Goal: Information Seeking & Learning: Check status

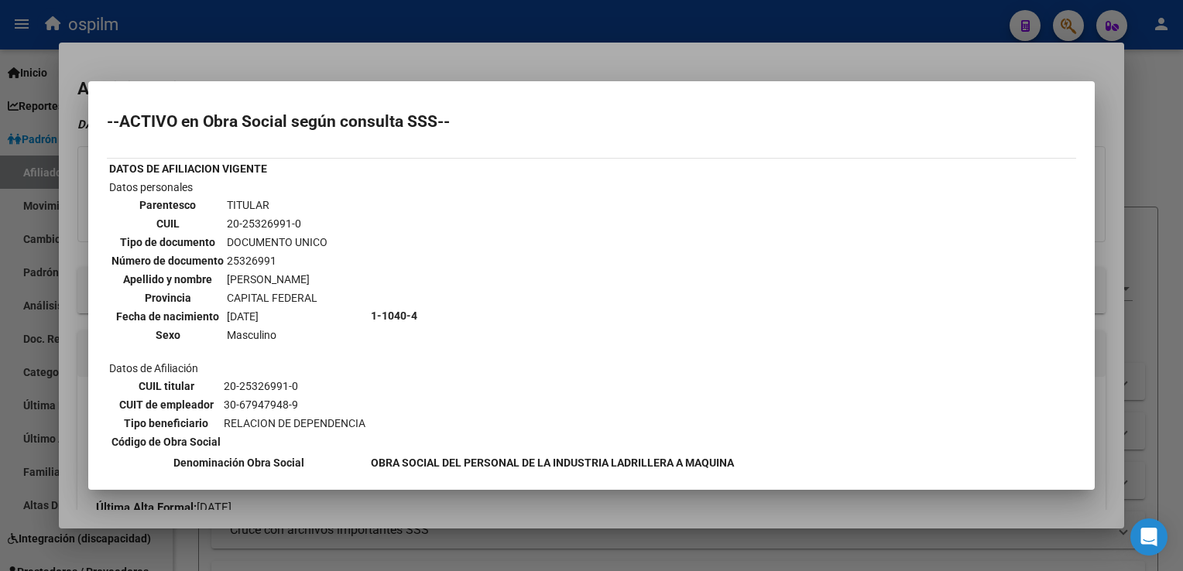
scroll to position [689, 0]
click at [489, 54] on div at bounding box center [591, 285] width 1183 height 571
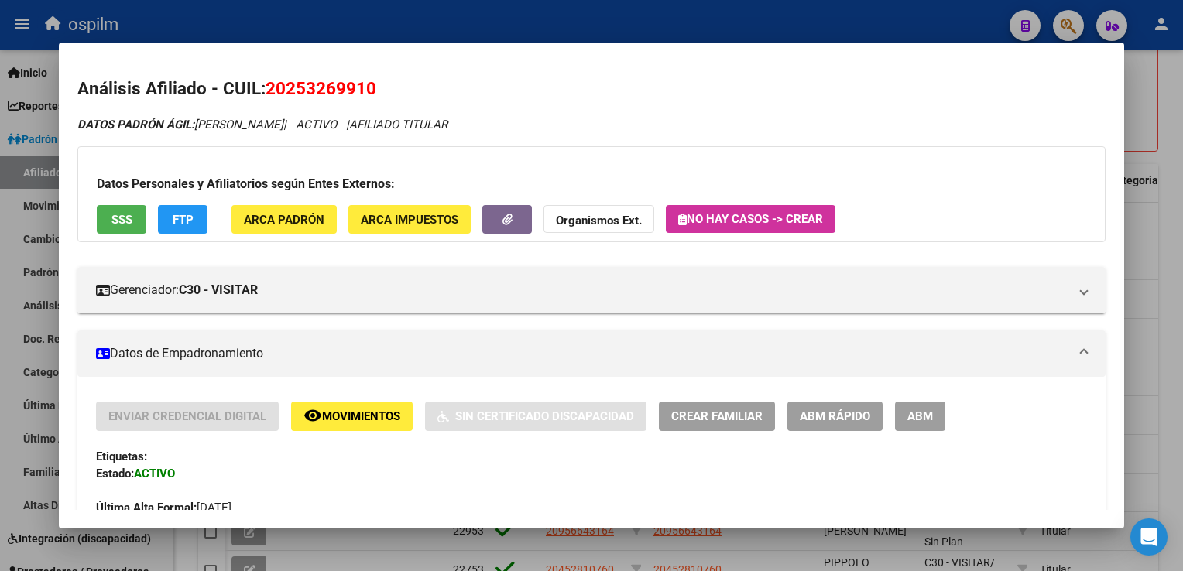
click at [1167, 135] on div at bounding box center [591, 285] width 1183 height 571
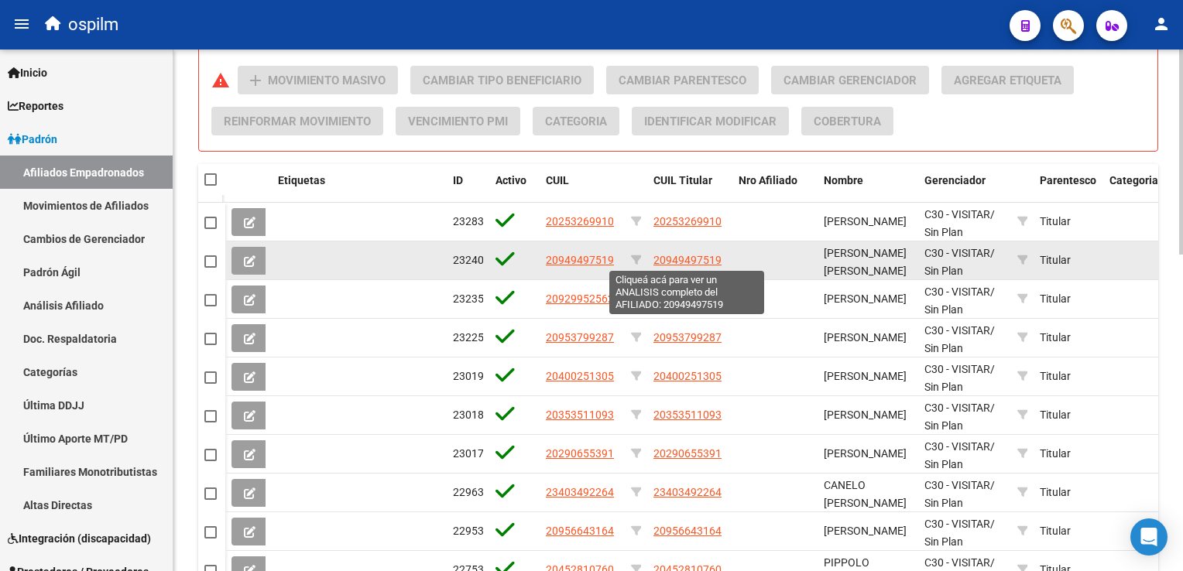
click at [707, 262] on span "20949497519" at bounding box center [687, 260] width 68 height 12
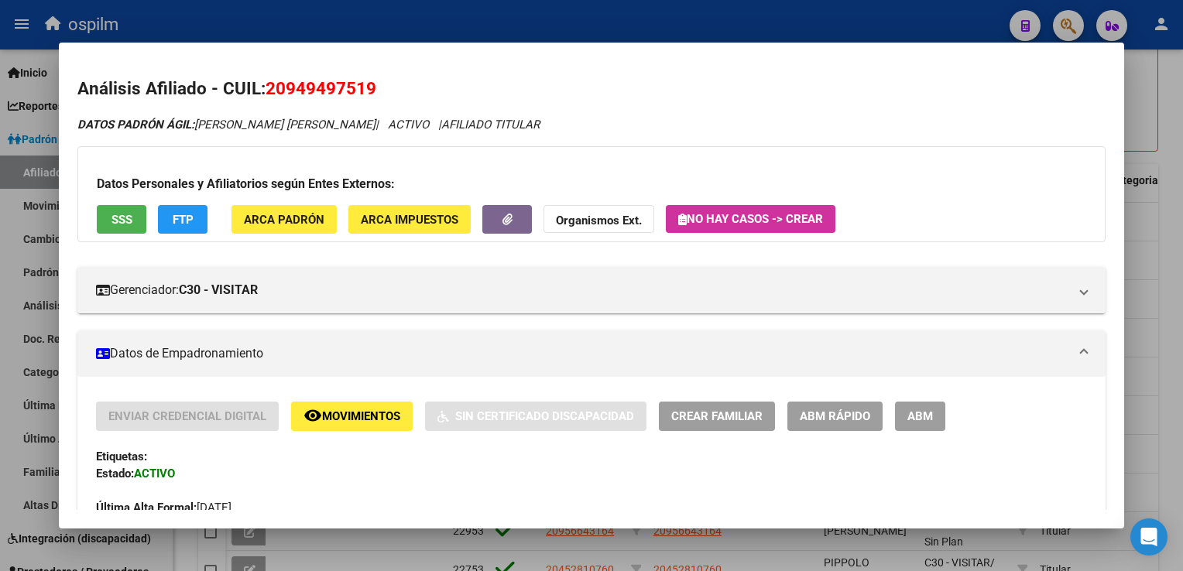
drag, startPoint x: 384, startPoint y: 84, endPoint x: 269, endPoint y: 91, distance: 115.6
click at [269, 91] on h2 "Análisis Afiliado - CUIL: 20949497519" at bounding box center [590, 89] width 1027 height 26
copy span "20949497519"
click at [127, 224] on span "SSS" at bounding box center [121, 220] width 21 height 14
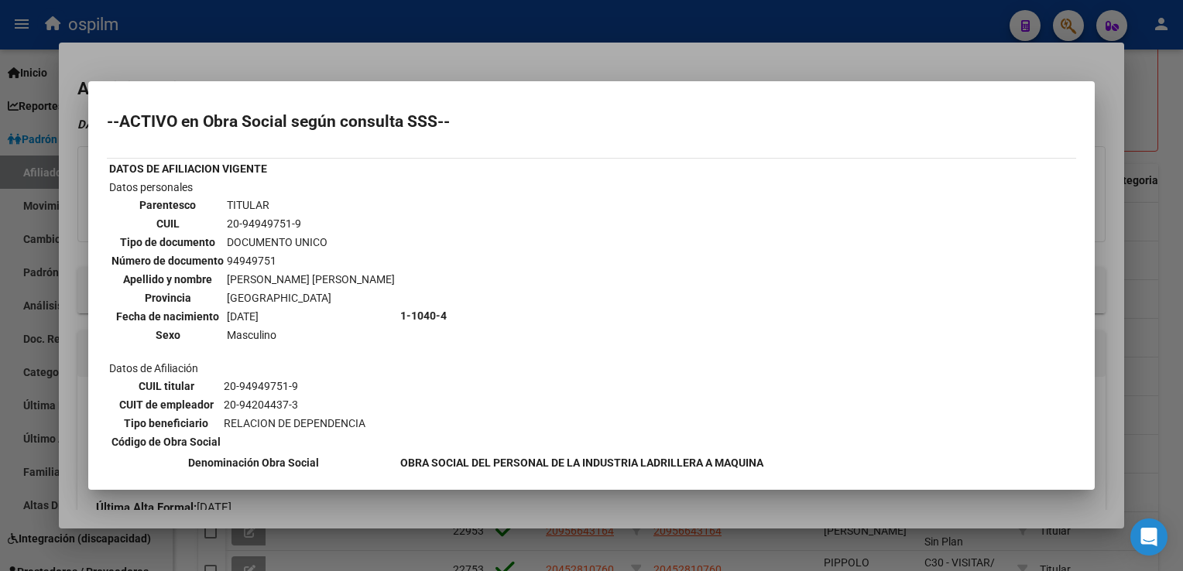
scroll to position [294, 0]
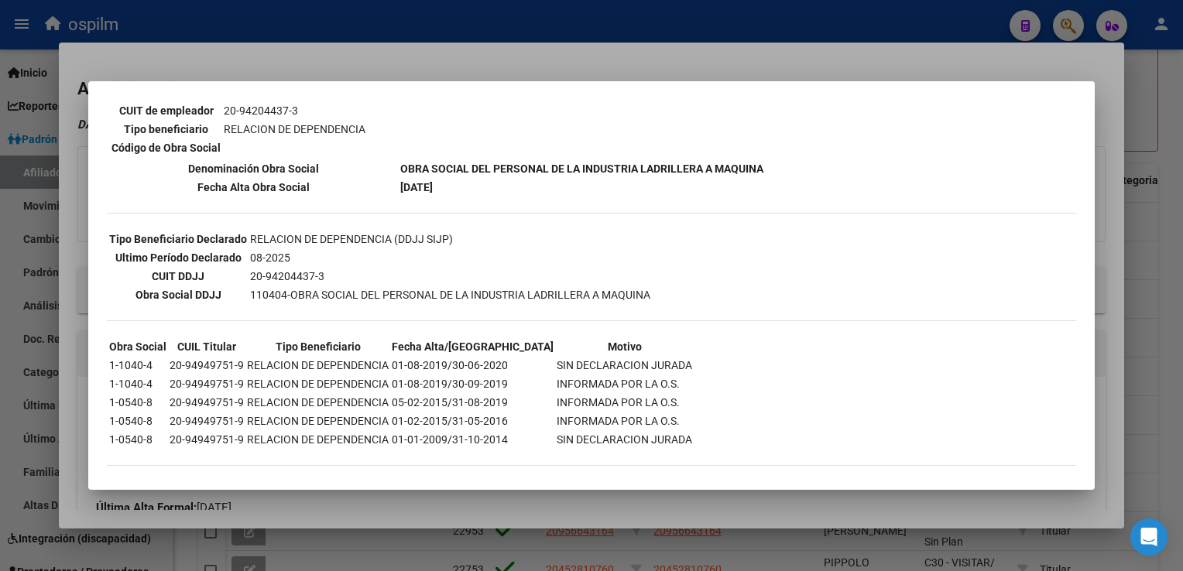
click at [499, 50] on div at bounding box center [591, 285] width 1183 height 571
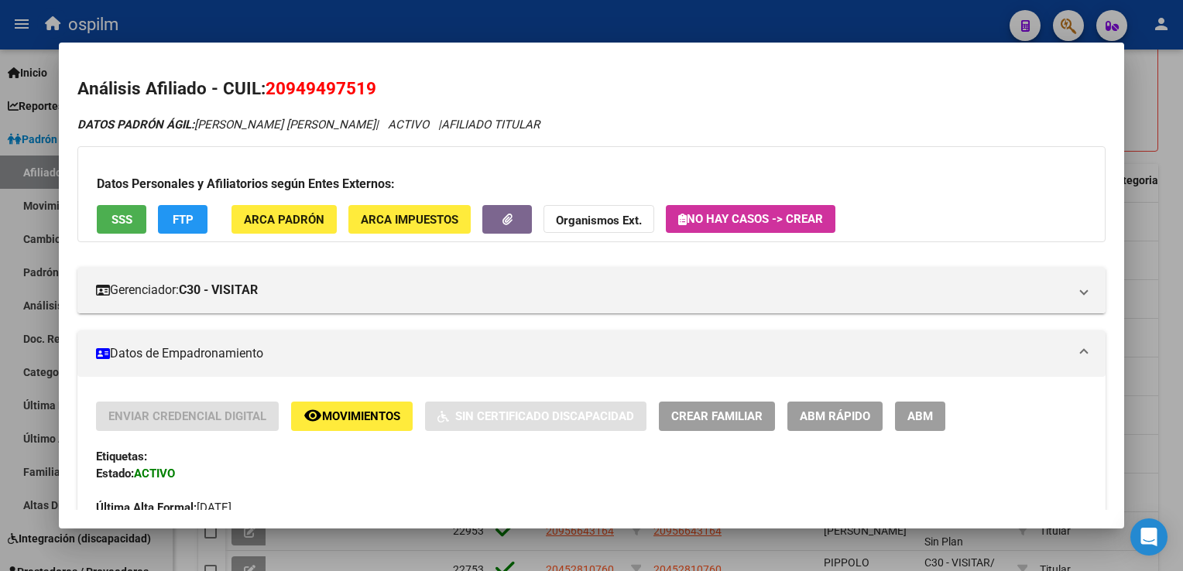
click at [167, 227] on button "FTP" at bounding box center [183, 219] width 50 height 29
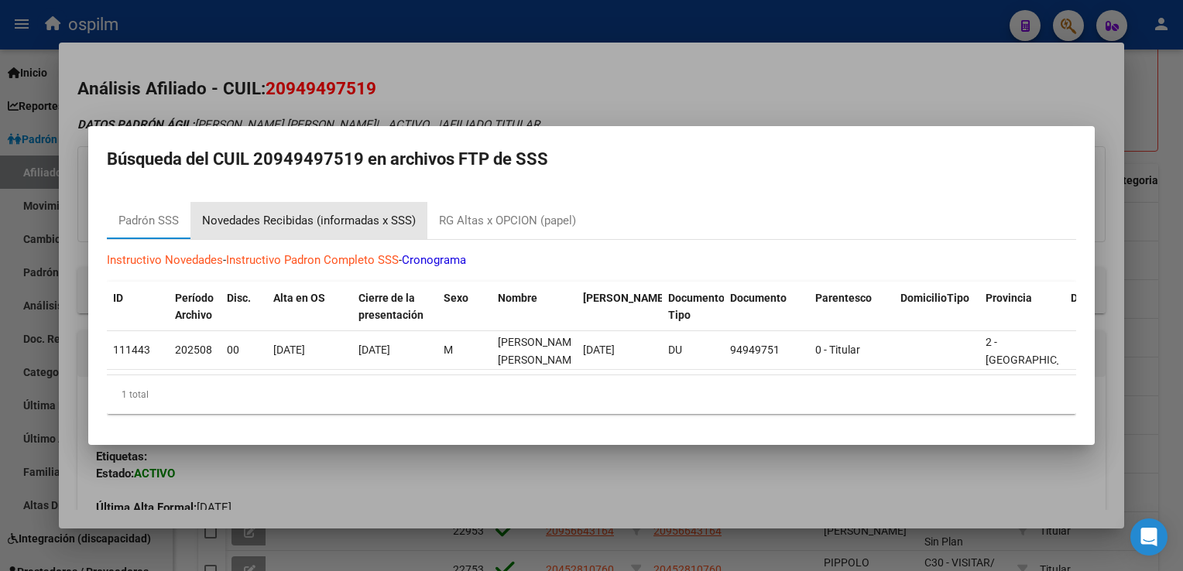
click at [303, 212] on div "Novedades Recibidas (informadas x SSS)" at bounding box center [309, 221] width 214 height 18
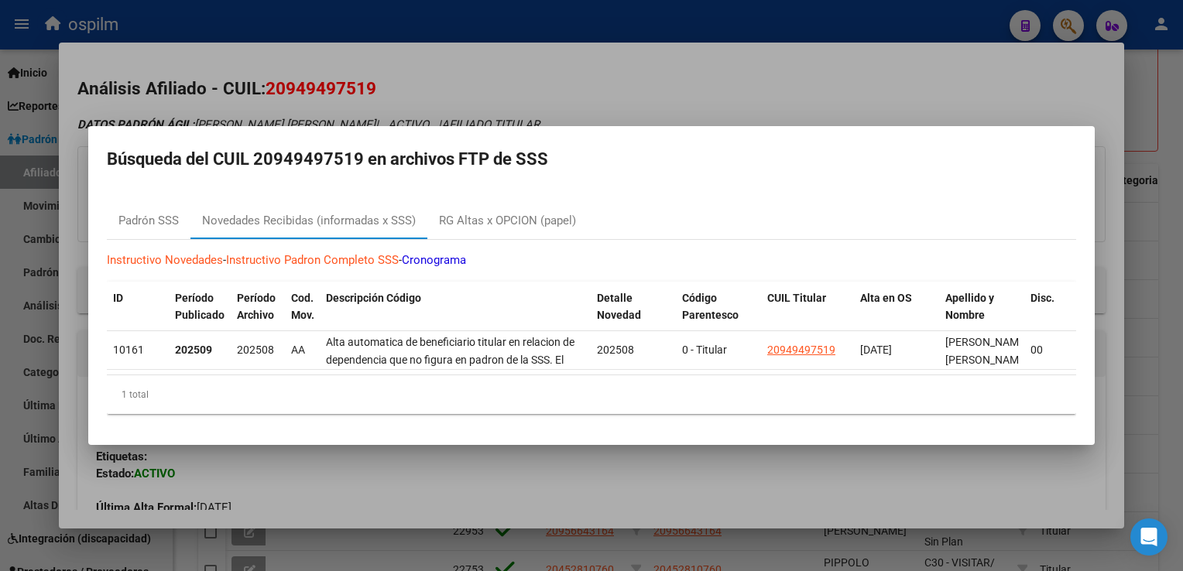
click at [591, 93] on div at bounding box center [591, 285] width 1183 height 571
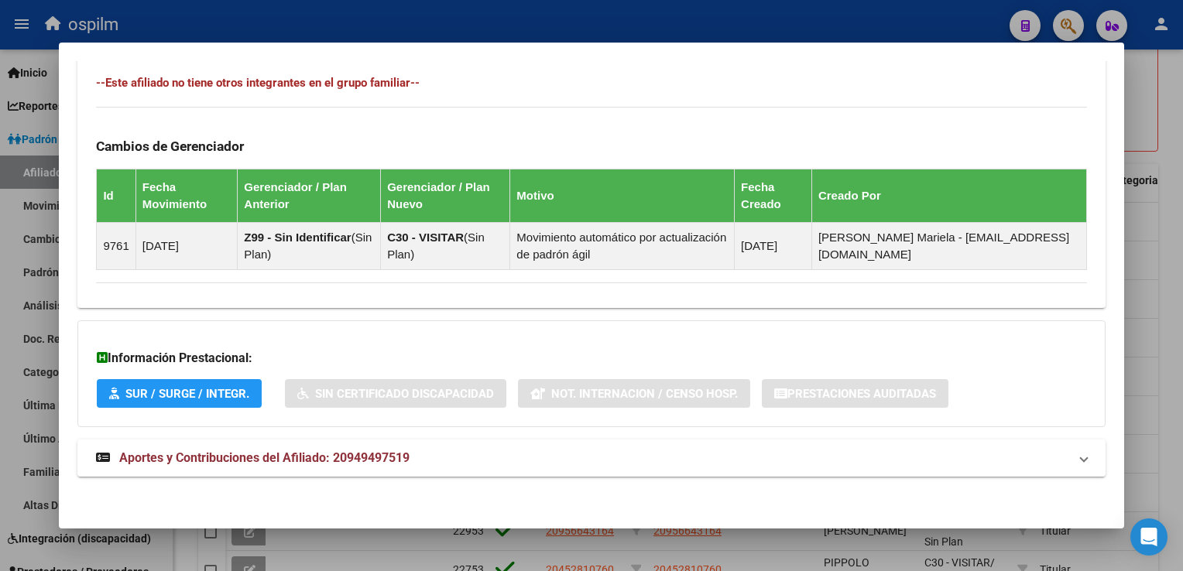
scroll to position [0, 0]
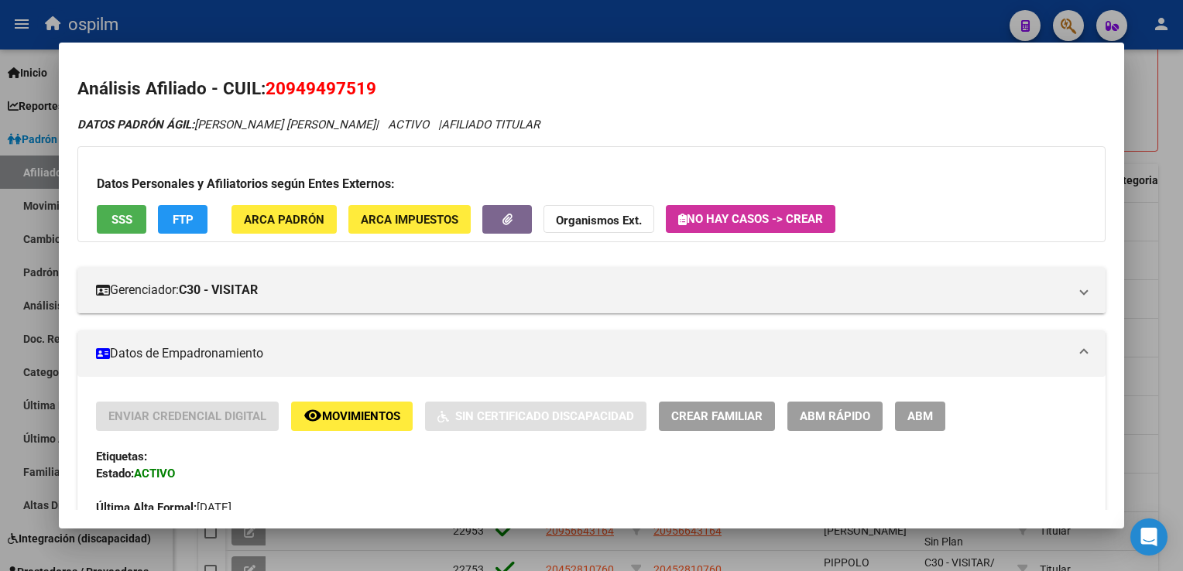
click at [1171, 183] on div at bounding box center [591, 285] width 1183 height 571
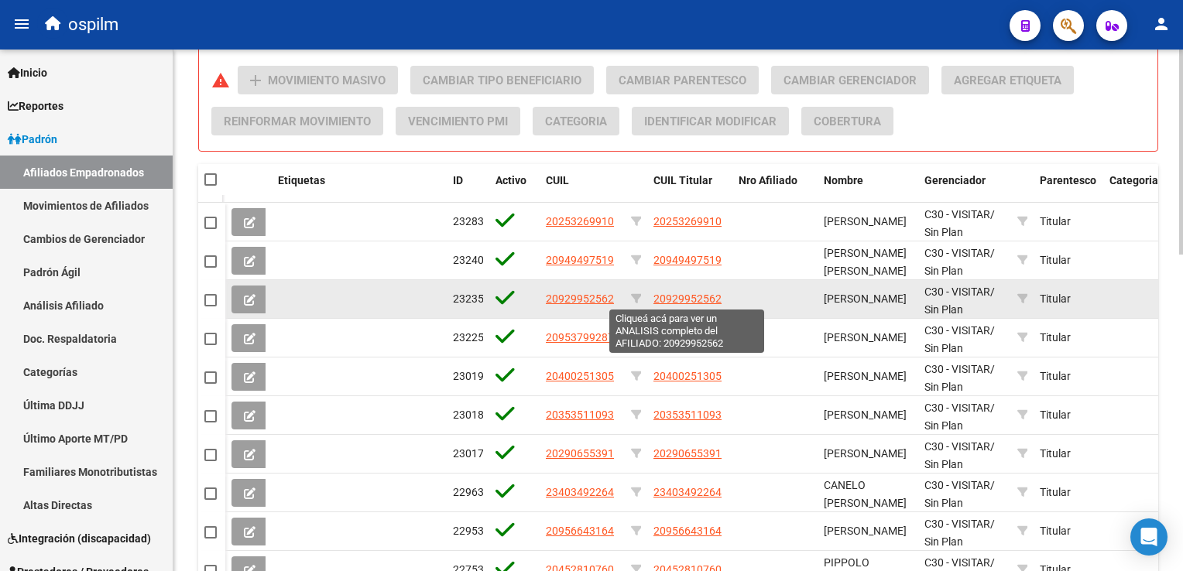
click at [674, 298] on span "20929952562" at bounding box center [687, 299] width 68 height 12
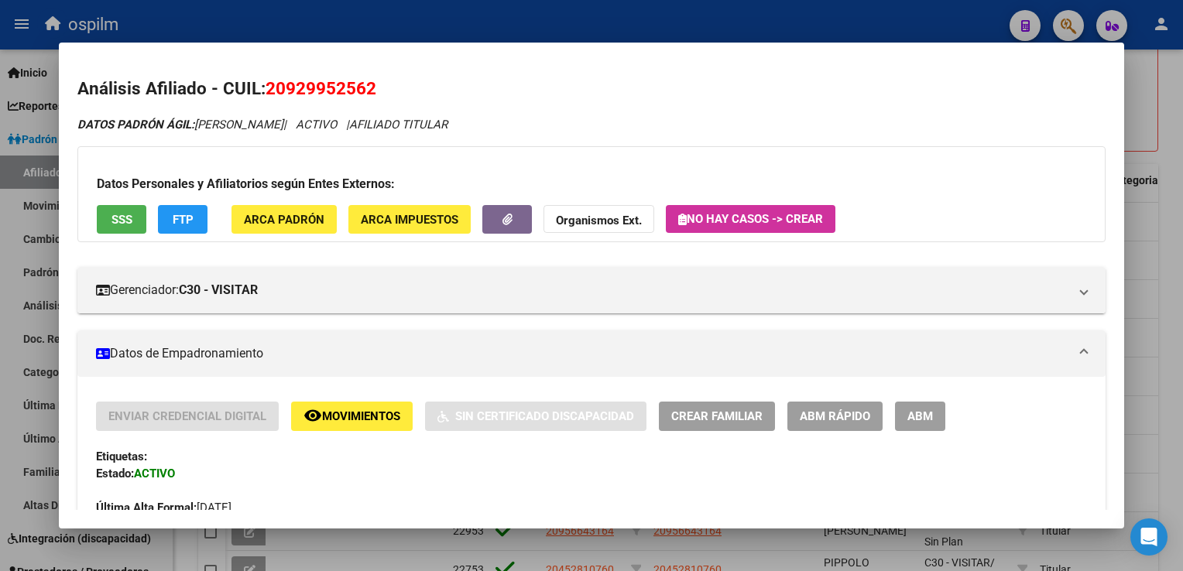
drag, startPoint x: 383, startPoint y: 89, endPoint x: 270, endPoint y: 89, distance: 113.0
click at [270, 89] on h2 "Análisis Afiliado - CUIL: 20929952562" at bounding box center [590, 89] width 1027 height 26
copy span "20929952562"
click at [1164, 146] on div at bounding box center [591, 285] width 1183 height 571
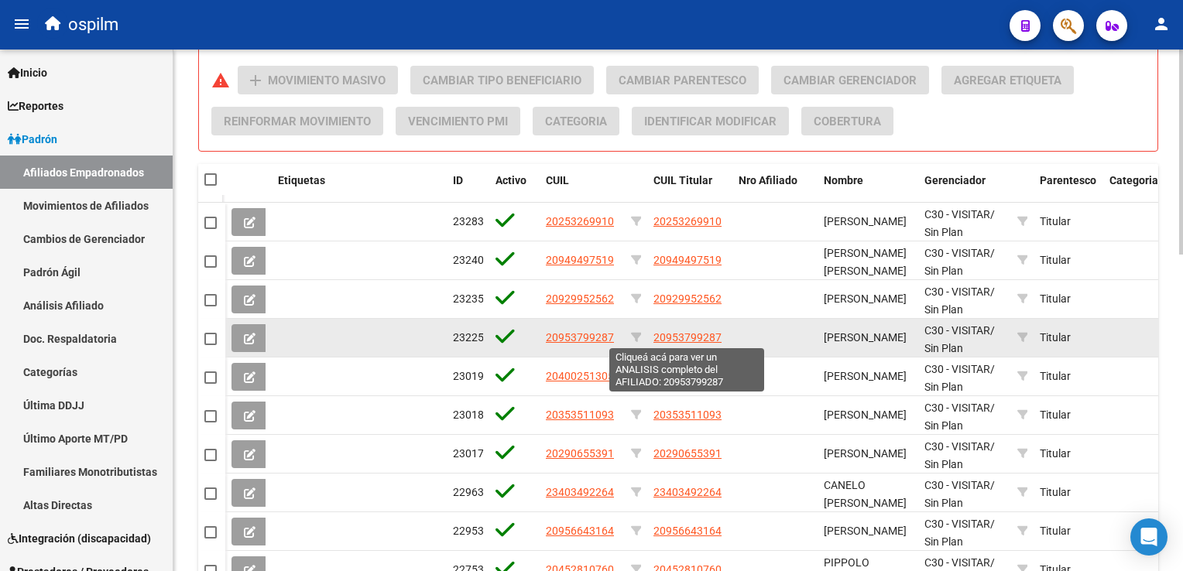
click at [685, 337] on span "20953799287" at bounding box center [687, 337] width 68 height 12
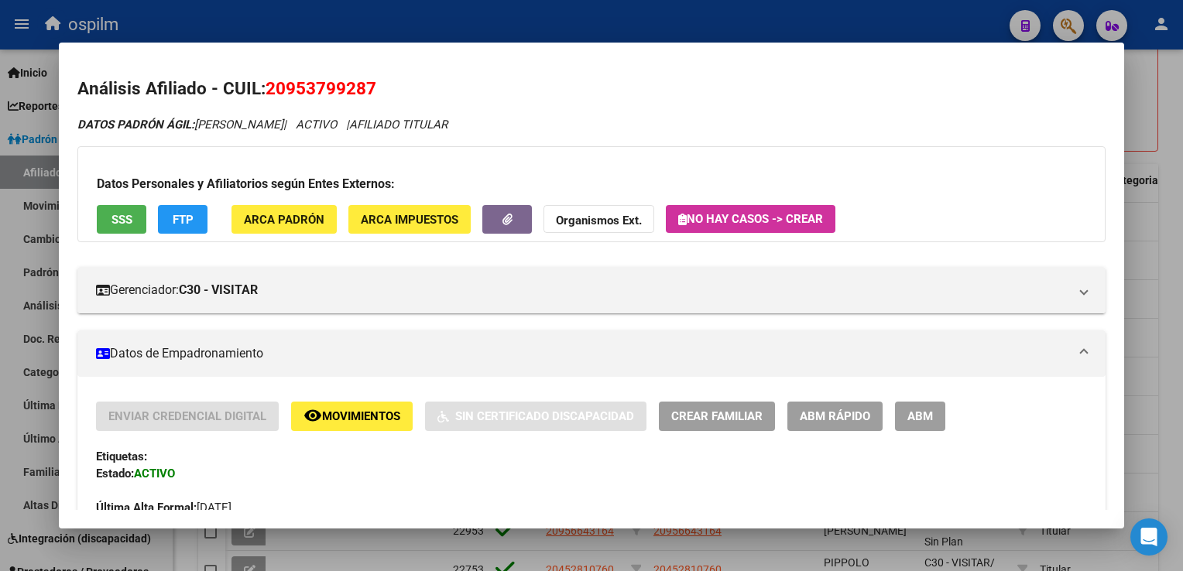
drag, startPoint x: 387, startPoint y: 88, endPoint x: 269, endPoint y: 86, distance: 118.5
click at [269, 86] on h2 "Análisis Afiliado - CUIL: 20953799287" at bounding box center [590, 89] width 1027 height 26
copy span "20953799287"
click at [1167, 156] on div at bounding box center [591, 285] width 1183 height 571
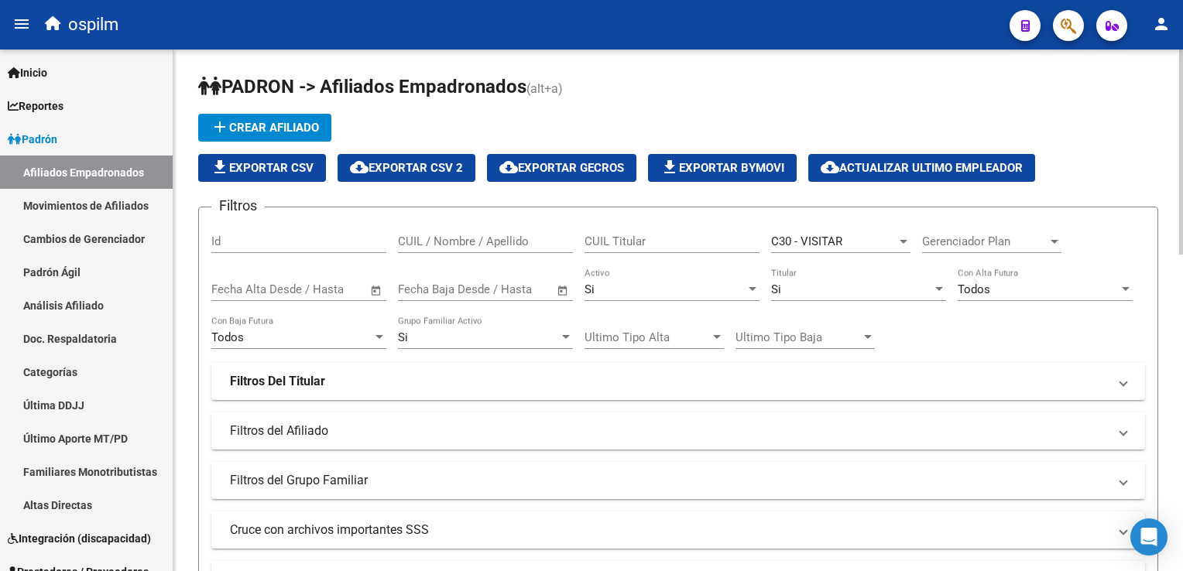
drag, startPoint x: 1177, startPoint y: 103, endPoint x: 1172, endPoint y: 116, distance: 14.0
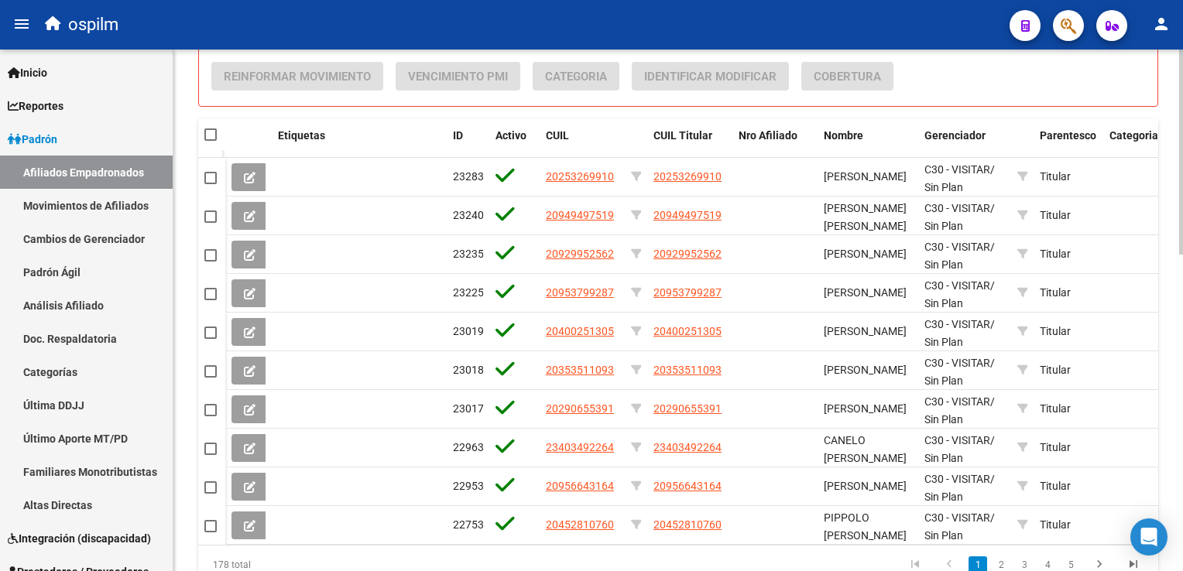
scroll to position [791, 0]
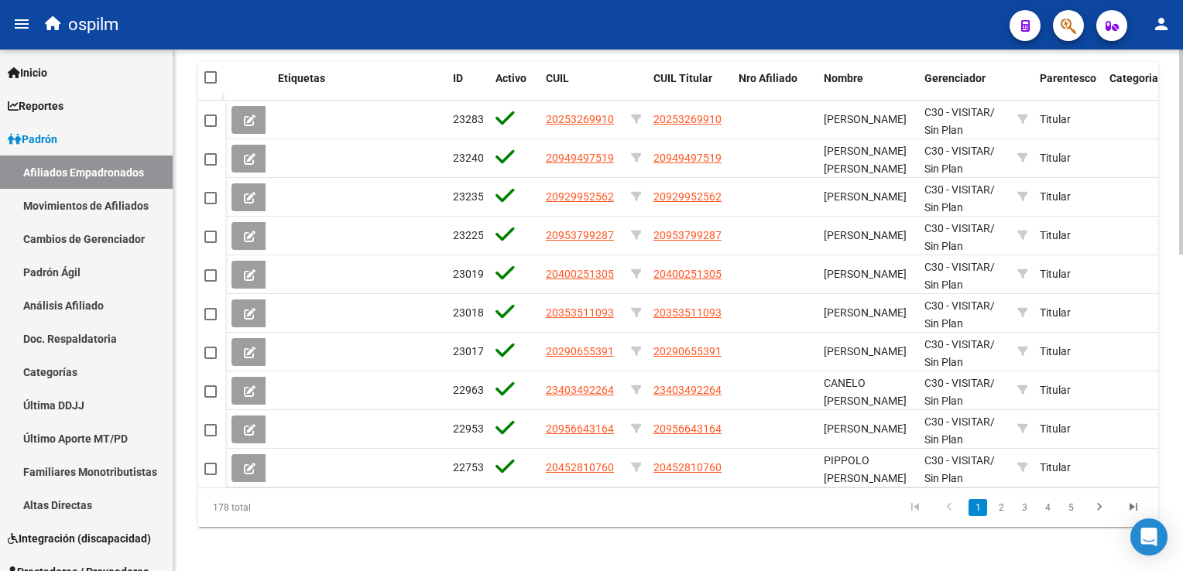
click at [1182, 415] on html "menu ospilm person Firma Express Inicio Calendario SSS Instructivos Contacto OS…" at bounding box center [591, 285] width 1183 height 571
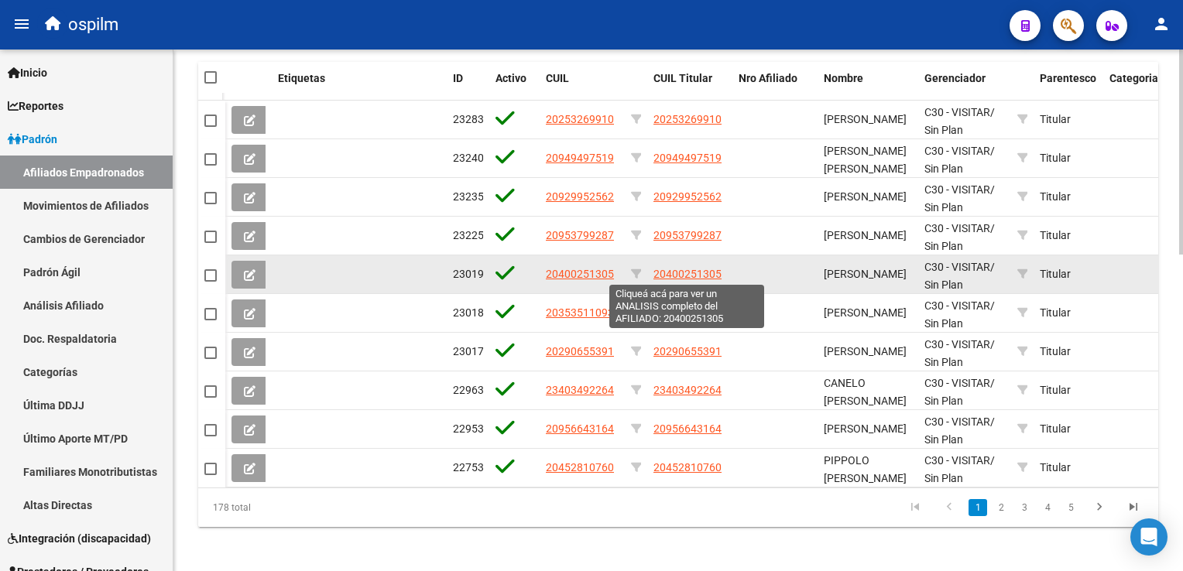
click at [675, 272] on span "20400251305" at bounding box center [687, 274] width 68 height 12
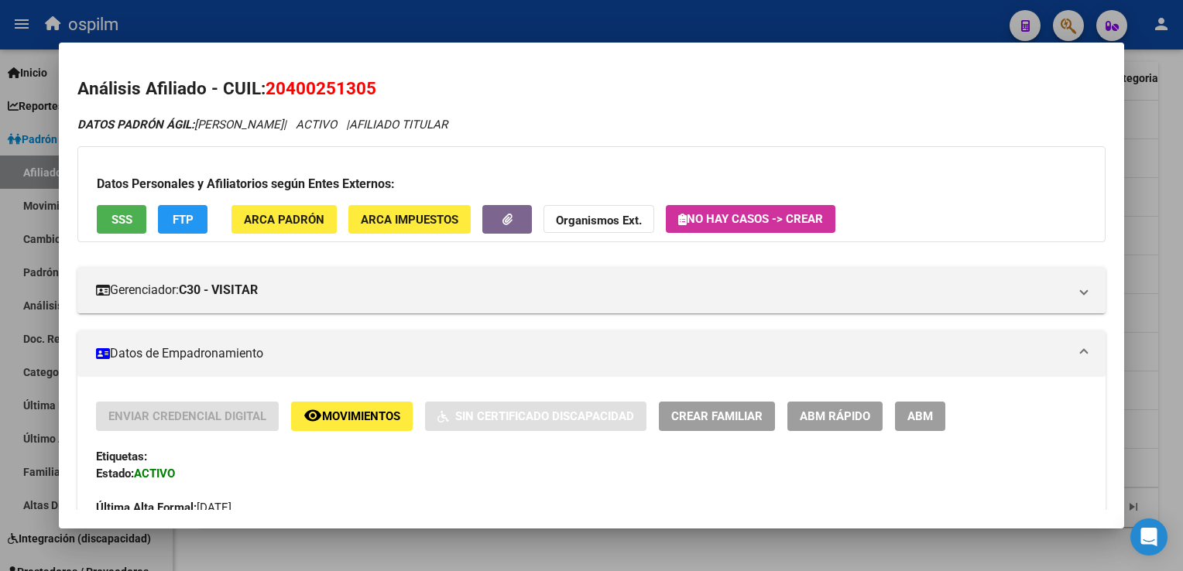
drag, startPoint x: 391, startPoint y: 91, endPoint x: 266, endPoint y: 91, distance: 124.7
click at [266, 91] on h2 "Análisis Afiliado - CUIL: 20400251305" at bounding box center [590, 89] width 1027 height 26
copy span "20400251305"
click at [1168, 159] on div at bounding box center [591, 285] width 1183 height 571
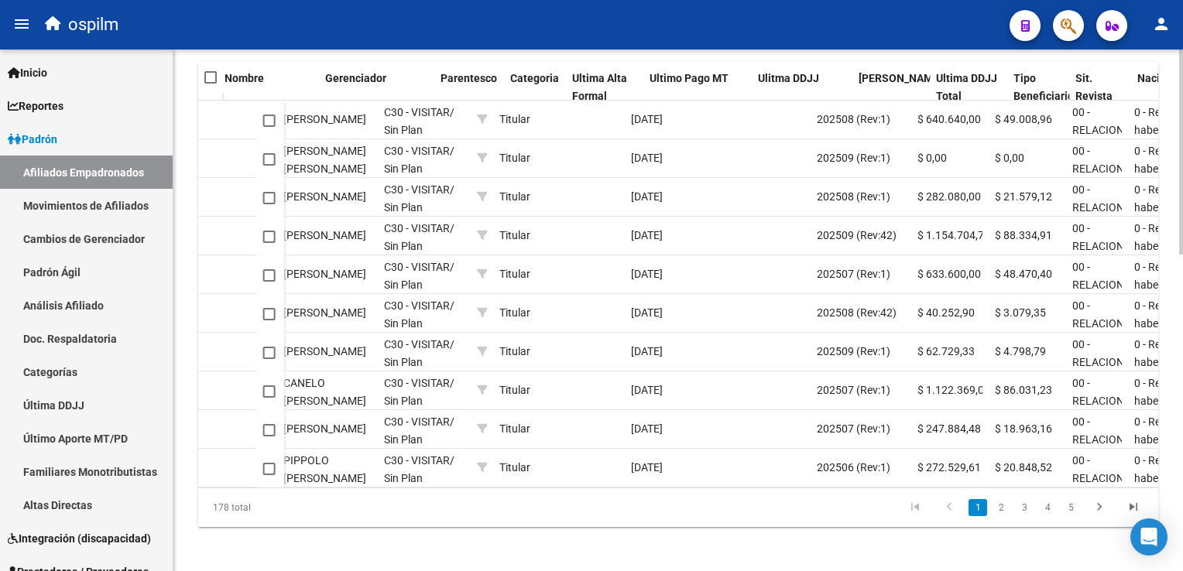
scroll to position [0, 598]
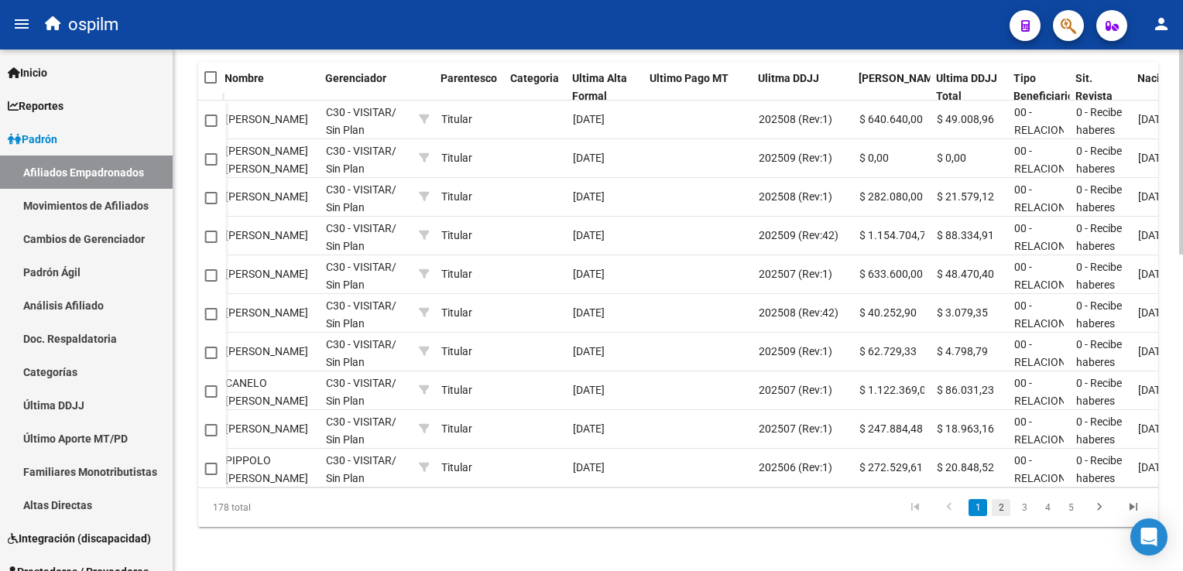
click at [998, 515] on link "2" at bounding box center [1001, 507] width 19 height 17
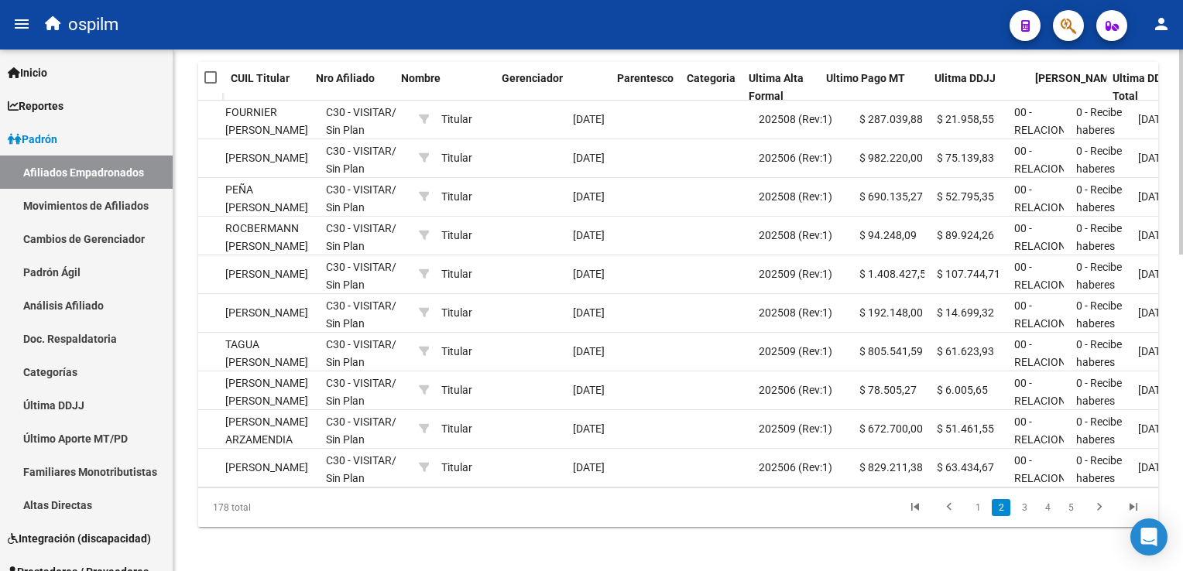
scroll to position [0, 422]
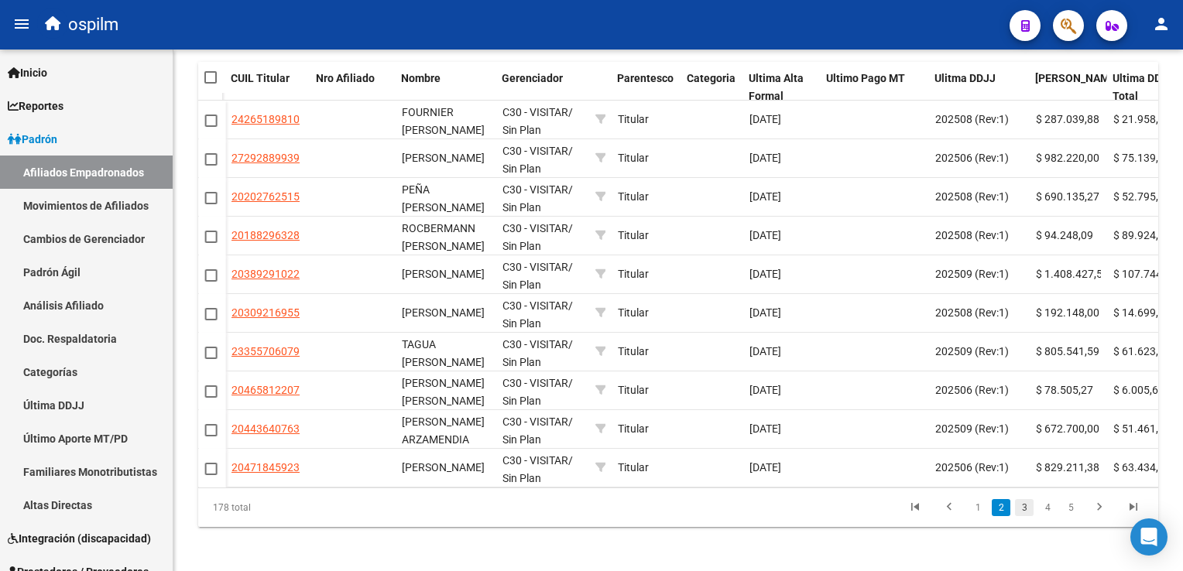
click at [1022, 516] on link "3" at bounding box center [1024, 507] width 19 height 17
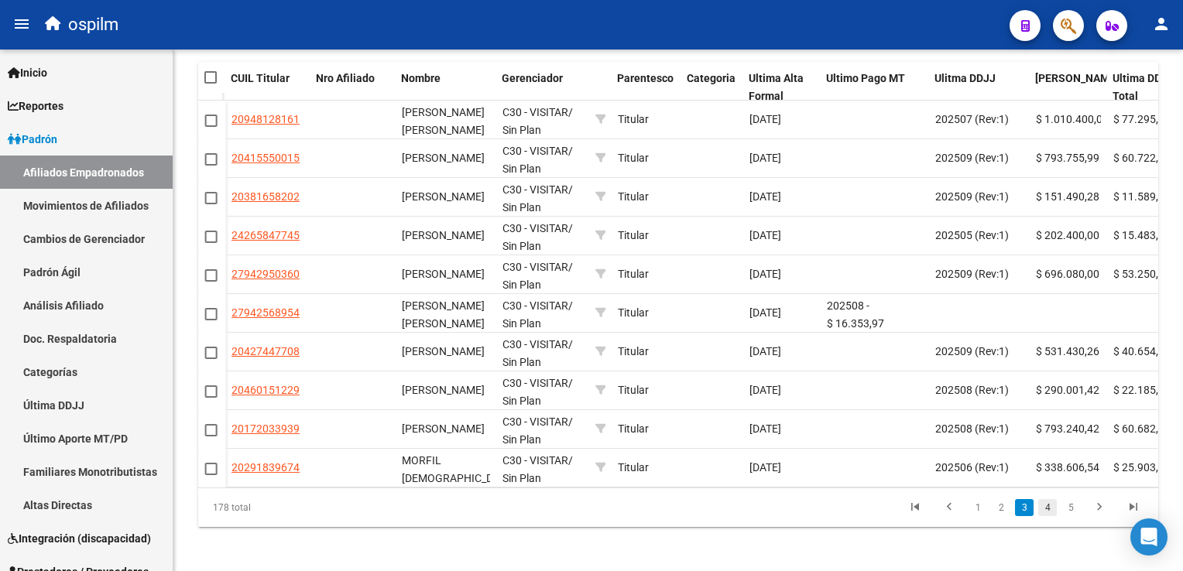
click at [1045, 516] on link "4" at bounding box center [1047, 507] width 19 height 17
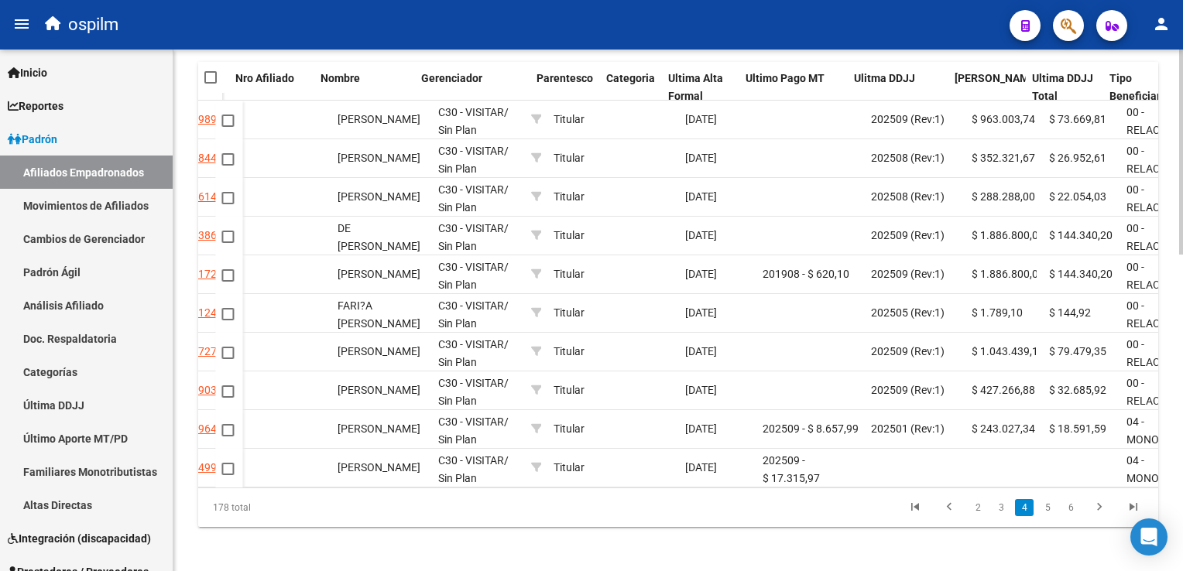
scroll to position [0, 505]
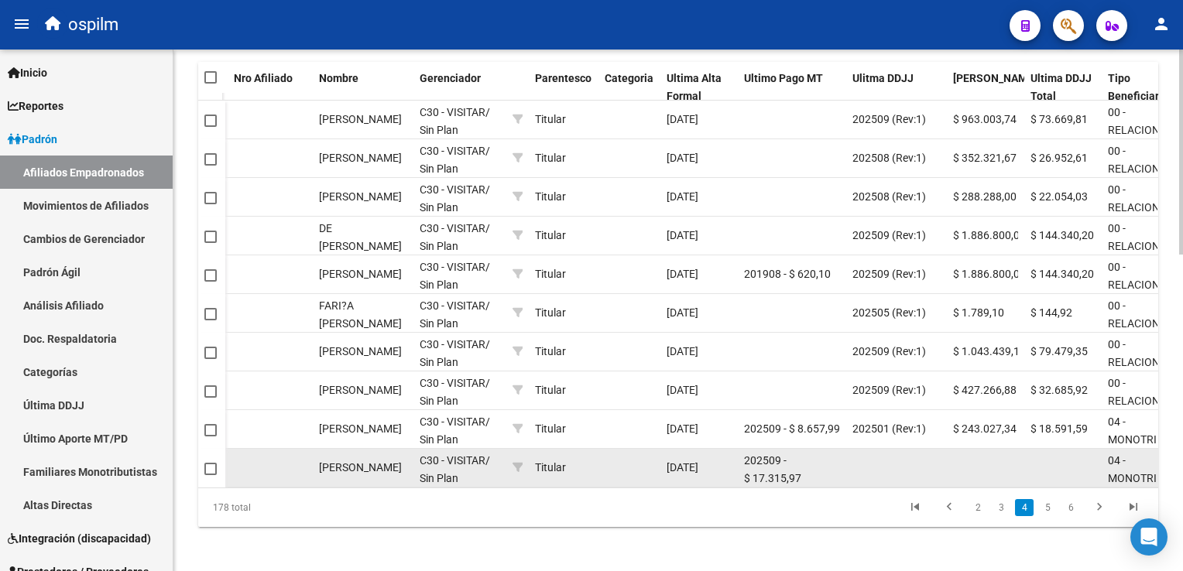
click at [553, 481] on datatable-body-cell "Titular" at bounding box center [564, 468] width 70 height 38
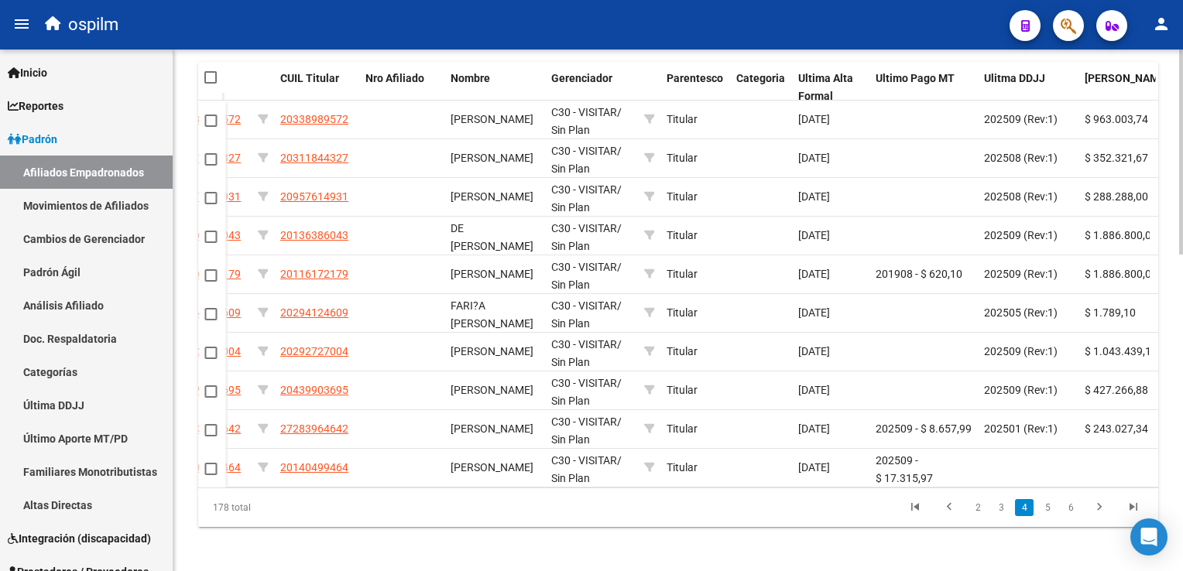
scroll to position [0, 336]
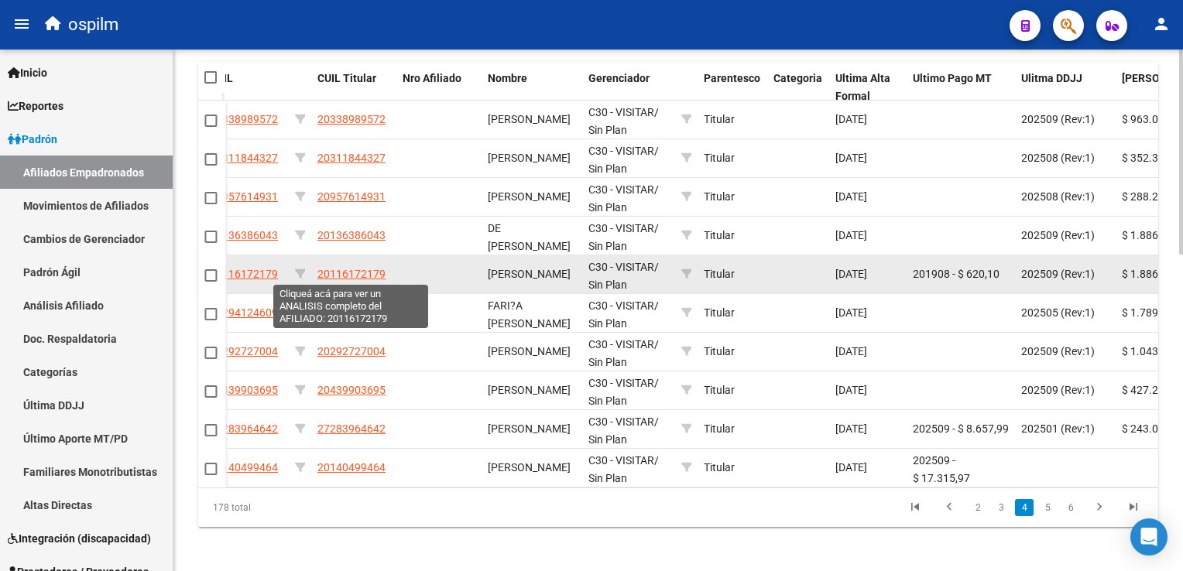
click at [362, 277] on span "20116172179" at bounding box center [351, 274] width 68 height 12
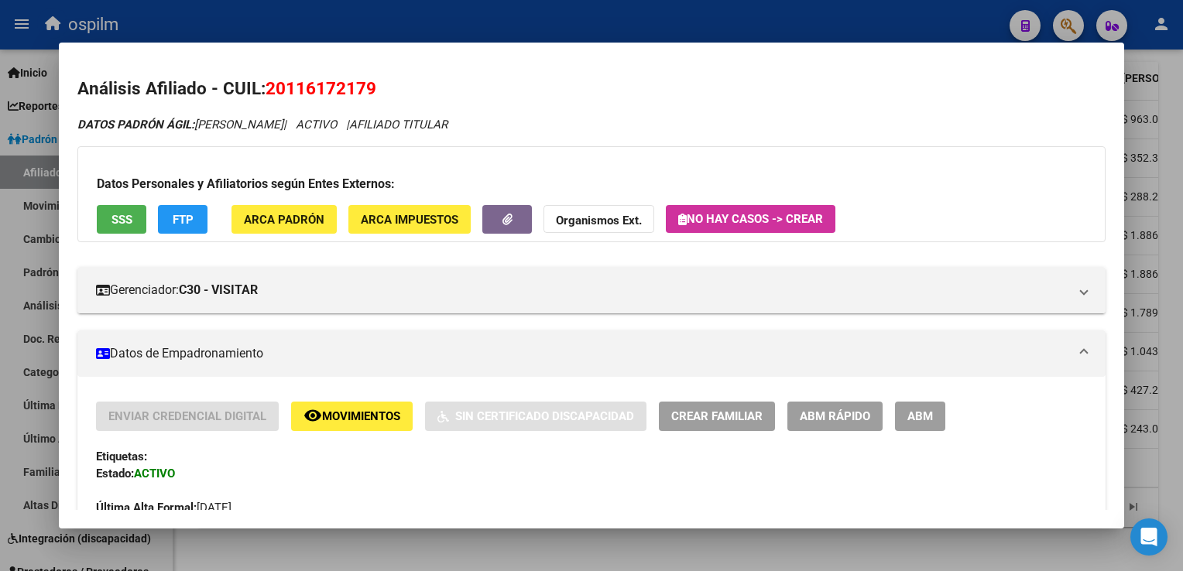
drag, startPoint x: 385, startPoint y: 84, endPoint x: 271, endPoint y: 94, distance: 114.3
click at [271, 94] on h2 "Análisis Afiliado - CUIL: 20116172179" at bounding box center [590, 89] width 1027 height 26
copy span "20116172179"
click at [1168, 277] on div at bounding box center [591, 285] width 1183 height 571
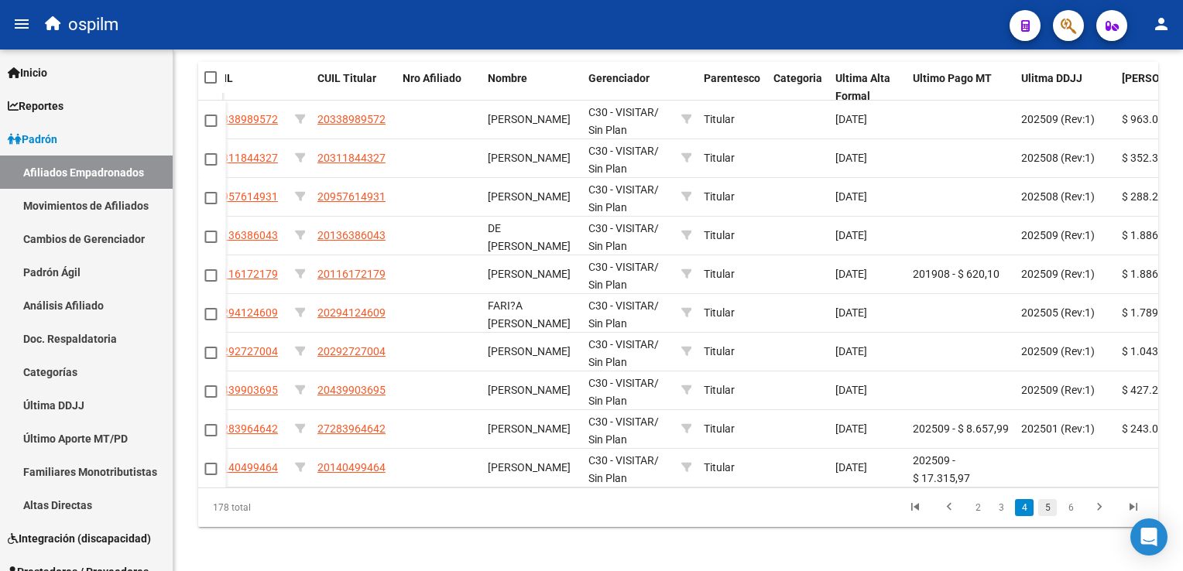
click at [1048, 516] on link "5" at bounding box center [1047, 507] width 19 height 17
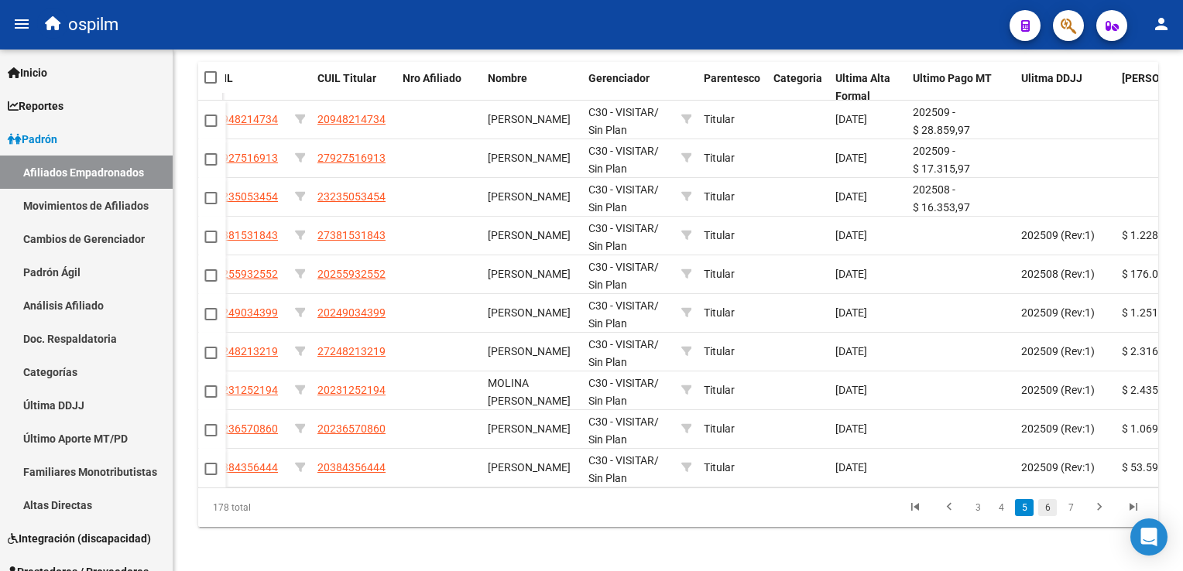
click at [1048, 516] on link "6" at bounding box center [1047, 507] width 19 height 17
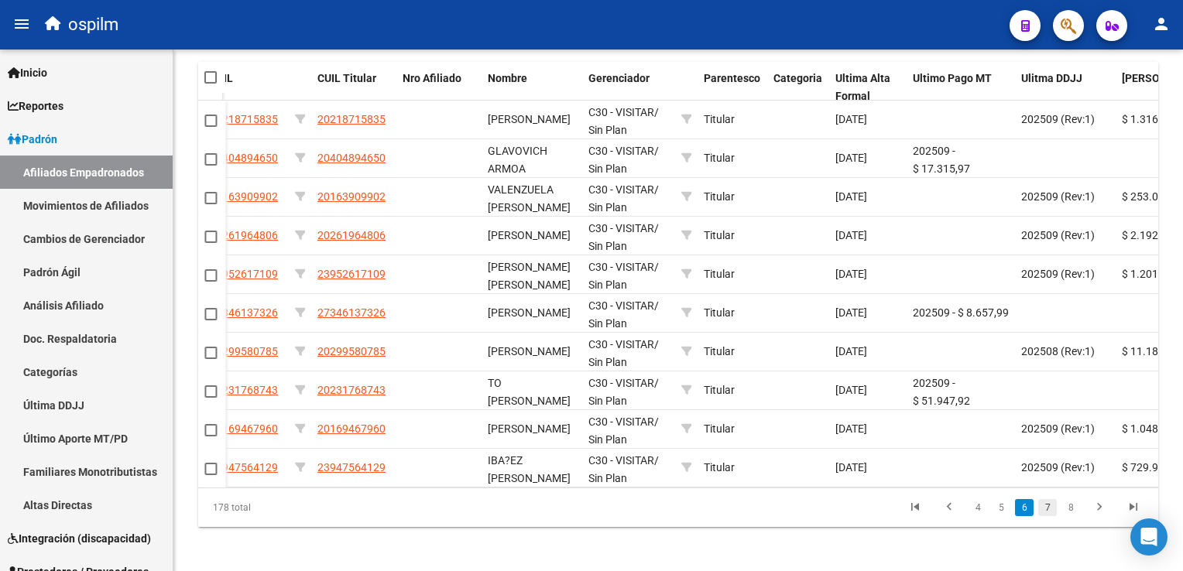
click at [1047, 516] on link "7" at bounding box center [1047, 507] width 19 height 17
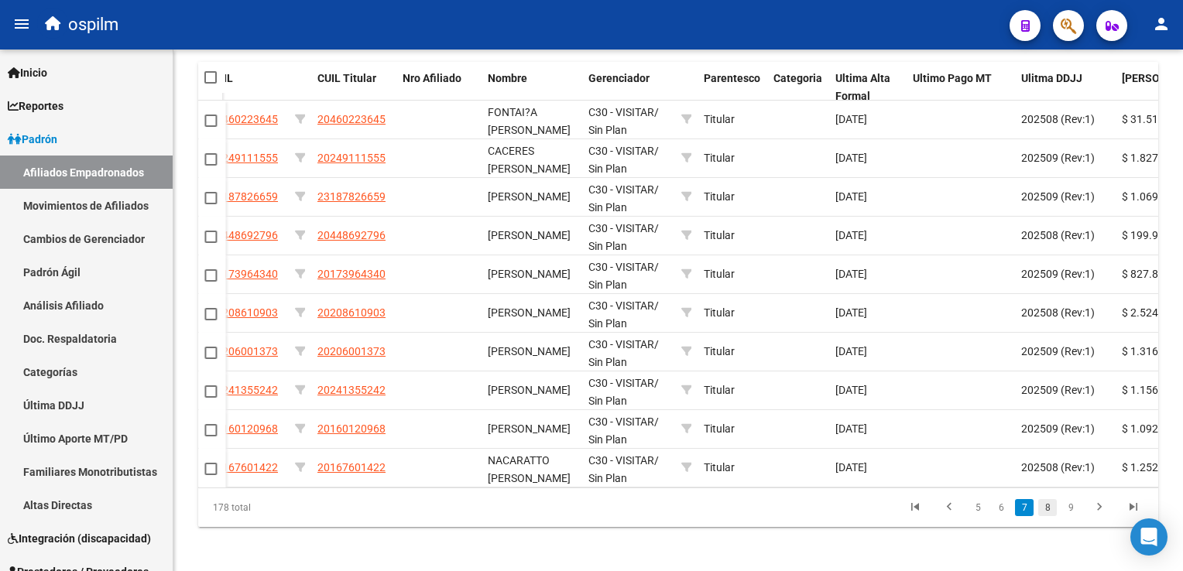
click at [1053, 516] on link "8" at bounding box center [1047, 507] width 19 height 17
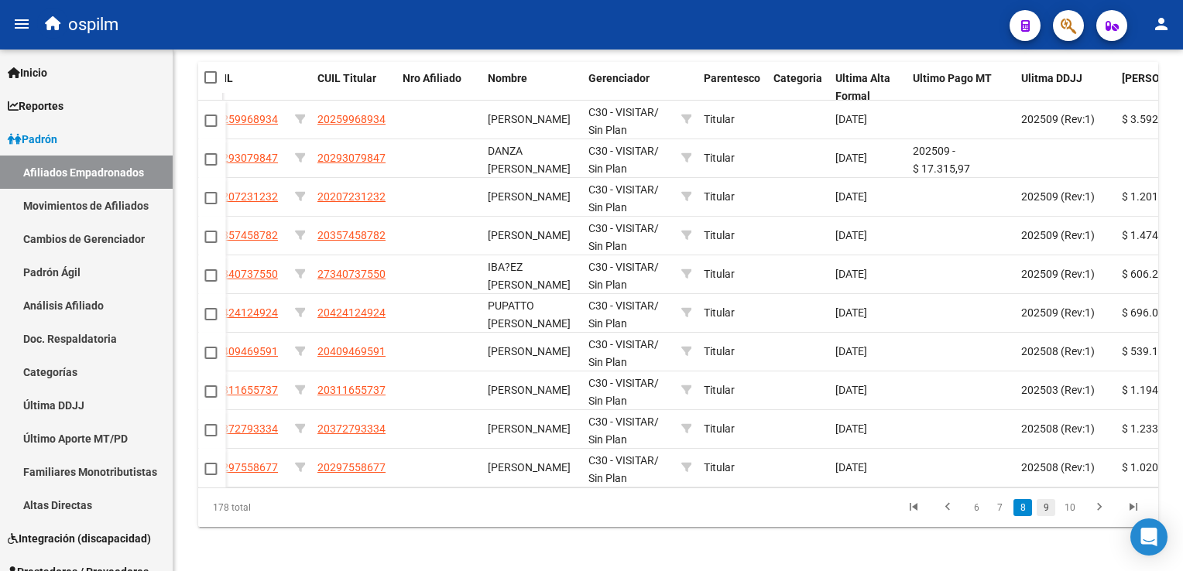
click at [1042, 516] on link "9" at bounding box center [1046, 507] width 19 height 17
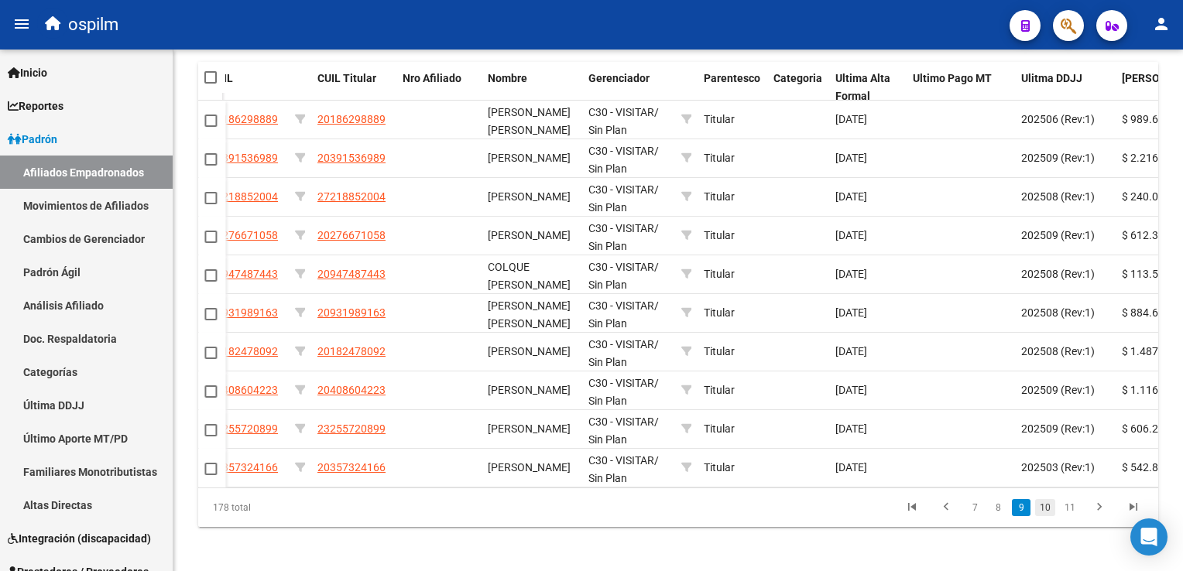
click at [1046, 516] on link "10" at bounding box center [1045, 507] width 20 height 17
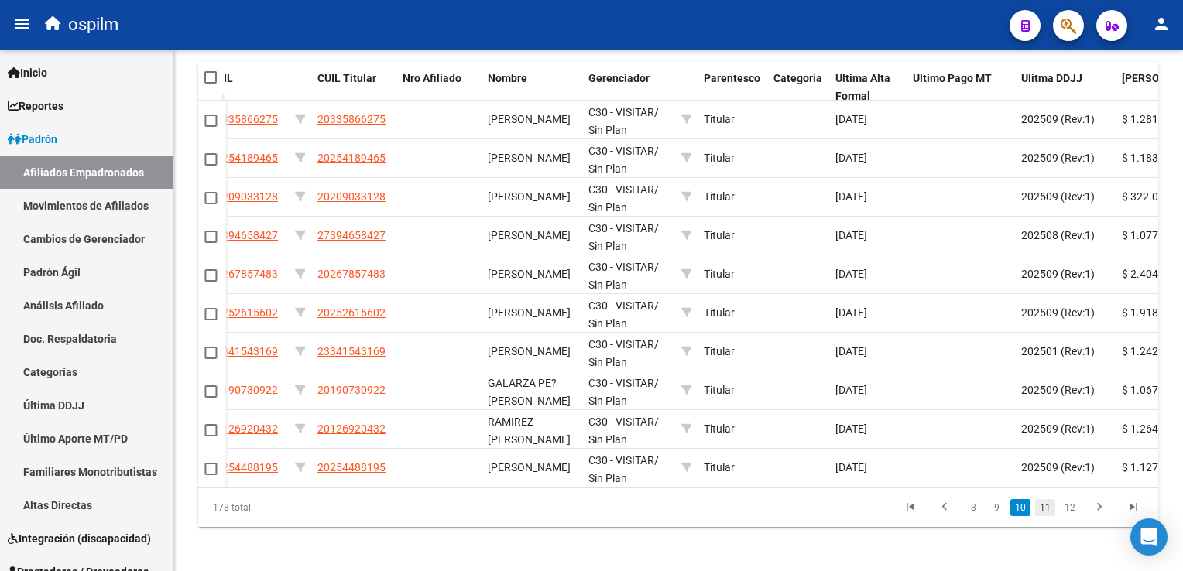
click at [1044, 516] on link "11" at bounding box center [1045, 507] width 20 height 17
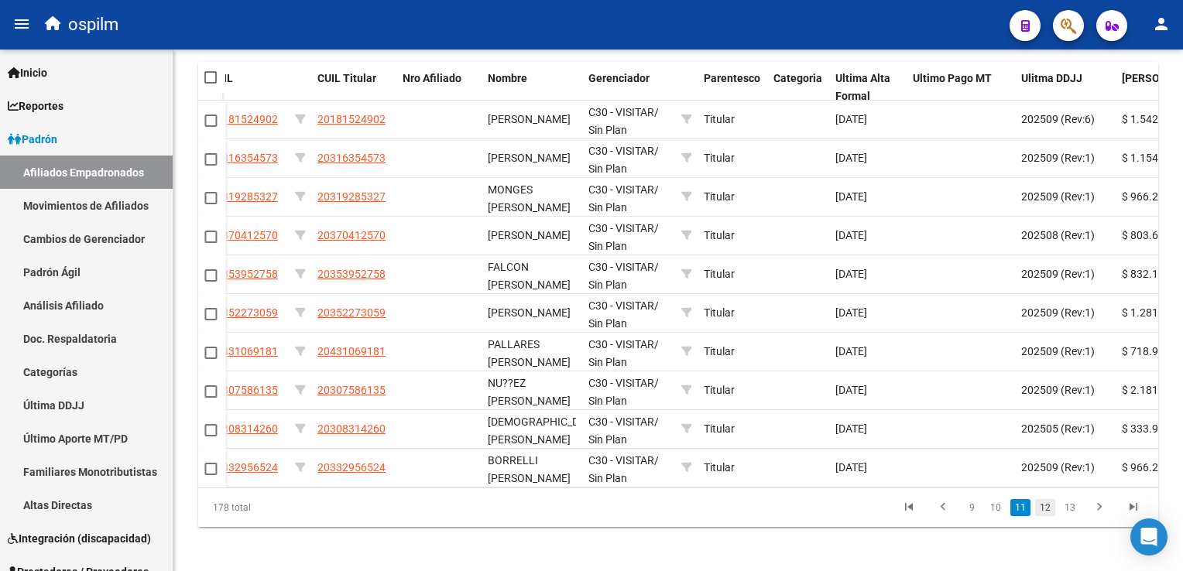
click at [1047, 516] on link "12" at bounding box center [1045, 507] width 20 height 17
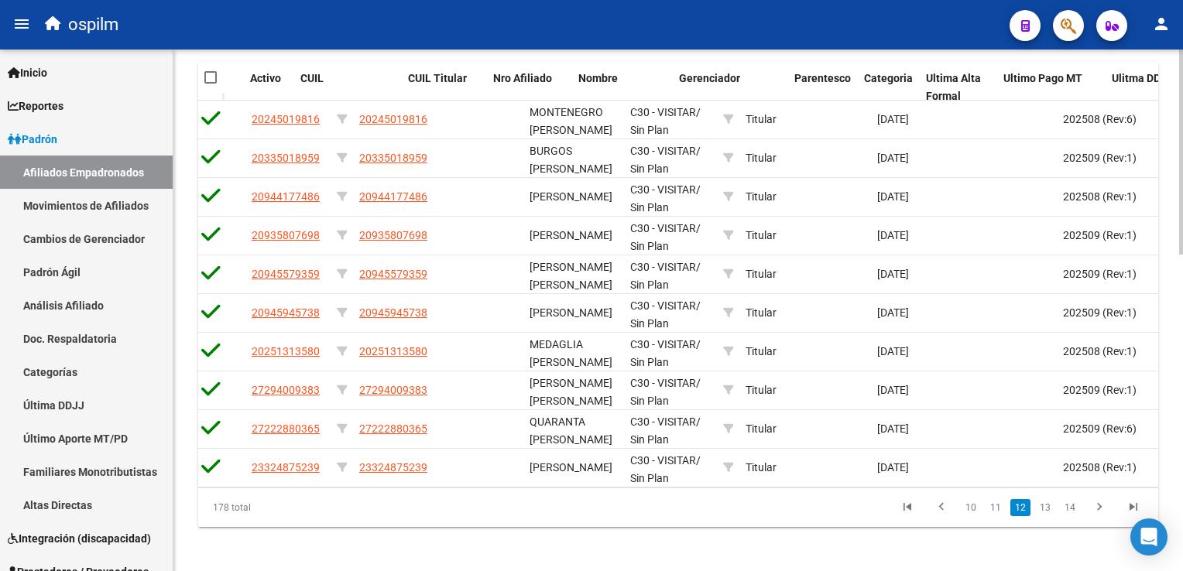
scroll to position [0, 222]
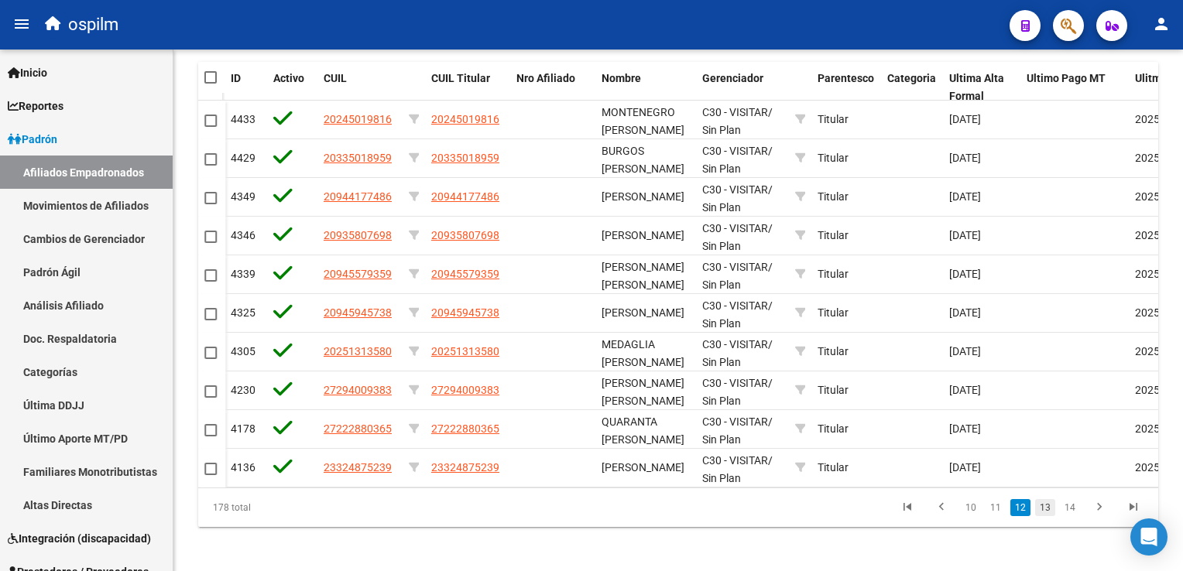
click at [1044, 516] on link "13" at bounding box center [1045, 507] width 20 height 17
click at [1044, 516] on link "14" at bounding box center [1045, 507] width 20 height 17
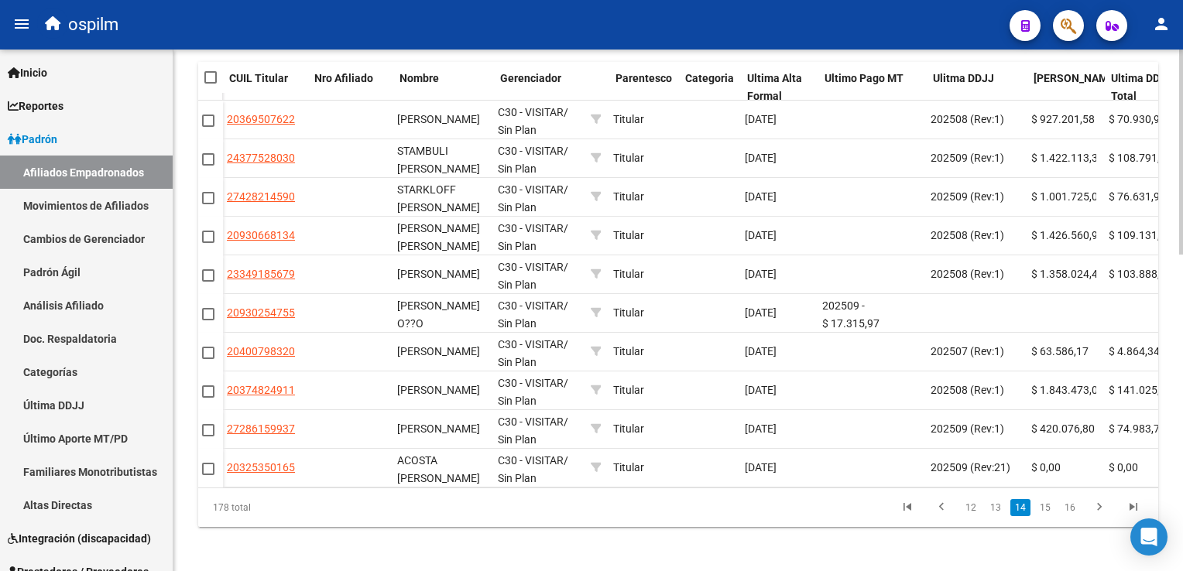
scroll to position [0, 415]
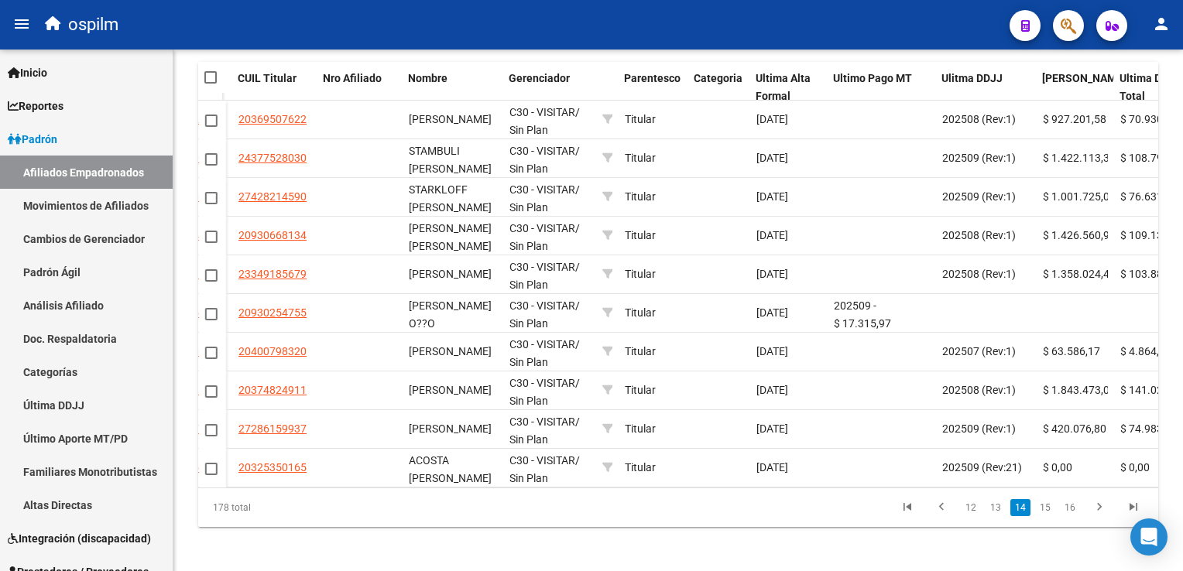
click at [1044, 512] on link "15" at bounding box center [1045, 507] width 20 height 17
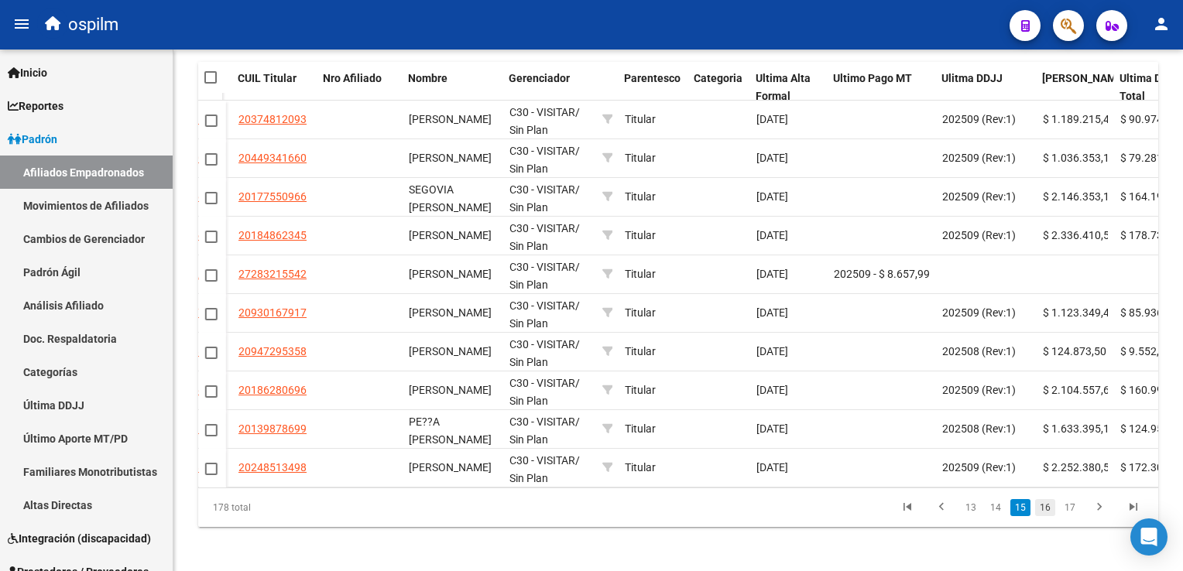
click at [1046, 516] on link "16" at bounding box center [1045, 507] width 20 height 17
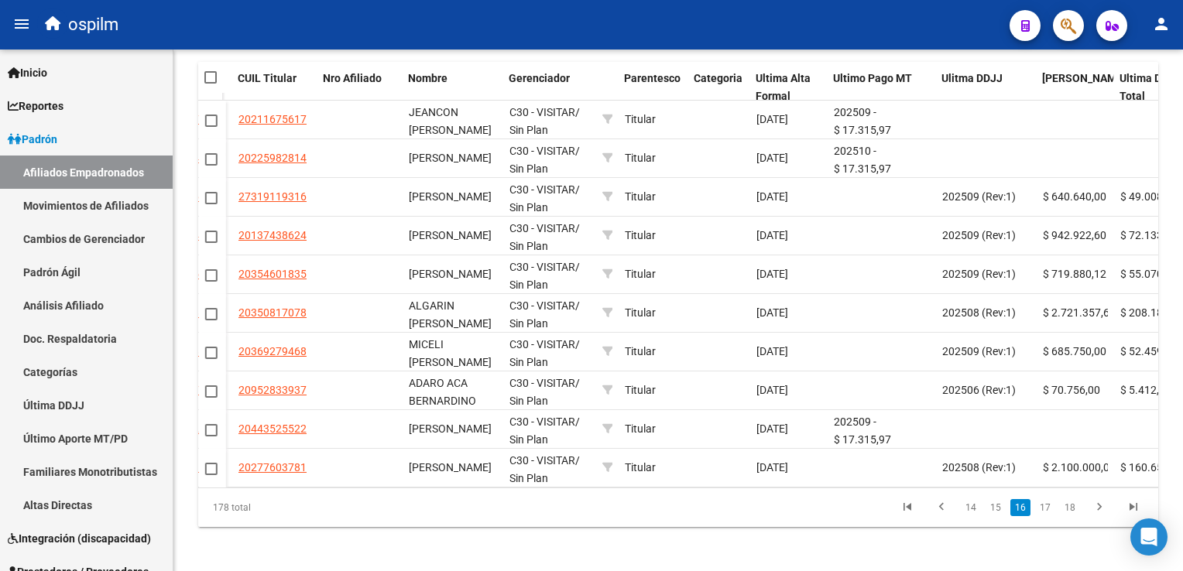
click at [1046, 516] on link "17" at bounding box center [1045, 507] width 20 height 17
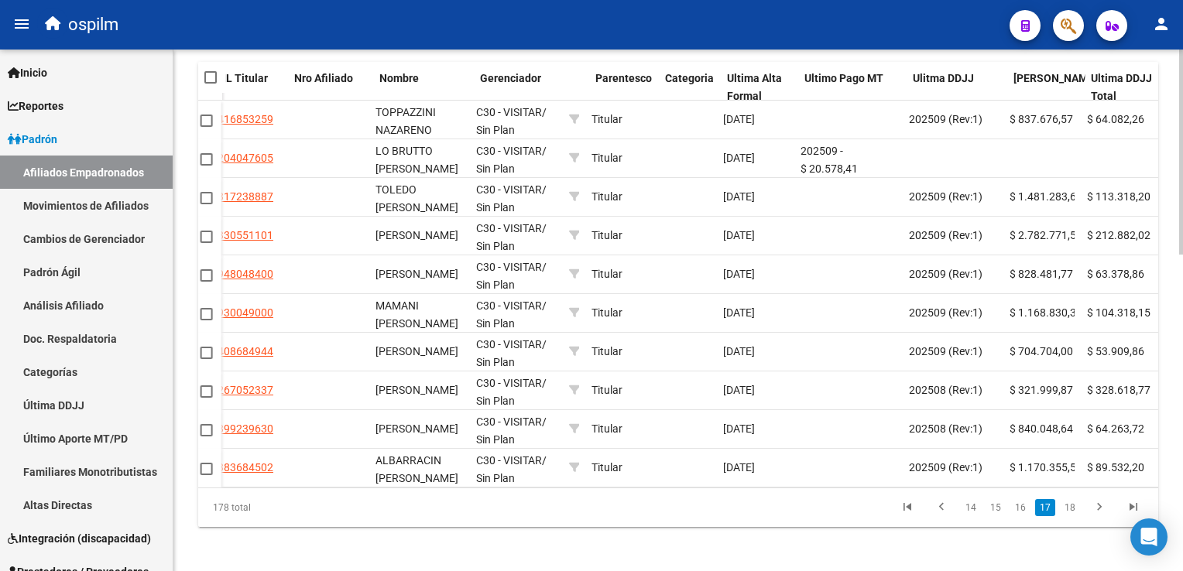
scroll to position [0, 444]
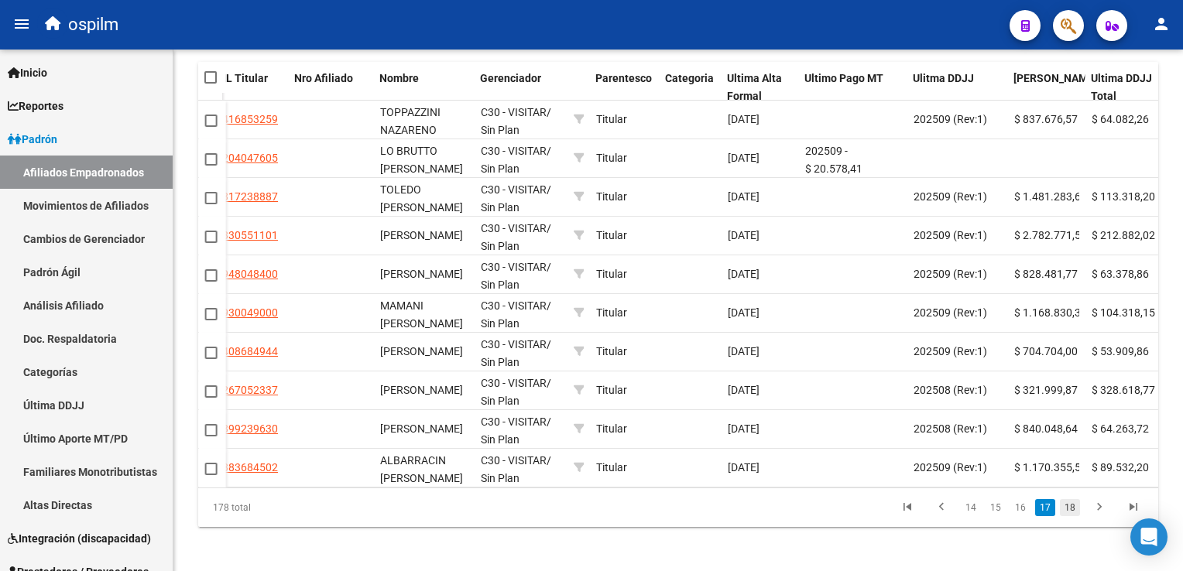
click at [1064, 516] on link "18" at bounding box center [1070, 507] width 20 height 17
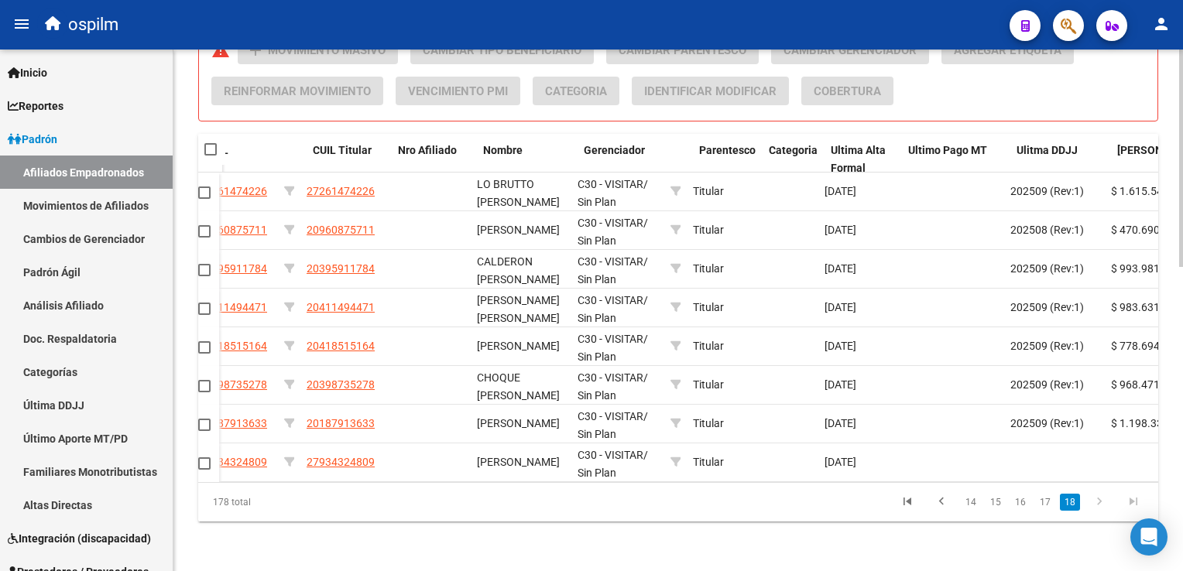
scroll to position [0, 341]
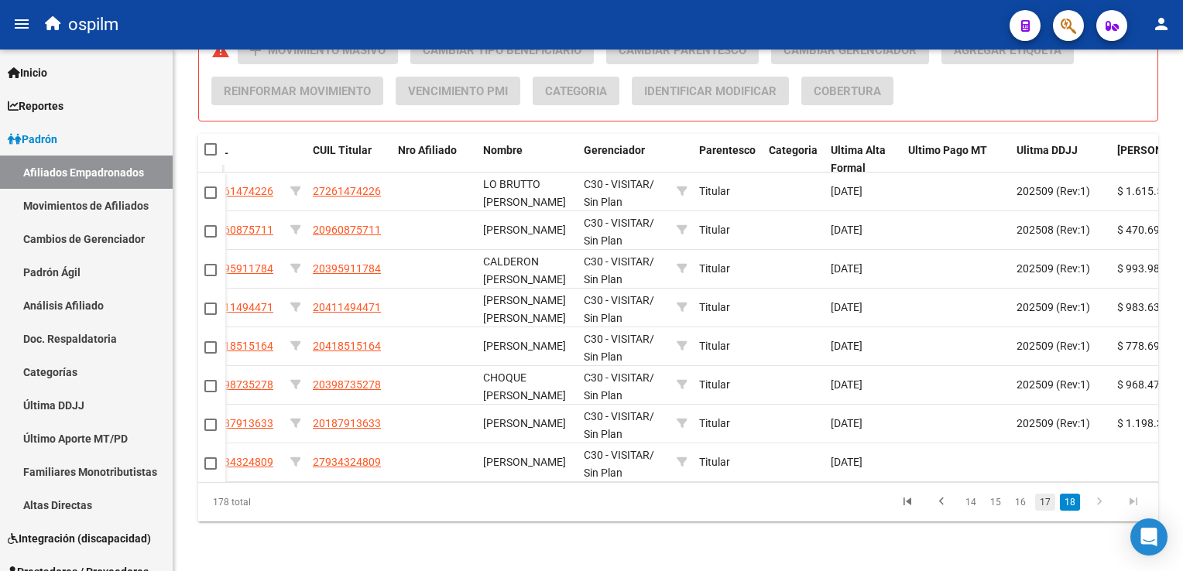
click at [1045, 503] on link "17" at bounding box center [1045, 502] width 20 height 17
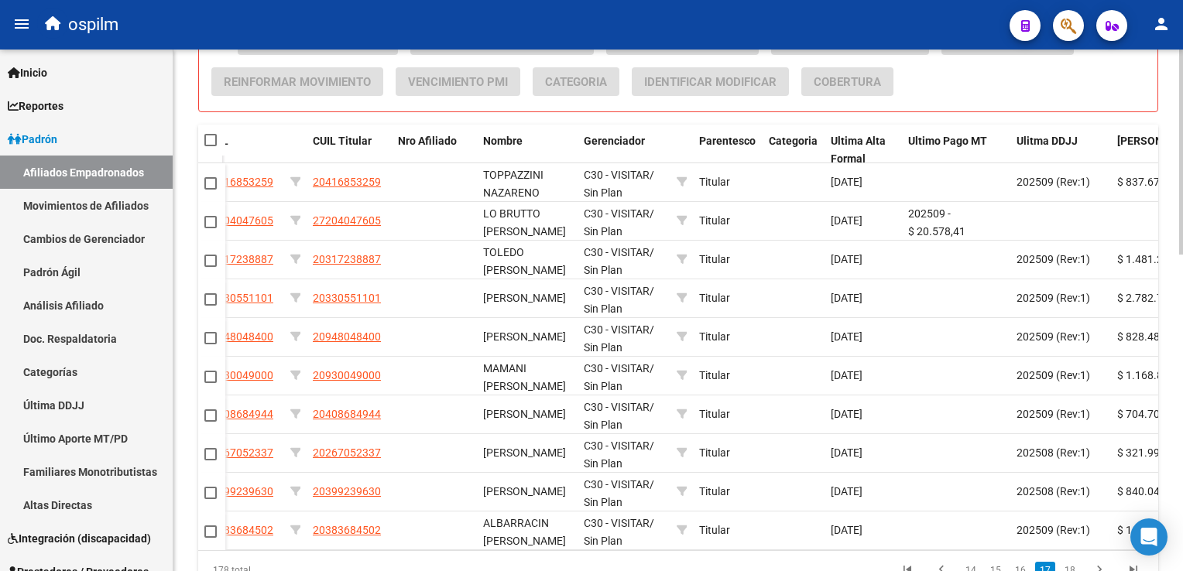
scroll to position [806, 0]
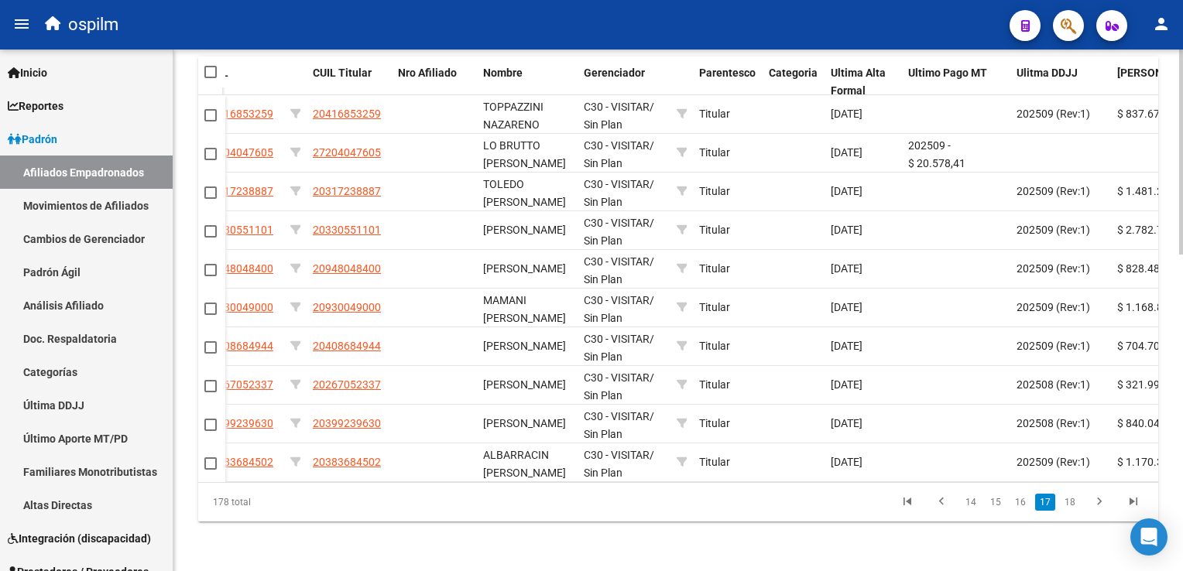
click at [1182, 433] on html "menu ospilm person Firma Express Inicio Calendario SSS Instructivos Contacto OS…" at bounding box center [591, 285] width 1183 height 571
click at [1022, 500] on link "16" at bounding box center [1020, 502] width 20 height 17
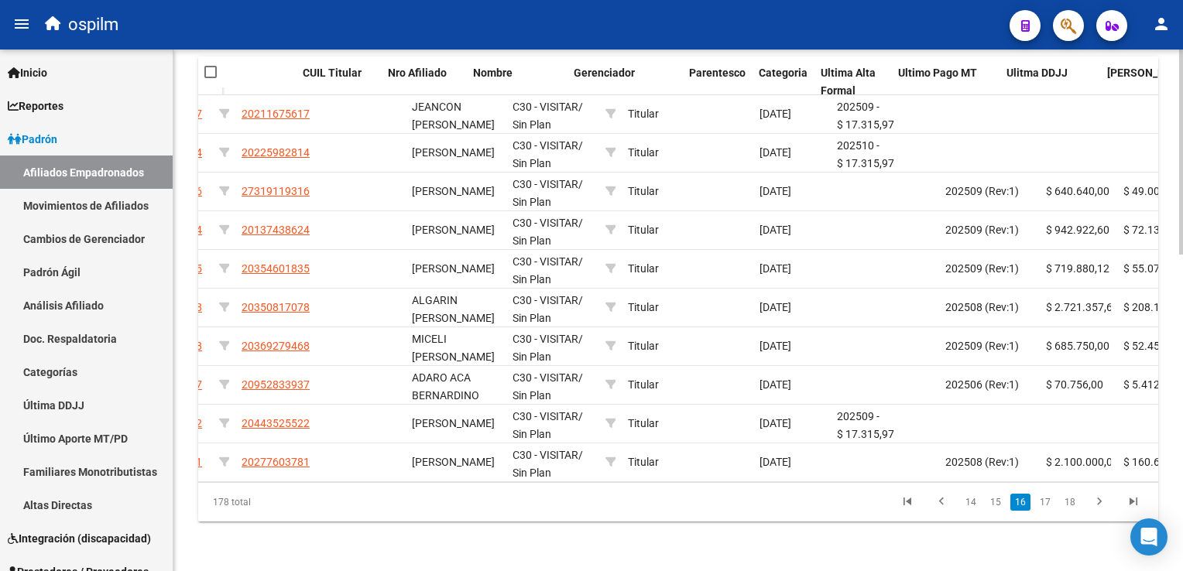
scroll to position [0, 350]
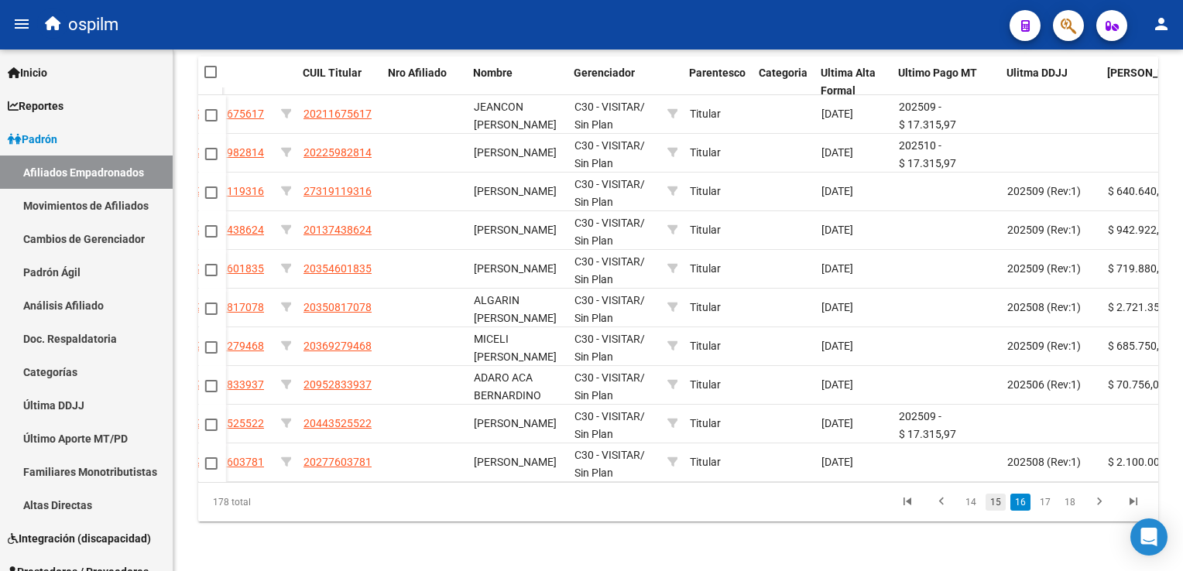
click at [1000, 506] on link "15" at bounding box center [996, 502] width 20 height 17
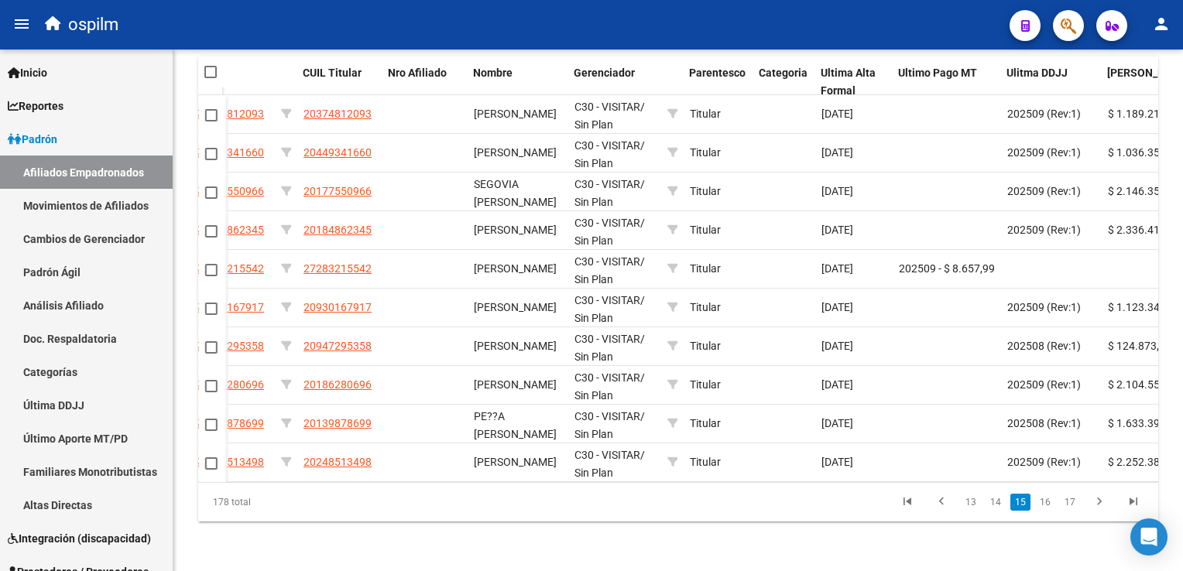
click at [1000, 506] on link "14" at bounding box center [996, 502] width 20 height 17
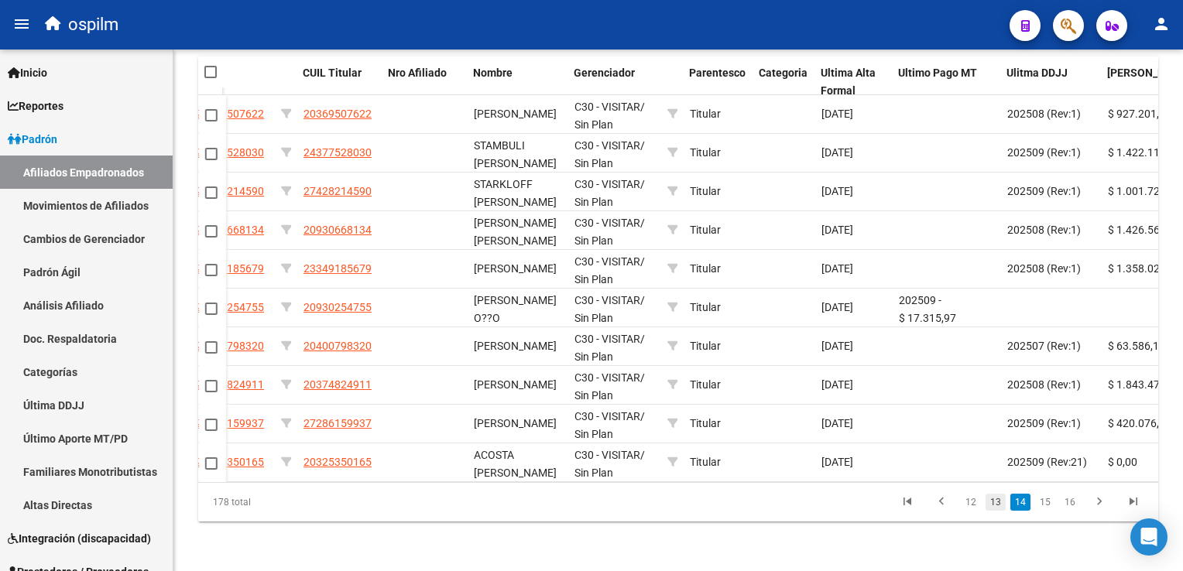
click at [993, 502] on link "13" at bounding box center [996, 502] width 20 height 17
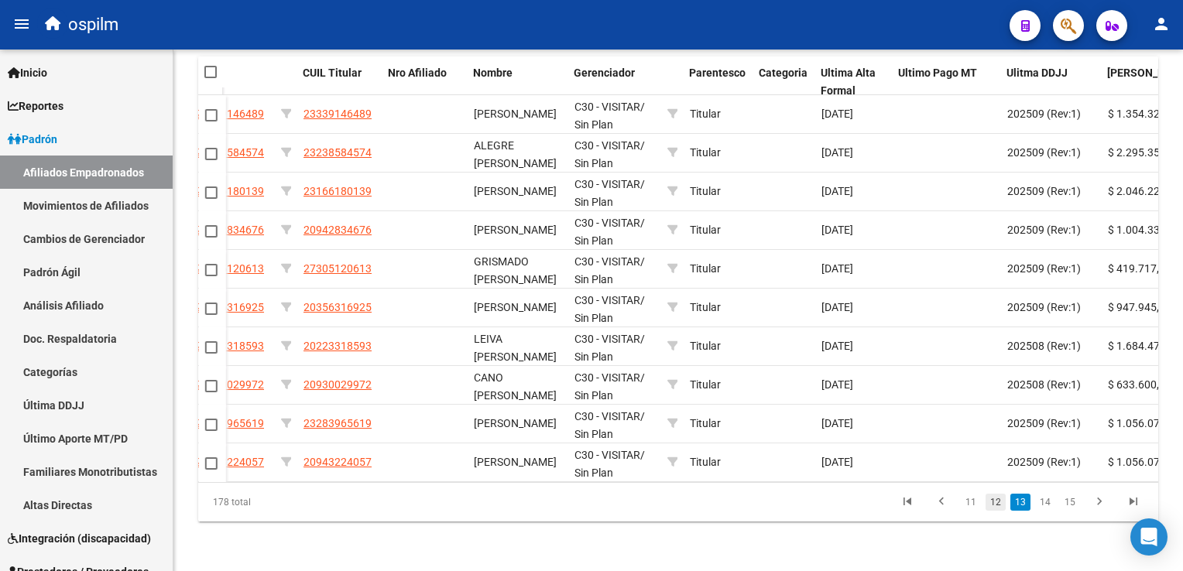
click at [992, 503] on link "12" at bounding box center [996, 502] width 20 height 17
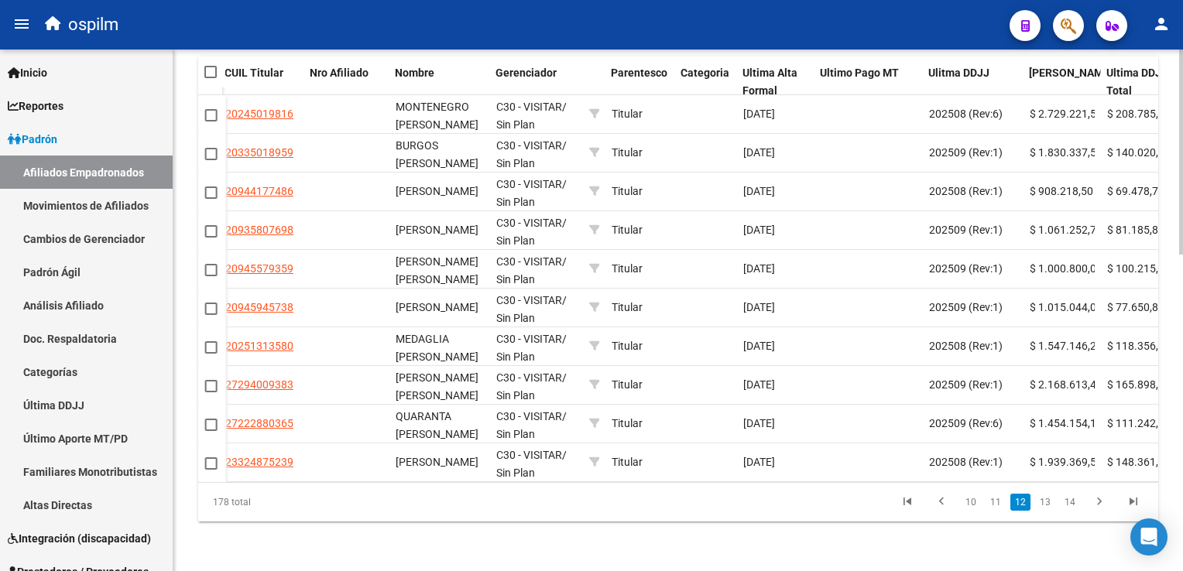
scroll to position [0, 450]
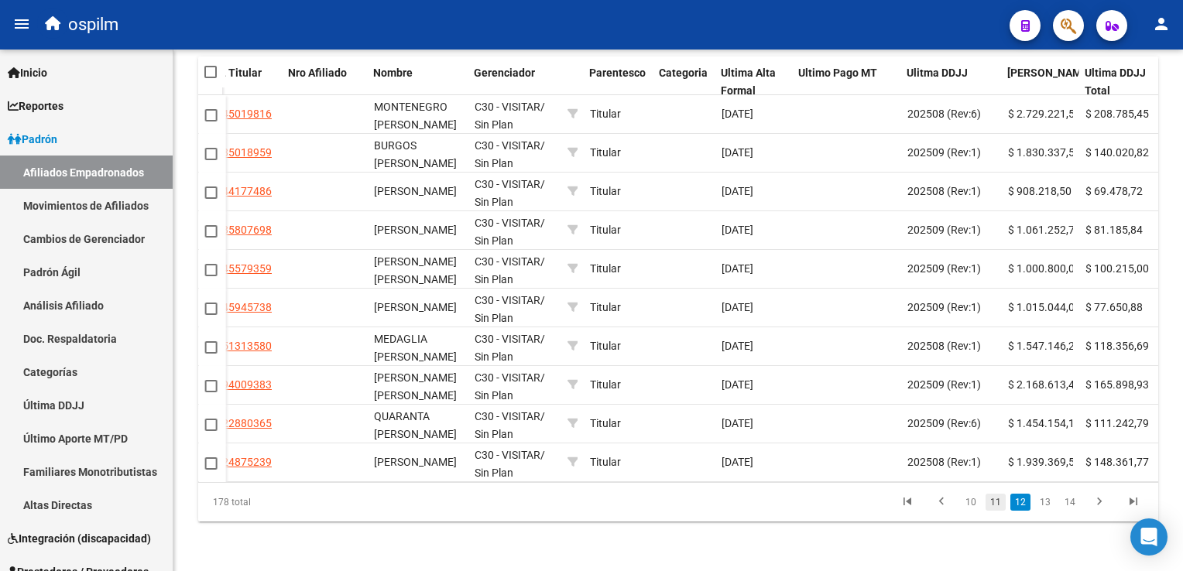
click at [1000, 506] on link "11" at bounding box center [996, 502] width 20 height 17
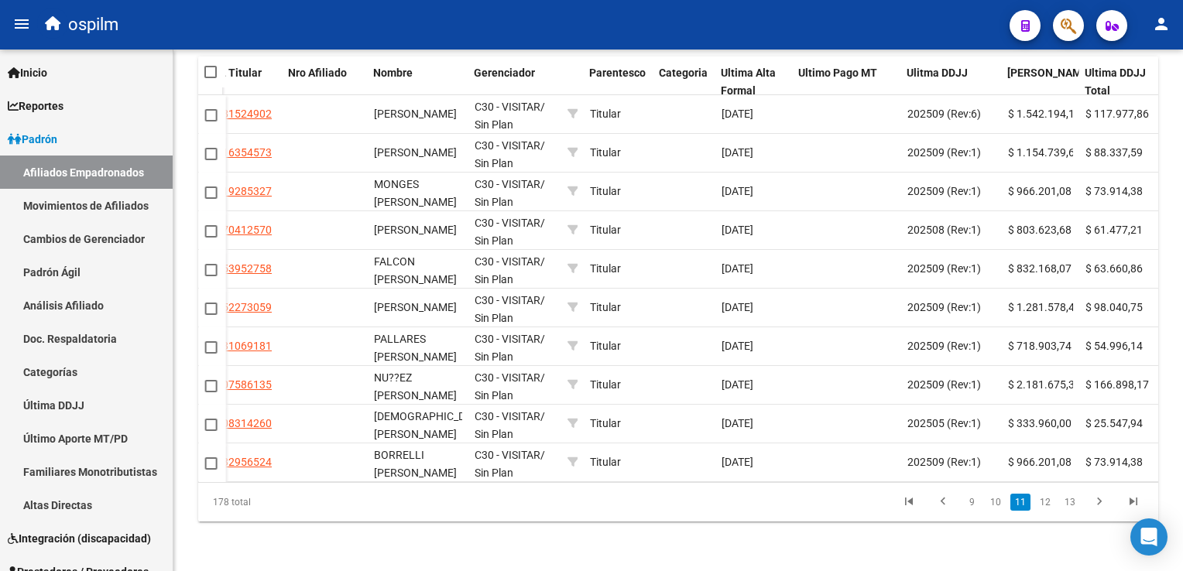
click at [1000, 506] on link "10" at bounding box center [996, 502] width 20 height 17
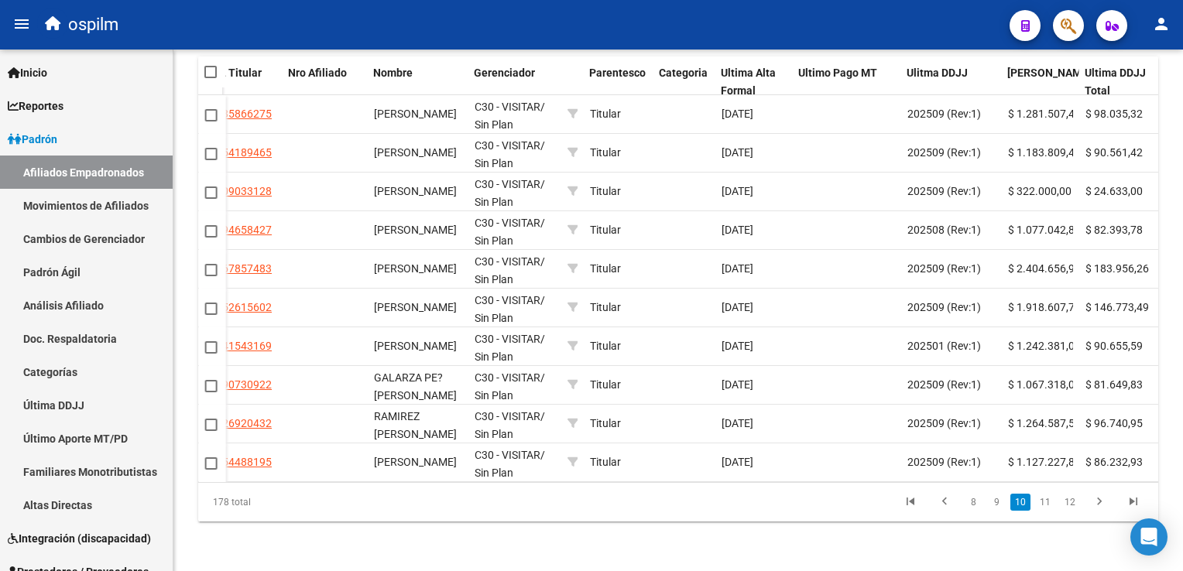
click at [1000, 506] on link "9" at bounding box center [996, 502] width 19 height 17
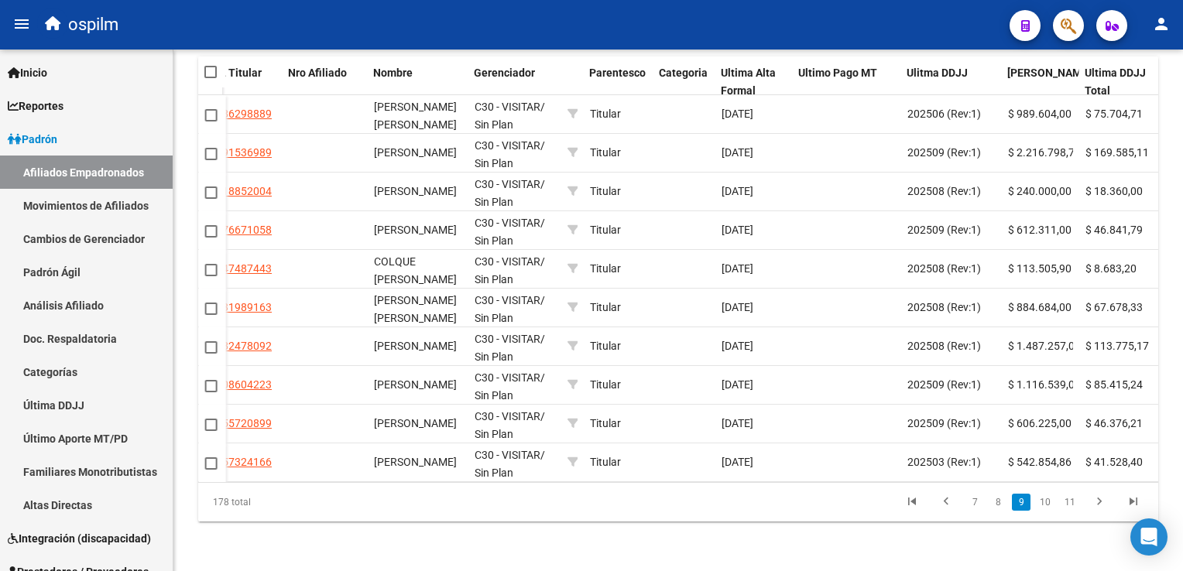
click at [1000, 506] on link "8" at bounding box center [998, 502] width 19 height 17
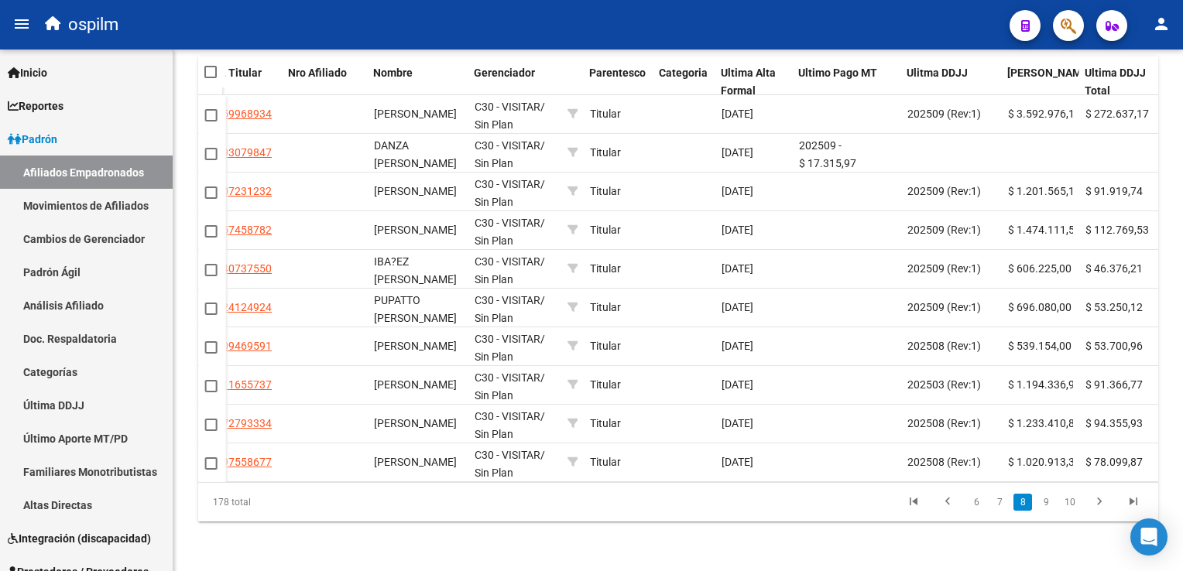
click at [1000, 506] on link "7" at bounding box center [999, 502] width 19 height 17
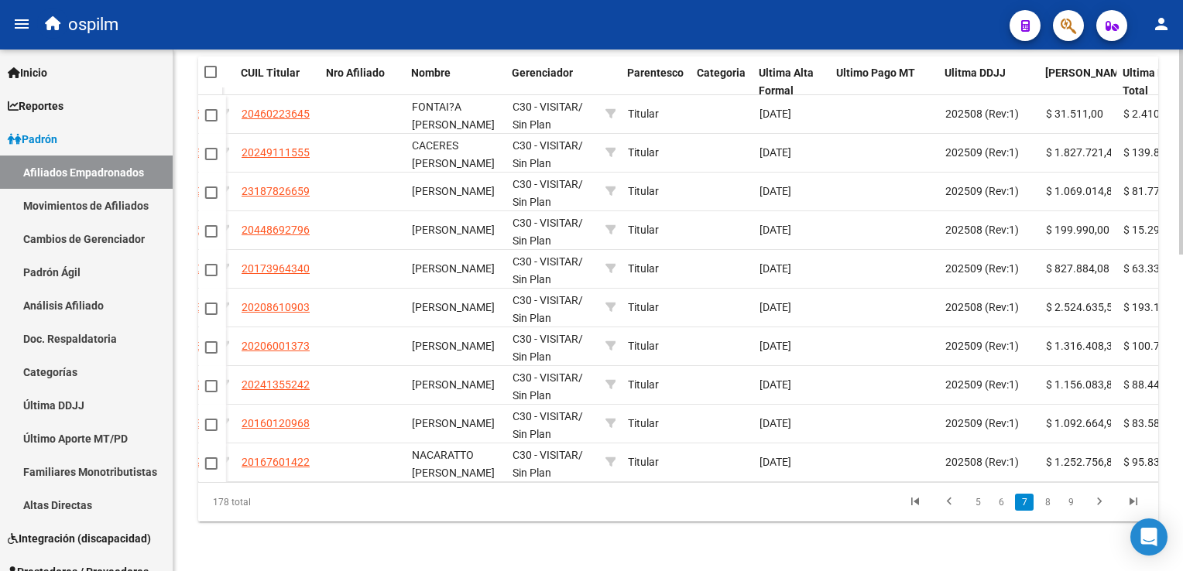
scroll to position [0, 406]
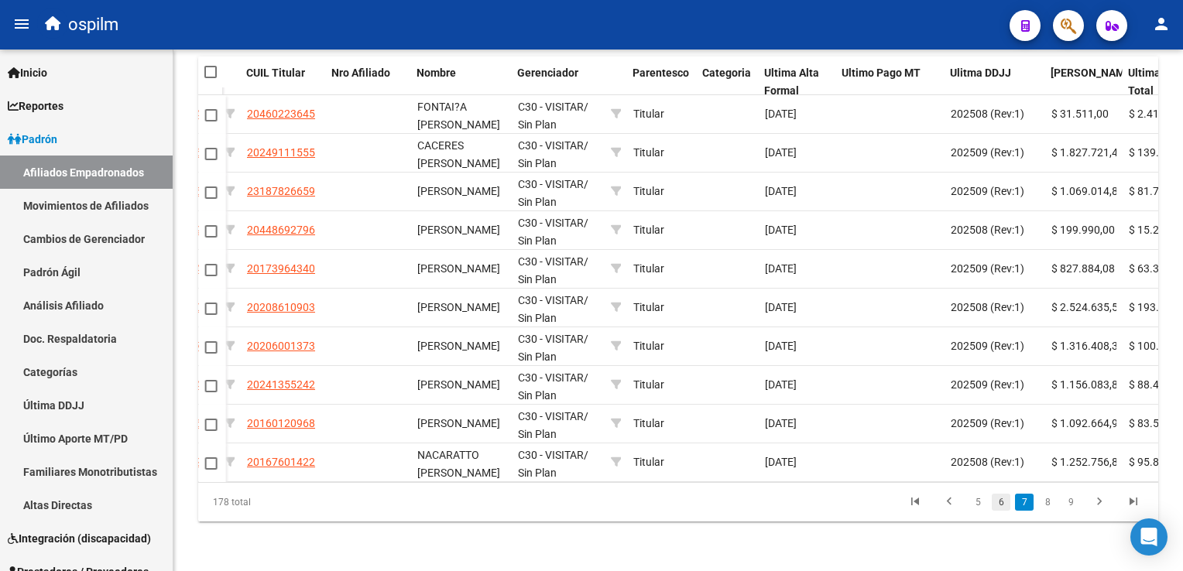
click at [1005, 503] on link "6" at bounding box center [1001, 502] width 19 height 17
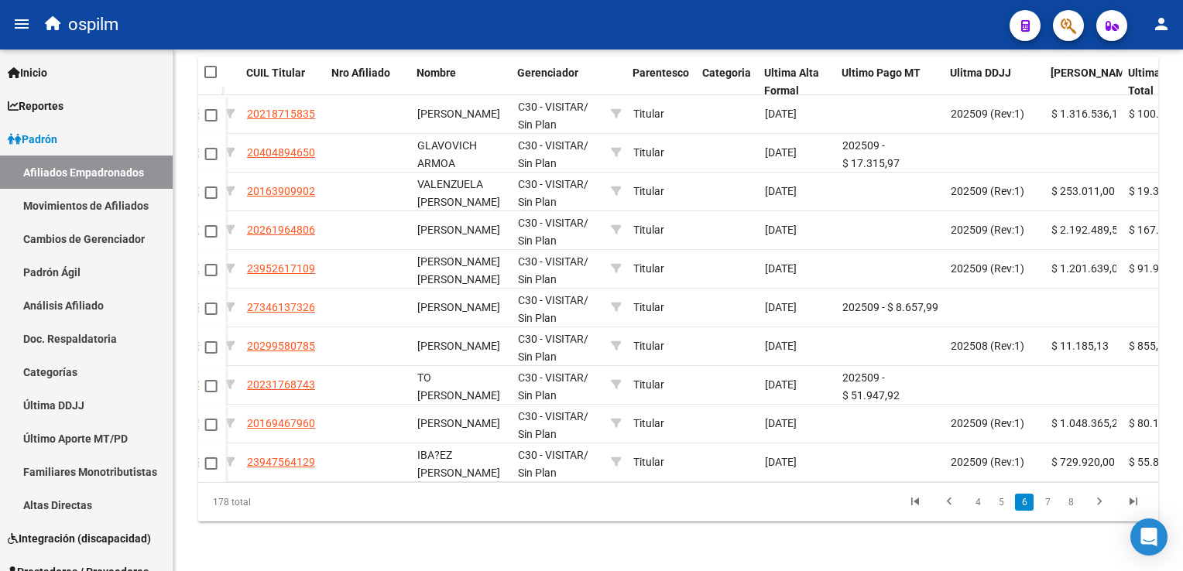
click at [1005, 503] on link "5" at bounding box center [1001, 502] width 19 height 17
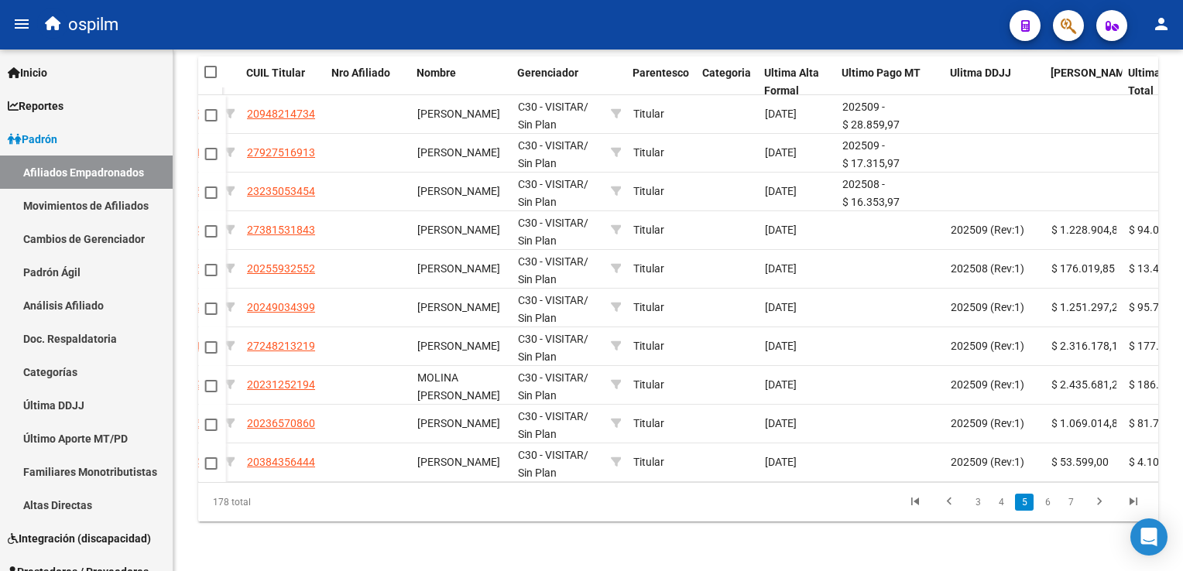
click at [1005, 503] on link "4" at bounding box center [1001, 502] width 19 height 17
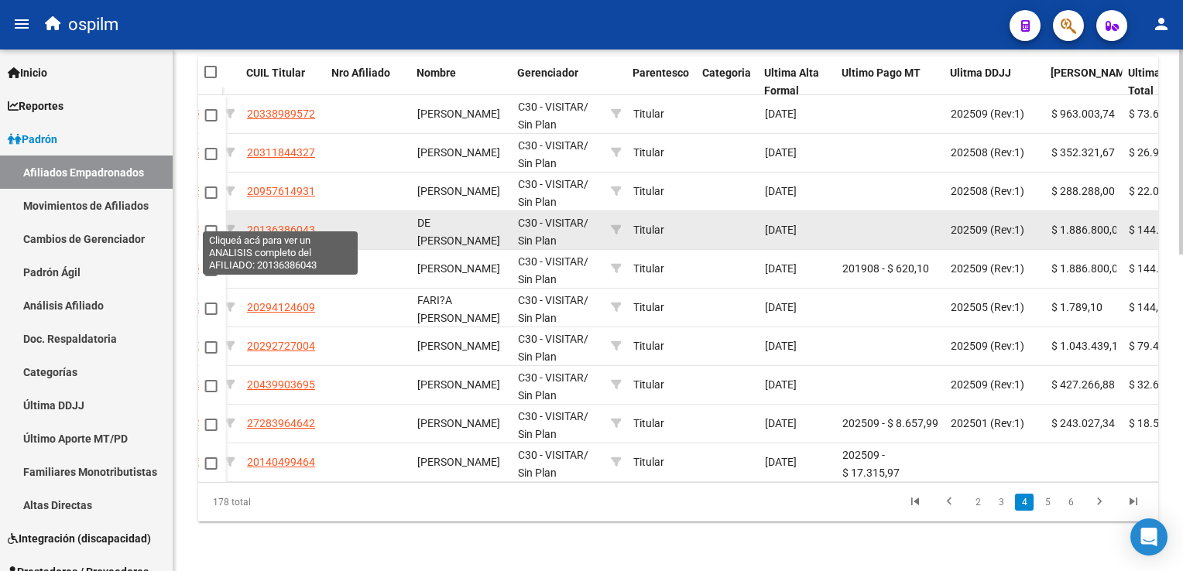
click at [283, 224] on span "20136386043" at bounding box center [281, 230] width 68 height 12
type textarea "20136386043"
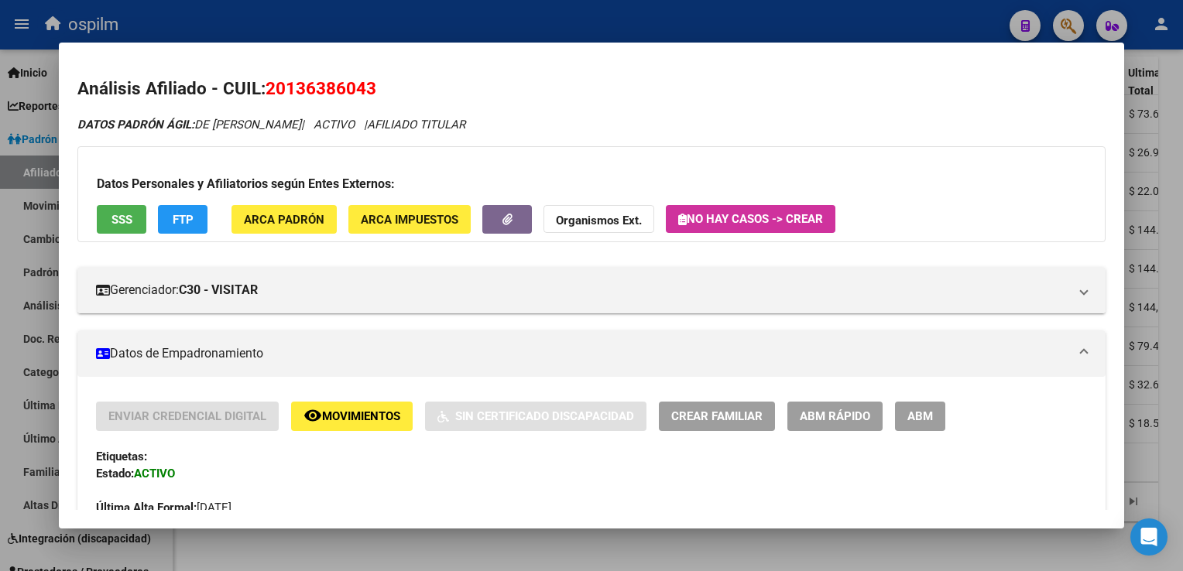
drag, startPoint x: 385, startPoint y: 87, endPoint x: 266, endPoint y: 94, distance: 119.4
click at [266, 94] on h2 "Análisis Afiliado - CUIL: 20136386043" at bounding box center [590, 89] width 1027 height 26
copy span "20136386043"
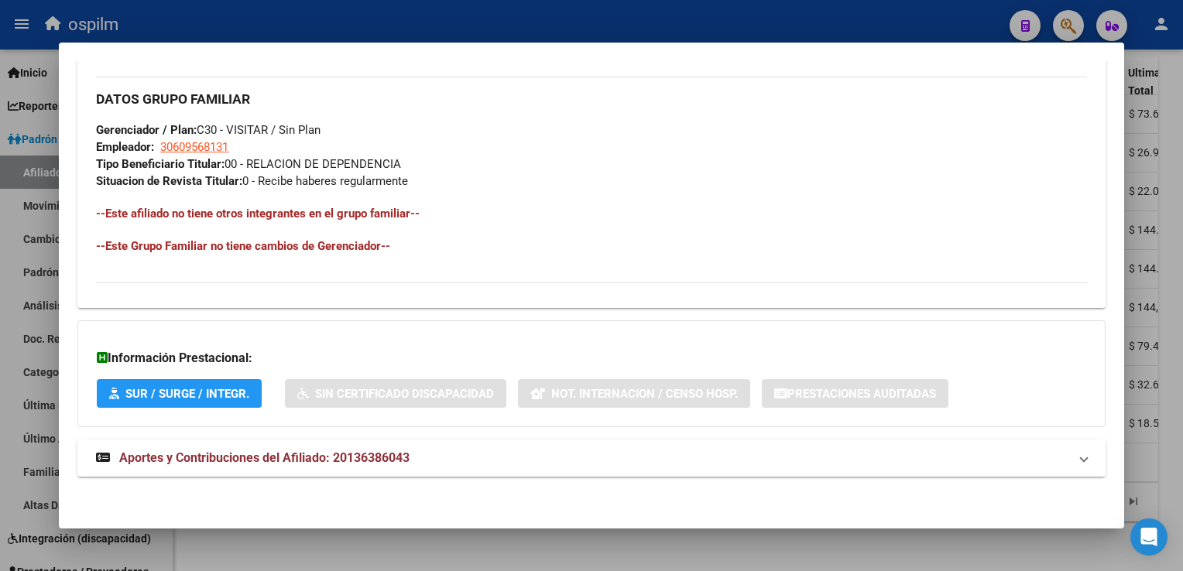
click at [225, 461] on span "Aportes y Contribuciones del Afiliado: 20136386043" at bounding box center [264, 458] width 290 height 15
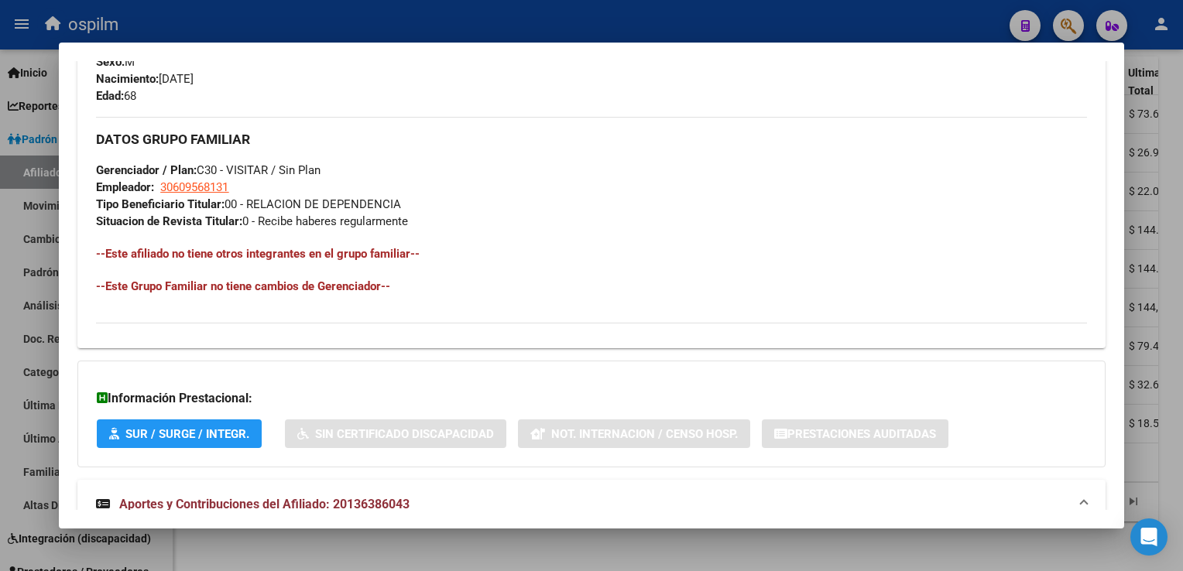
scroll to position [0, 0]
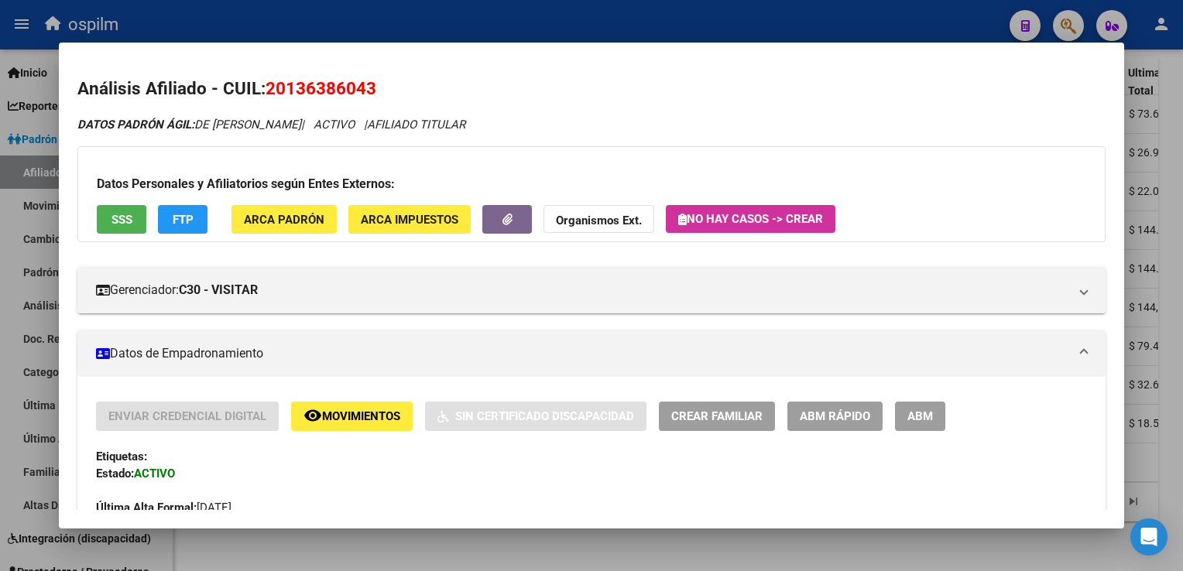
click at [337, 420] on span "Movimientos" at bounding box center [361, 417] width 78 height 14
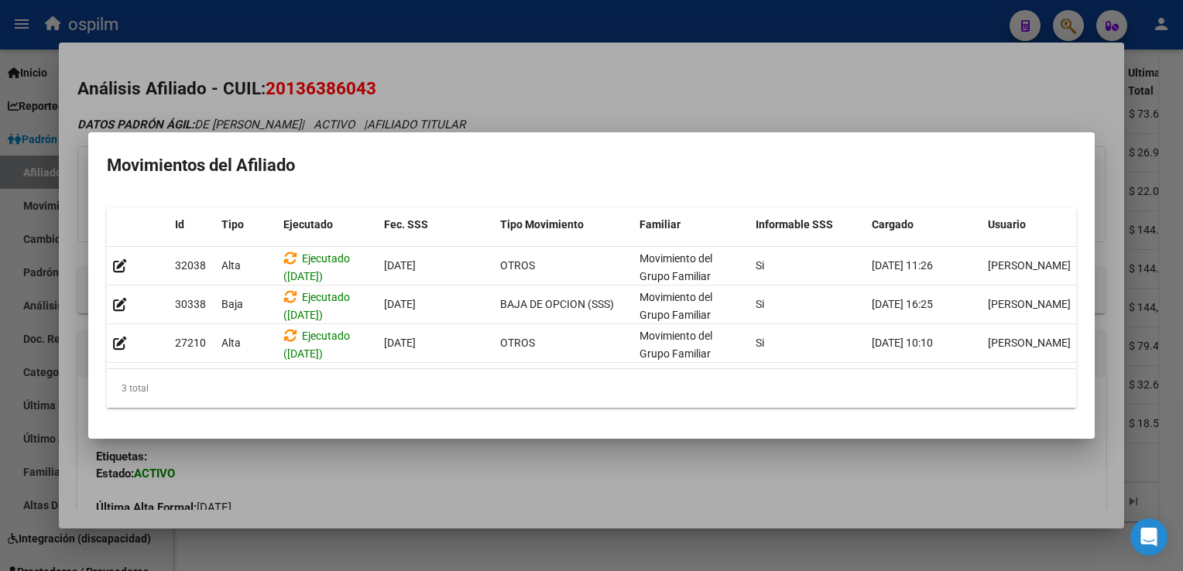
click at [802, 103] on div at bounding box center [591, 285] width 1183 height 571
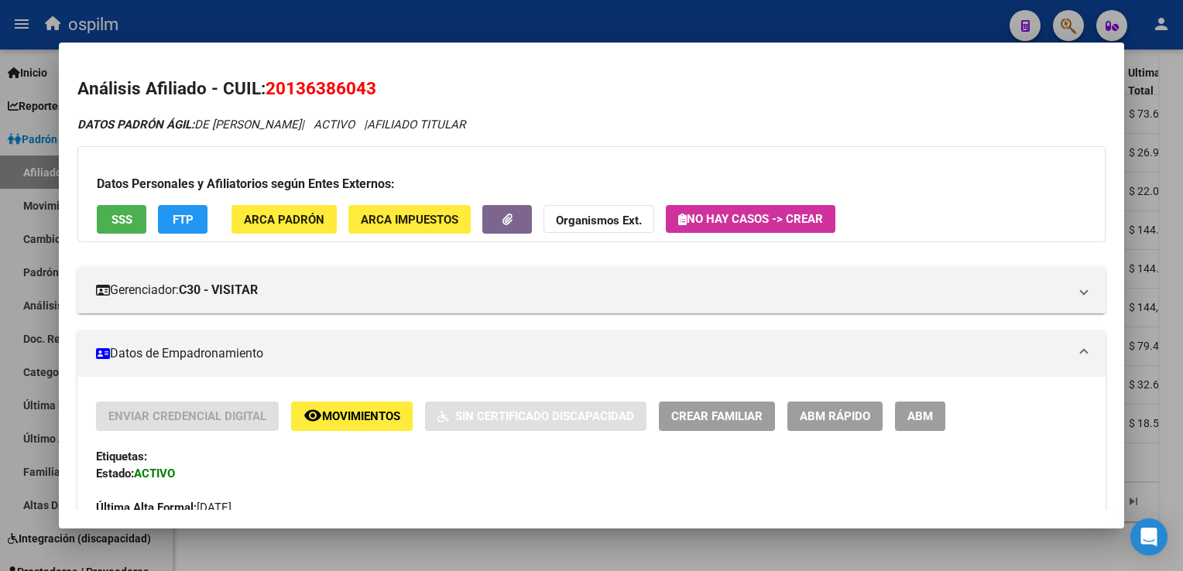
click at [1179, 153] on div at bounding box center [591, 285] width 1183 height 571
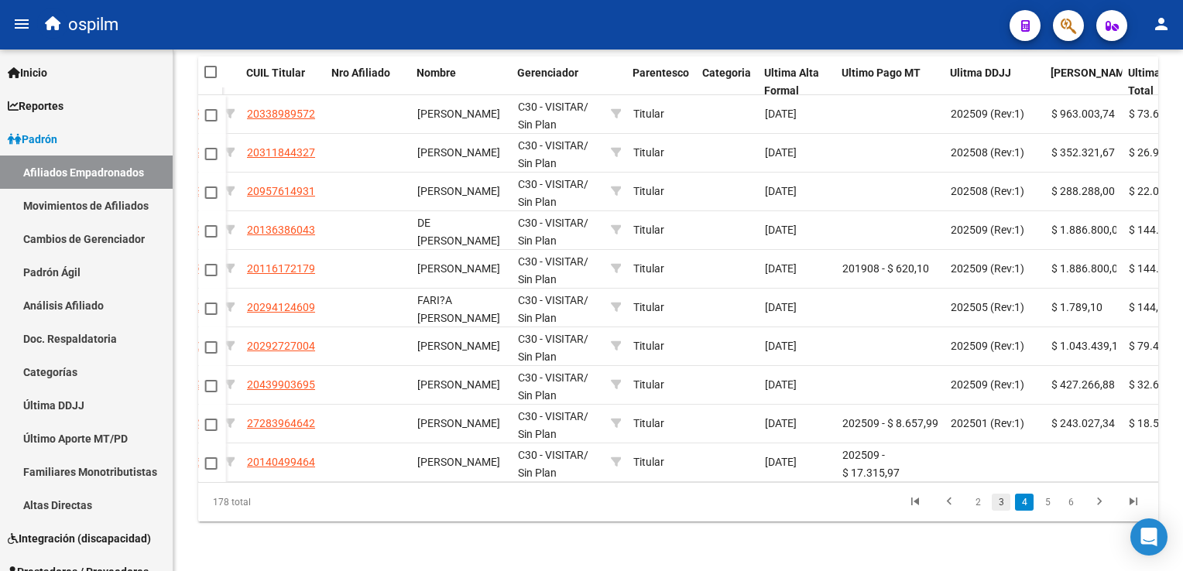
click at [1001, 503] on link "3" at bounding box center [1001, 502] width 19 height 17
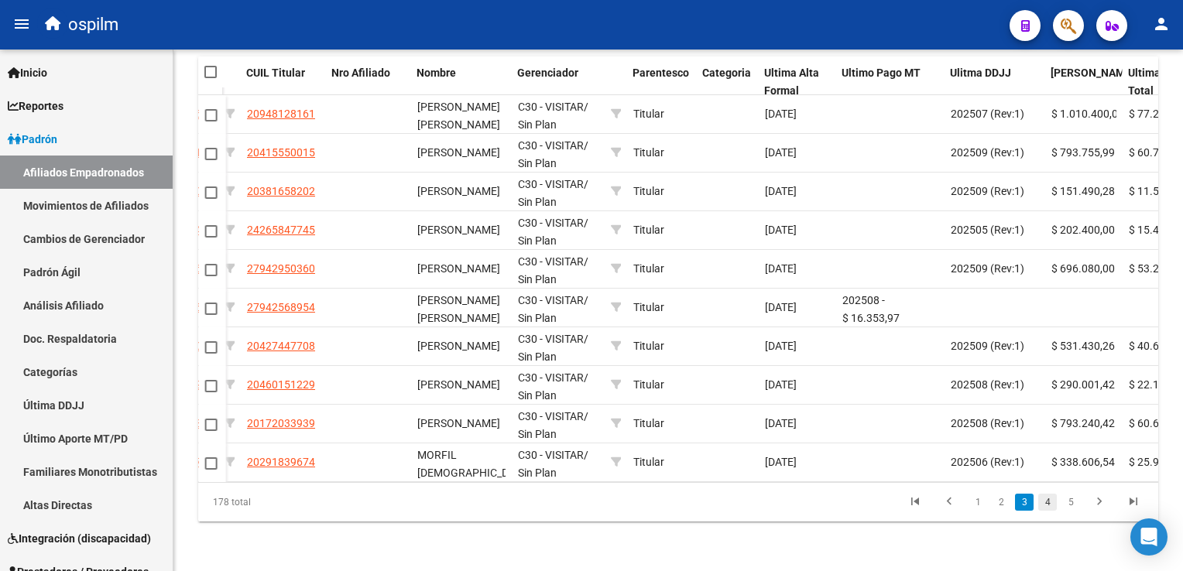
click at [1048, 502] on link "4" at bounding box center [1047, 502] width 19 height 17
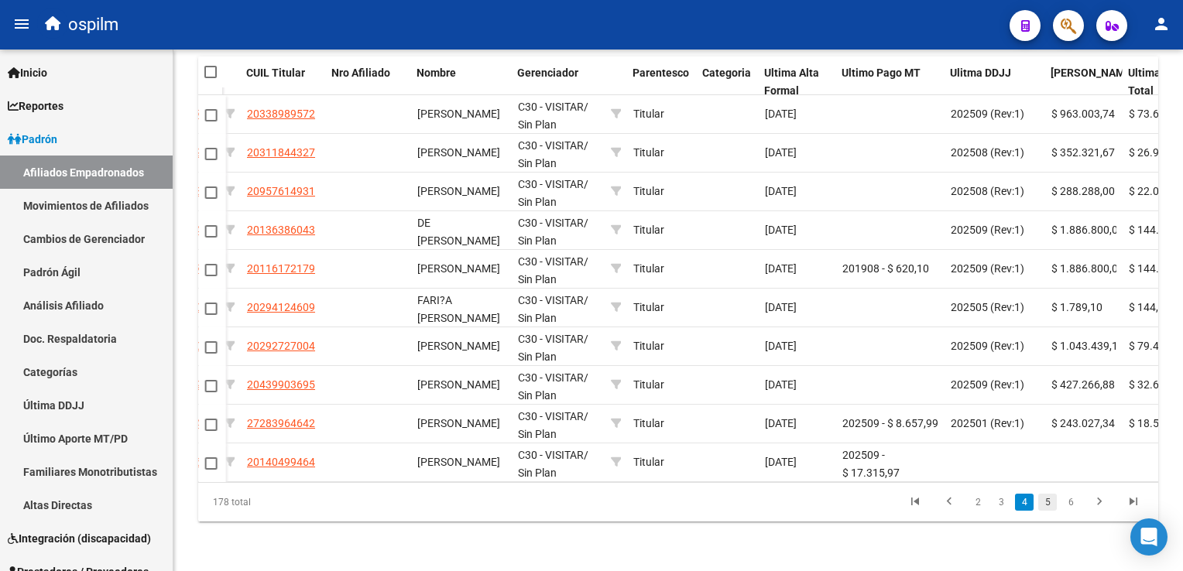
click at [1053, 500] on link "5" at bounding box center [1047, 502] width 19 height 17
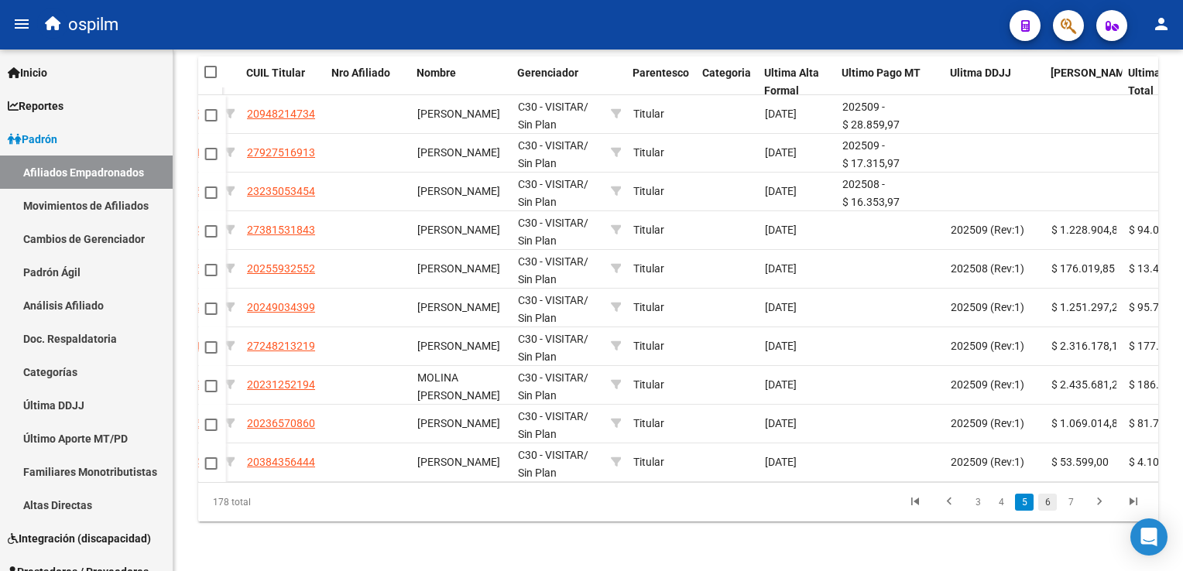
click at [1048, 501] on link "6" at bounding box center [1047, 502] width 19 height 17
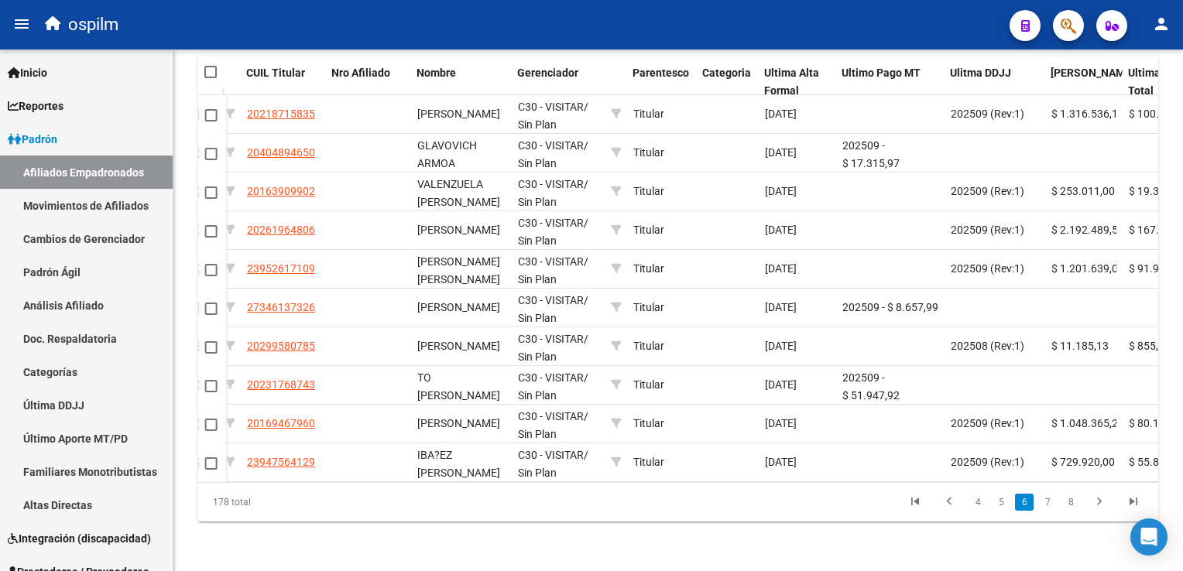
click at [1048, 501] on link "7" at bounding box center [1047, 502] width 19 height 17
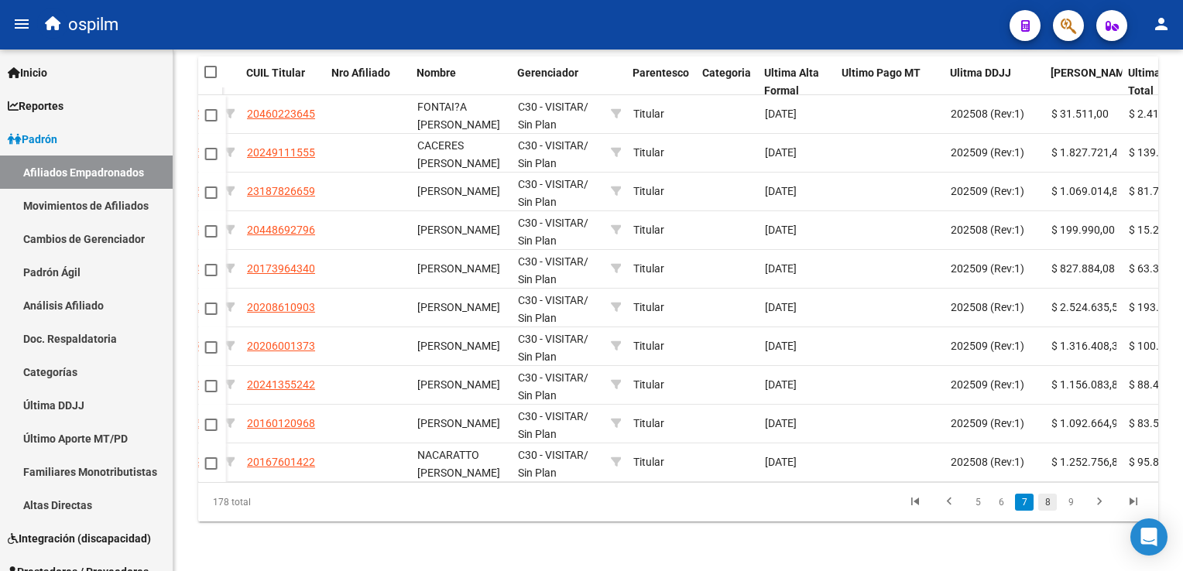
click at [1051, 503] on link "8" at bounding box center [1047, 502] width 19 height 17
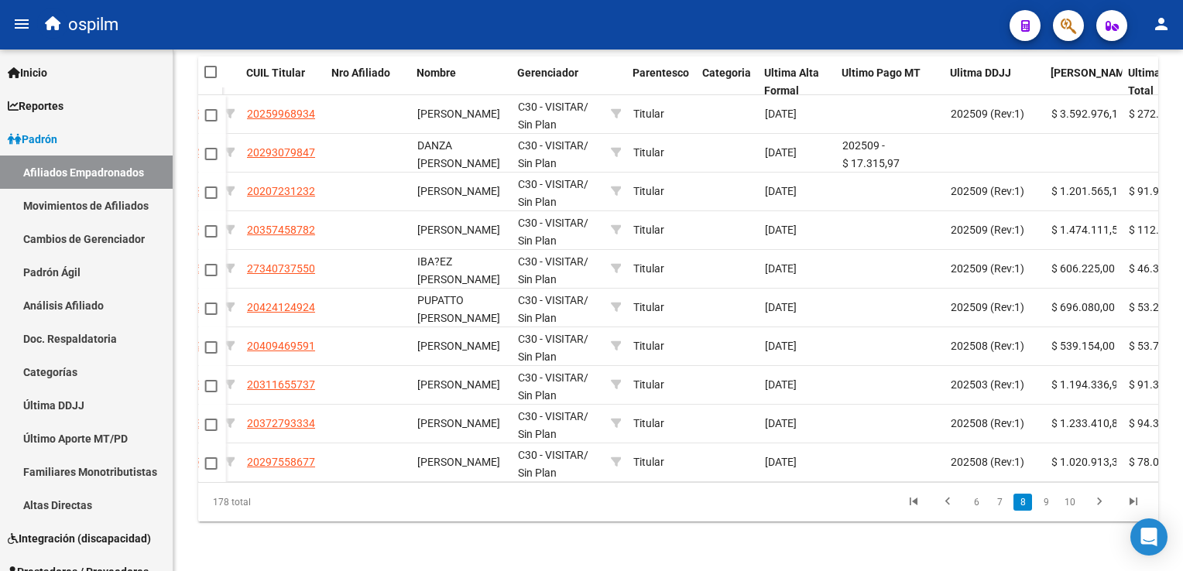
click at [1051, 503] on link "9" at bounding box center [1046, 502] width 19 height 17
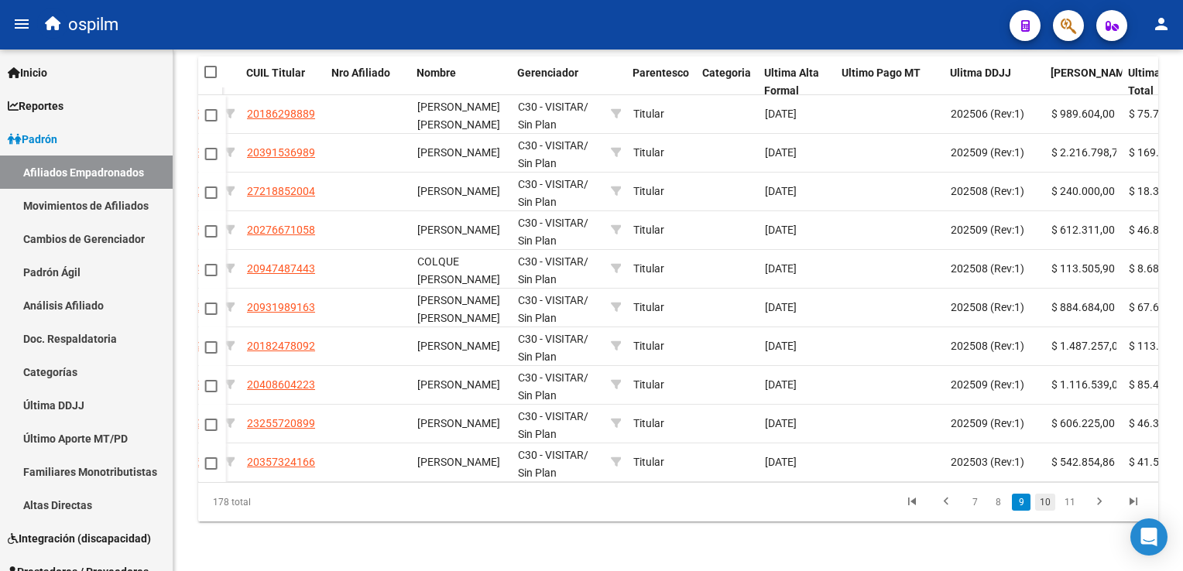
click at [1053, 502] on link "10" at bounding box center [1045, 502] width 20 height 17
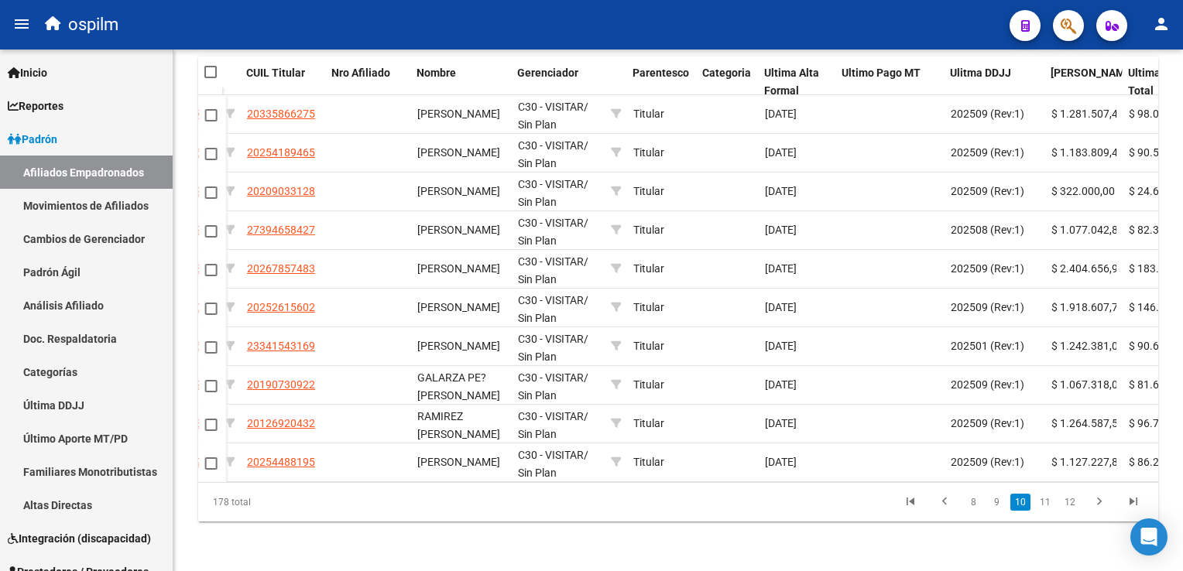
click at [1053, 502] on link "11" at bounding box center [1045, 502] width 20 height 17
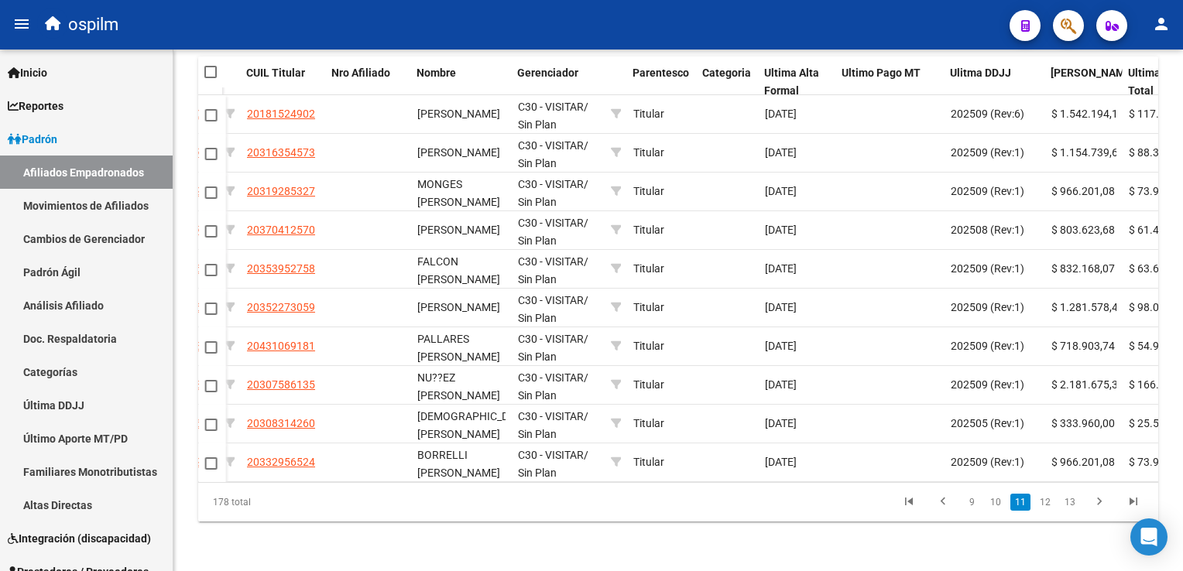
click at [1053, 502] on link "12" at bounding box center [1045, 502] width 20 height 17
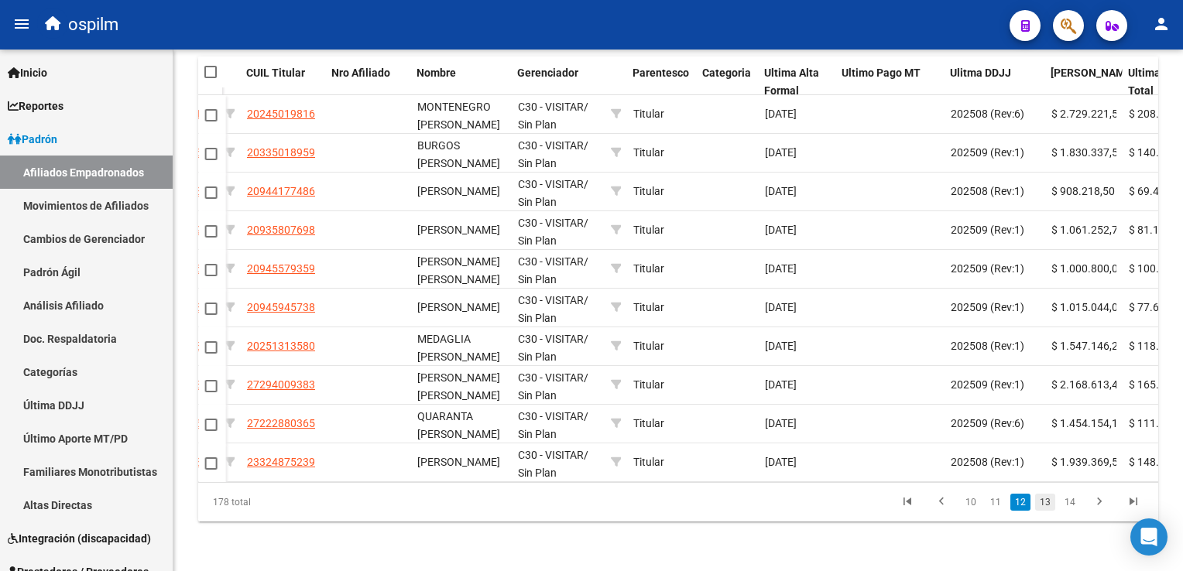
click at [1042, 497] on link "13" at bounding box center [1045, 502] width 20 height 17
click at [1050, 500] on link "14" at bounding box center [1045, 502] width 20 height 17
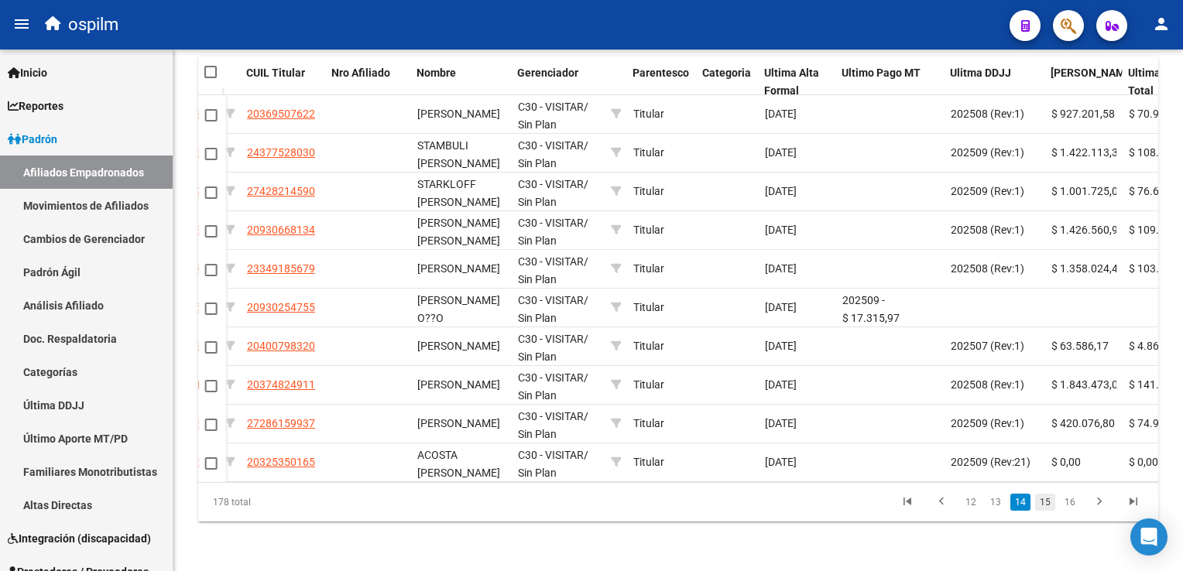
click at [1054, 499] on link "15" at bounding box center [1045, 502] width 20 height 17
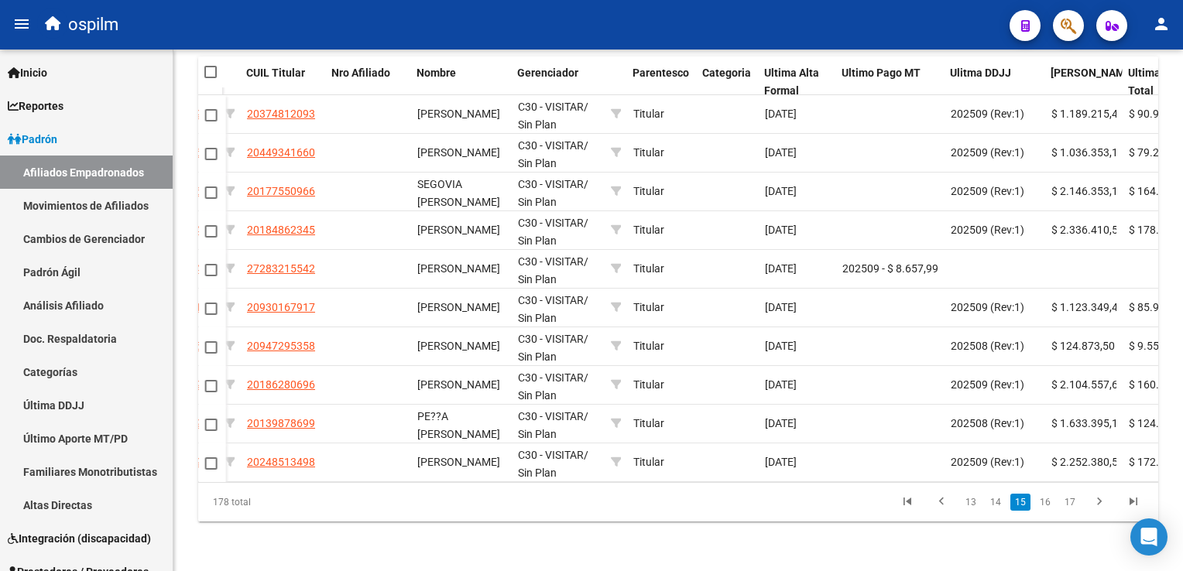
click at [1056, 499] on li "16" at bounding box center [1045, 502] width 25 height 26
click at [1053, 504] on link "16" at bounding box center [1045, 502] width 20 height 17
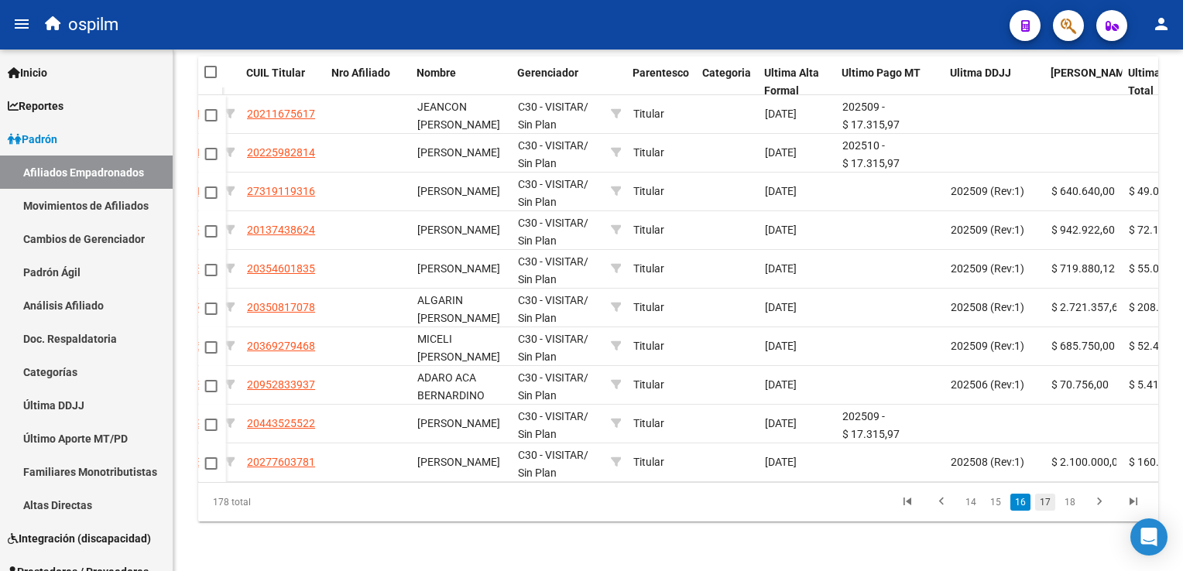
click at [1044, 505] on link "17" at bounding box center [1045, 502] width 20 height 17
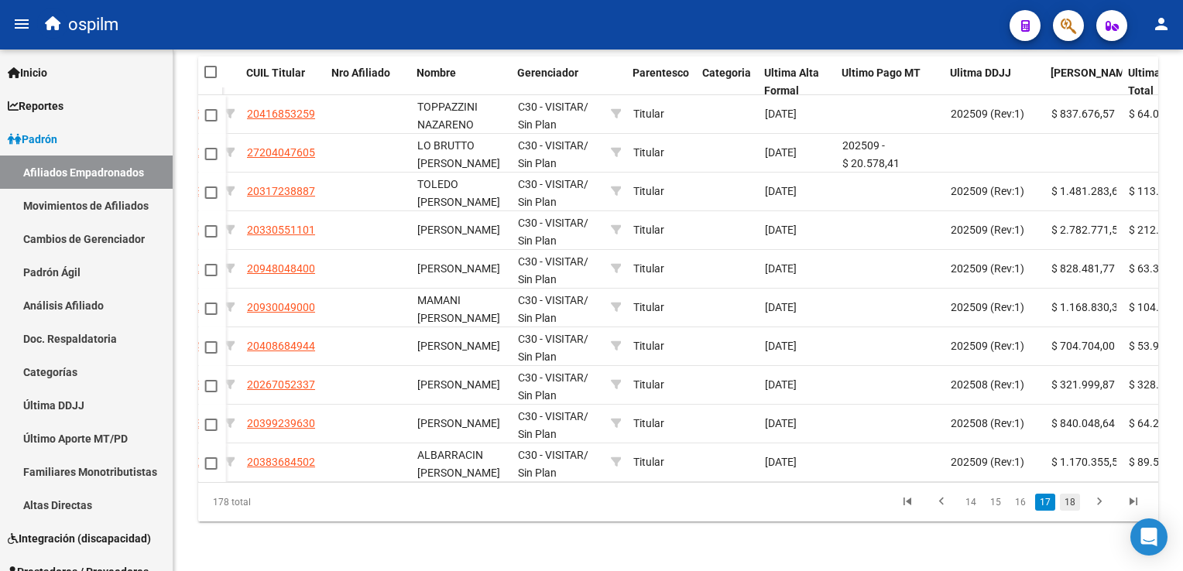
click at [1072, 505] on link "18" at bounding box center [1070, 502] width 20 height 17
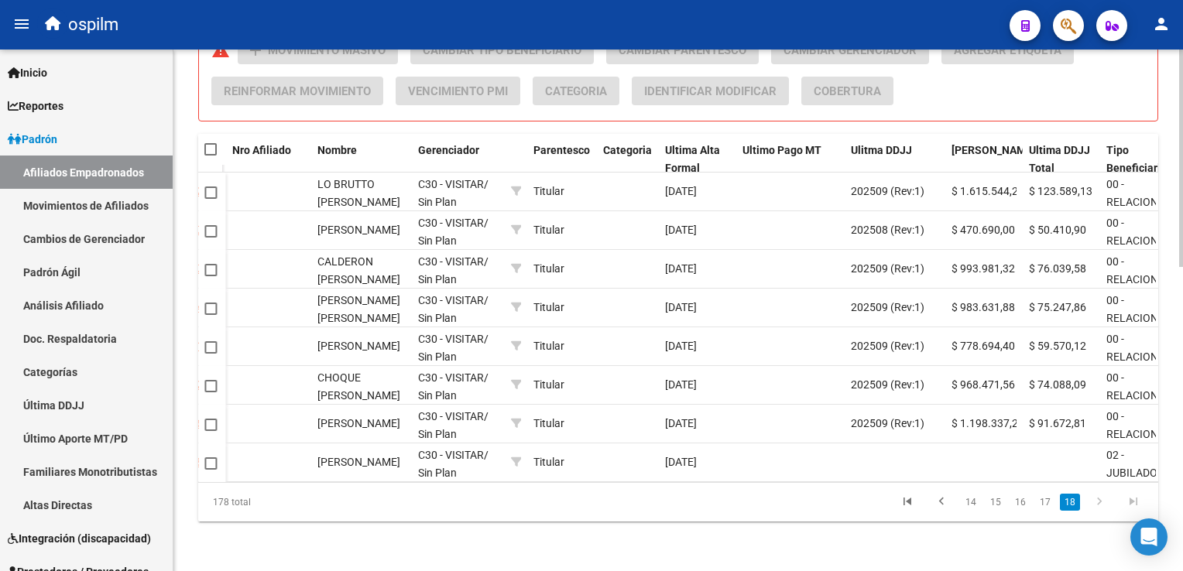
scroll to position [0, 535]
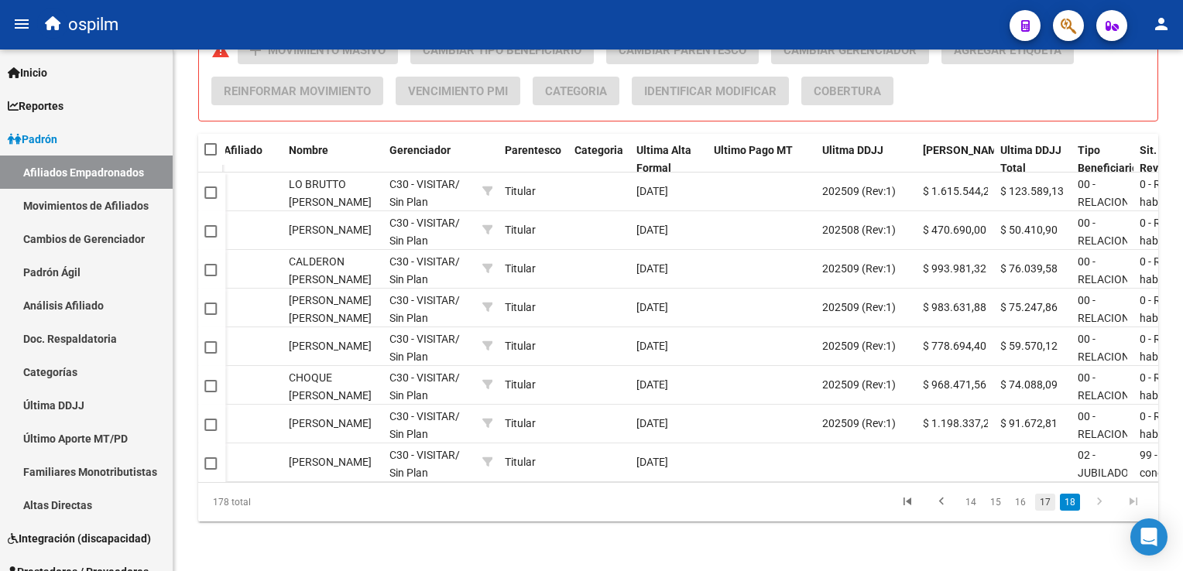
click at [1048, 499] on link "17" at bounding box center [1045, 502] width 20 height 17
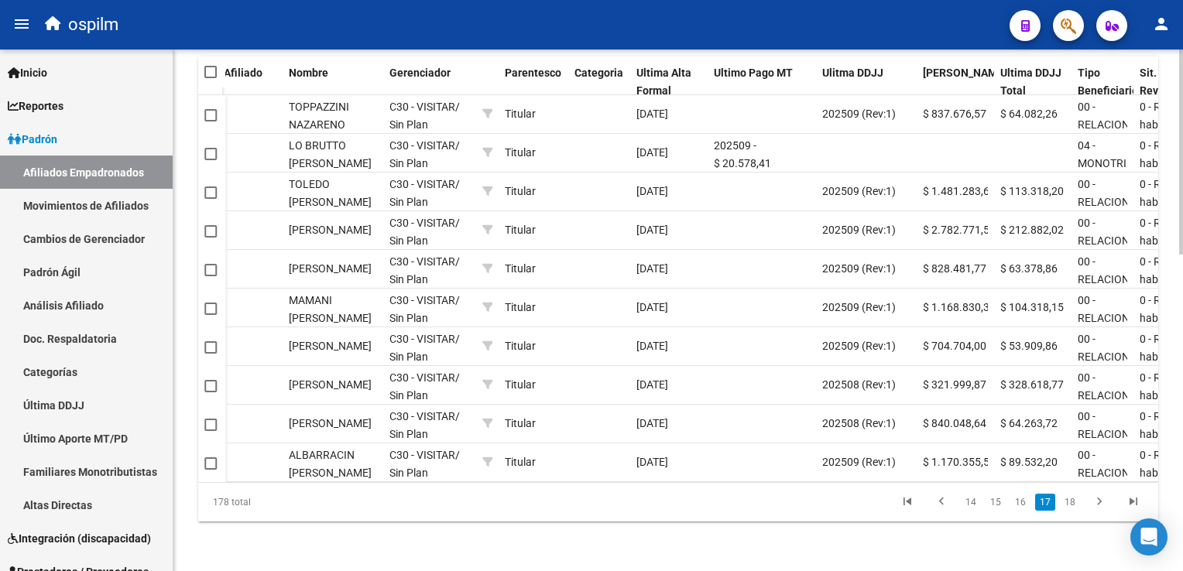
scroll to position [806, 0]
click at [1182, 403] on html "menu ospilm person Firma Express Inicio Calendario SSS Instructivos Contacto OS…" at bounding box center [591, 285] width 1183 height 571
click at [1017, 499] on link "16" at bounding box center [1020, 502] width 20 height 17
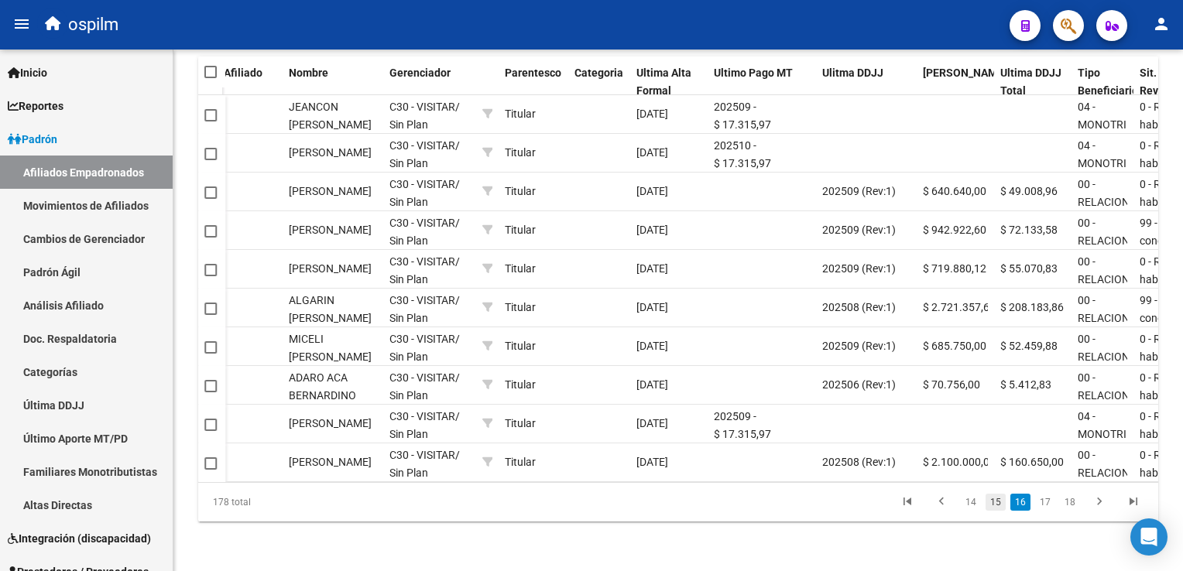
click at [1001, 507] on link "15" at bounding box center [996, 502] width 20 height 17
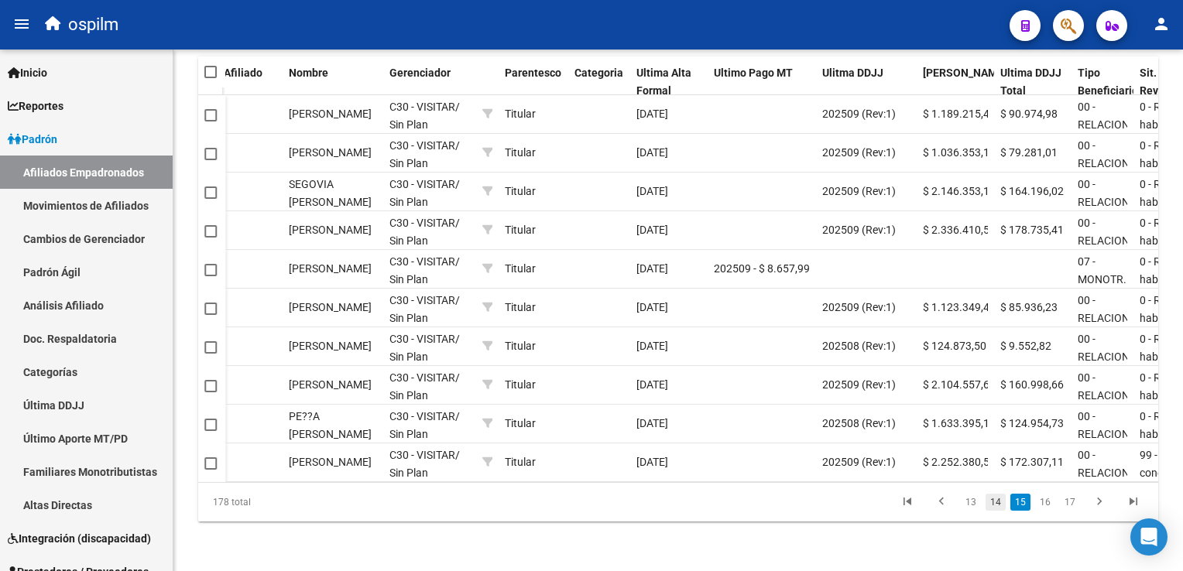
click at [993, 505] on link "14" at bounding box center [996, 502] width 20 height 17
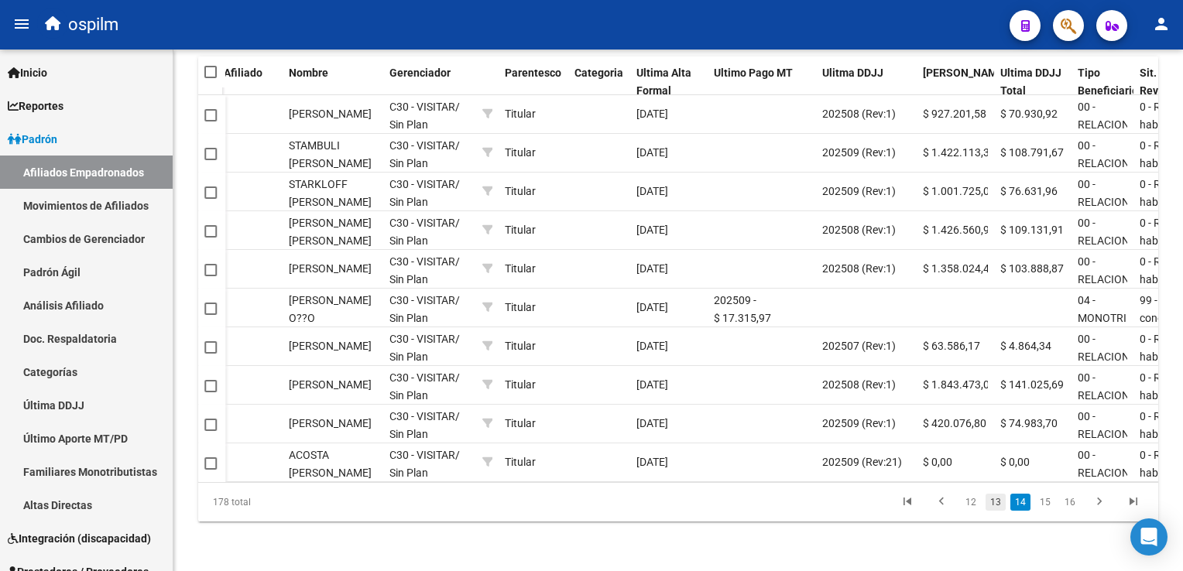
click at [995, 503] on link "13" at bounding box center [996, 502] width 20 height 17
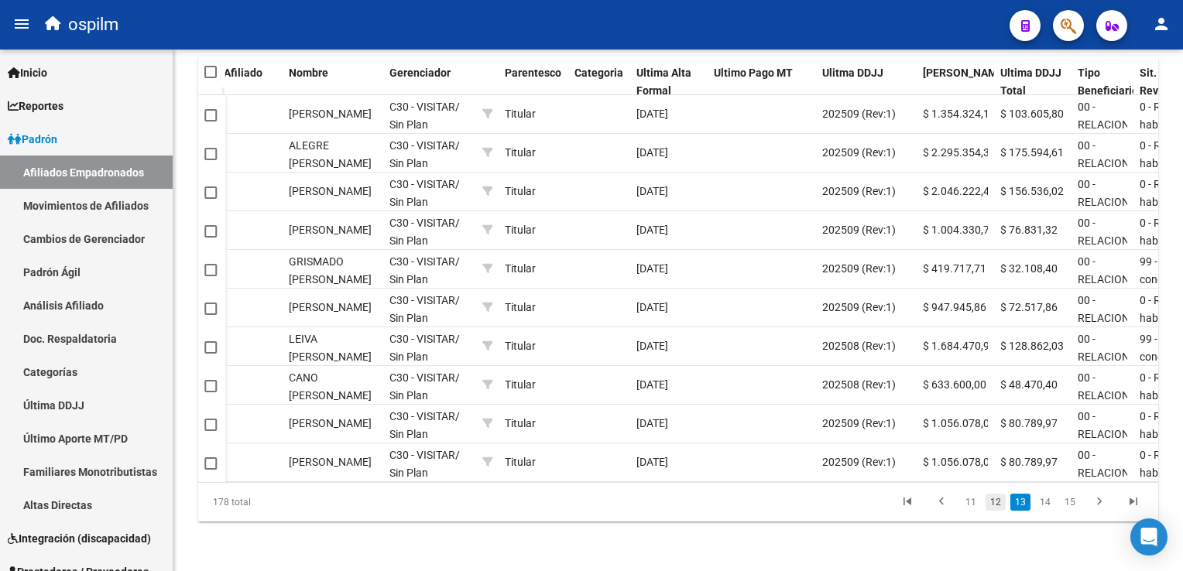
click at [997, 500] on link "12" at bounding box center [996, 502] width 20 height 17
click at [1048, 506] on link "13" at bounding box center [1045, 502] width 20 height 17
click at [1061, 501] on link "15" at bounding box center [1070, 502] width 20 height 17
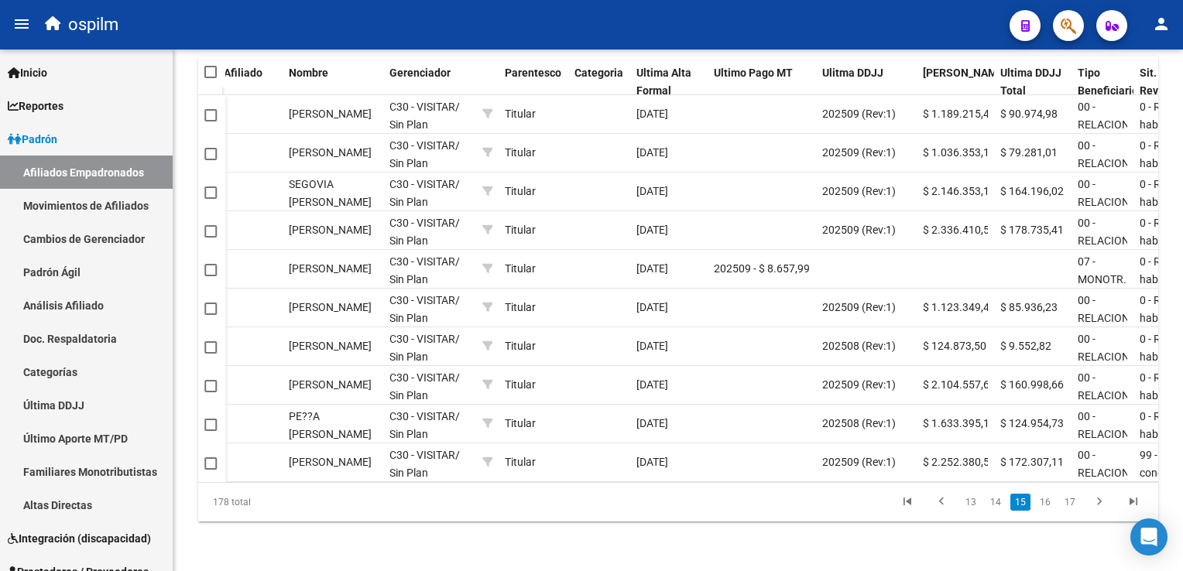
click at [1061, 501] on link "17" at bounding box center [1070, 502] width 20 height 17
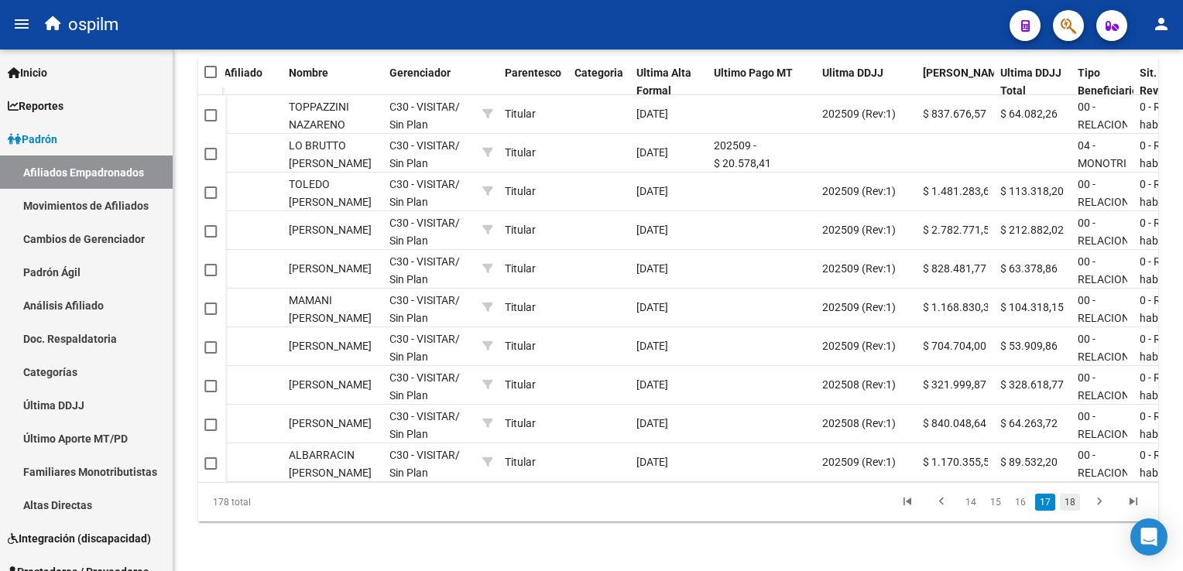
click at [1065, 502] on link "18" at bounding box center [1070, 502] width 20 height 17
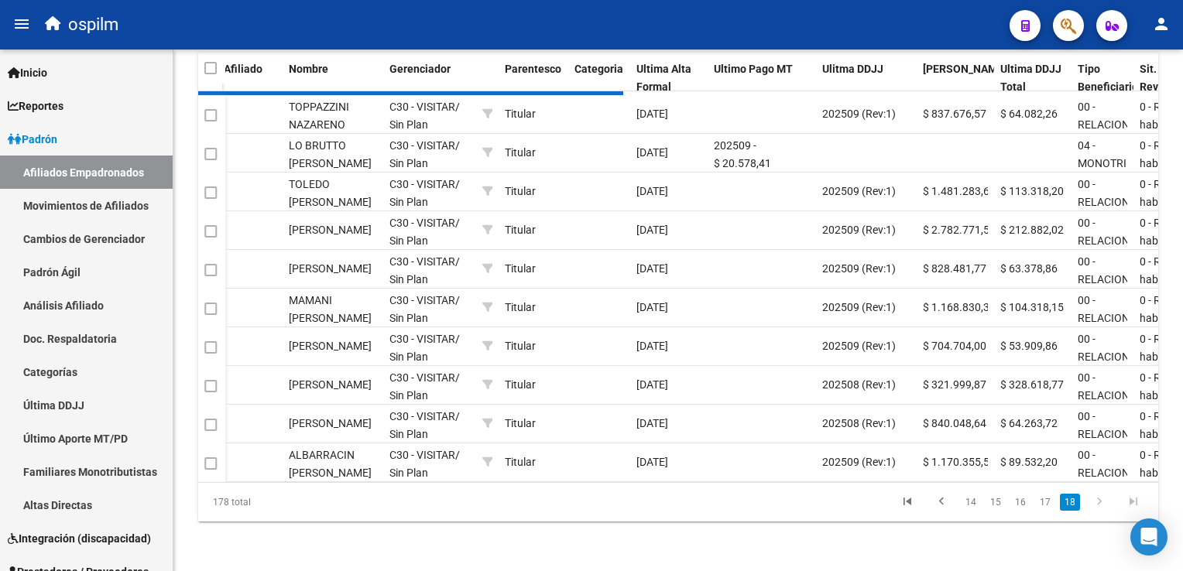
scroll to position [729, 0]
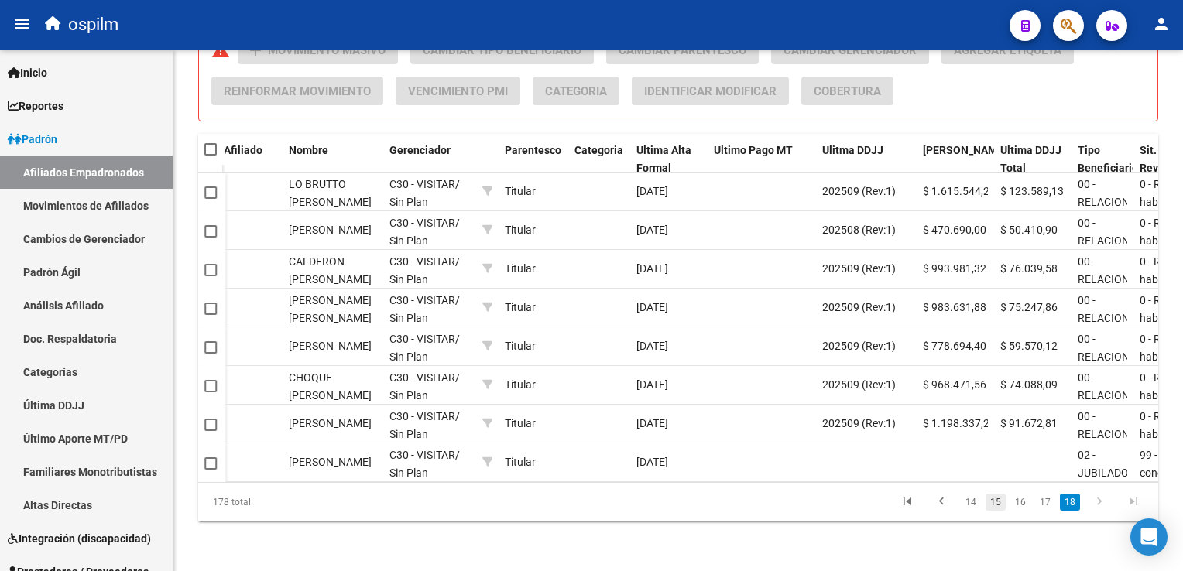
click at [992, 500] on link "15" at bounding box center [996, 502] width 20 height 17
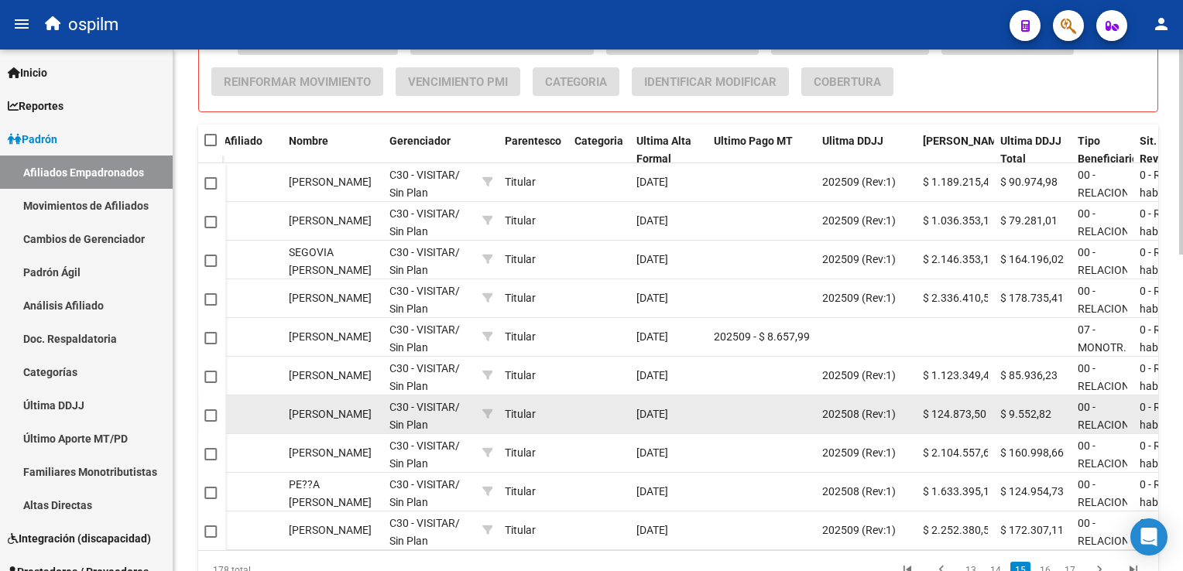
scroll to position [806, 0]
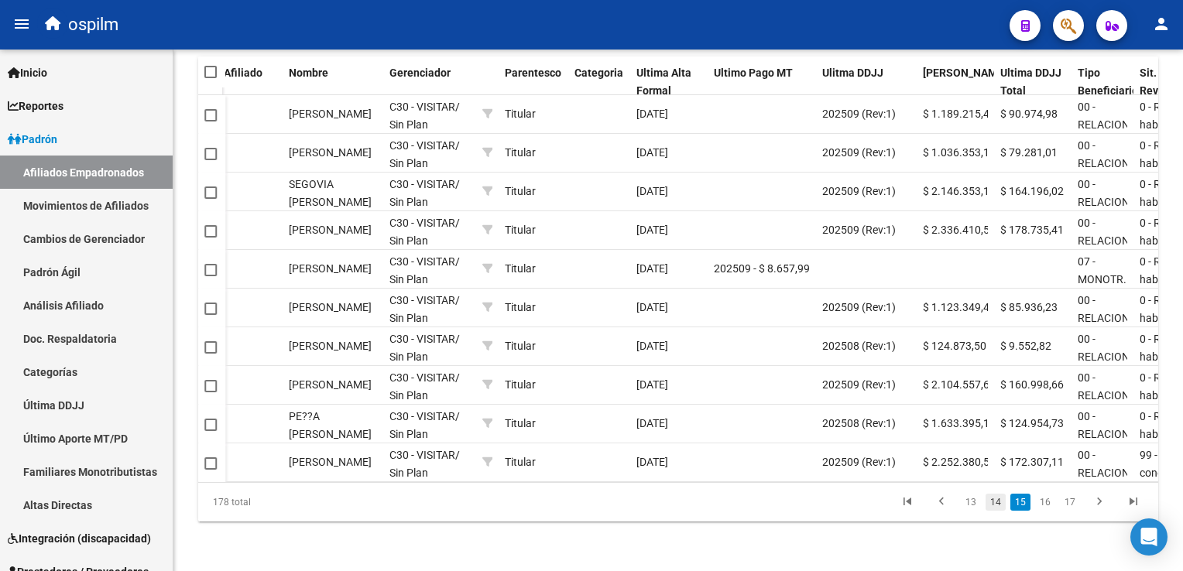
click at [999, 503] on link "14" at bounding box center [996, 502] width 20 height 17
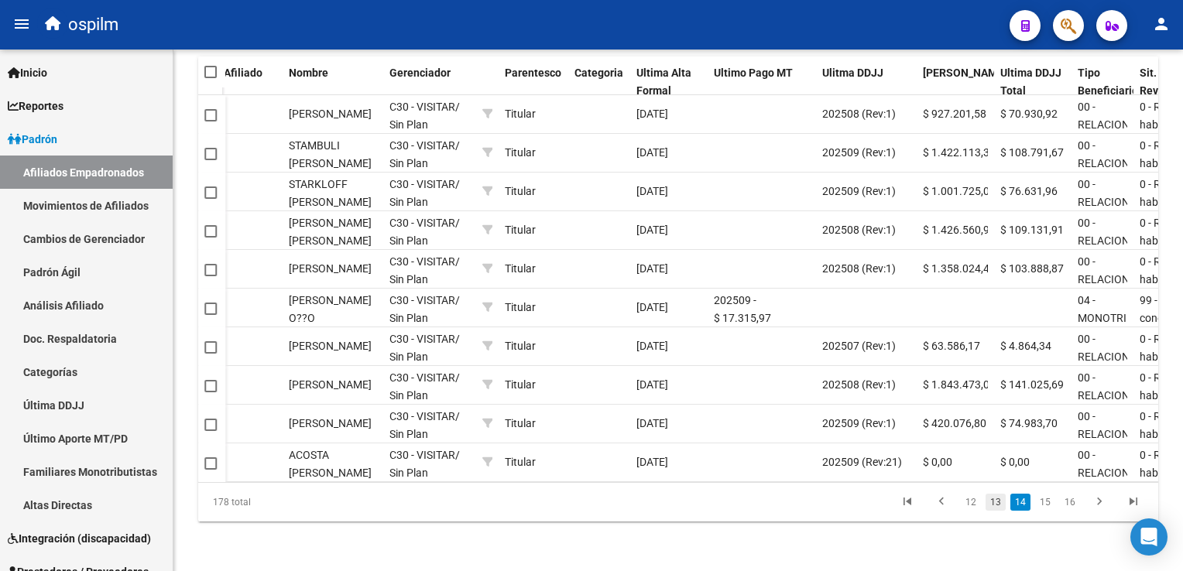
click at [998, 503] on link "13" at bounding box center [996, 502] width 20 height 17
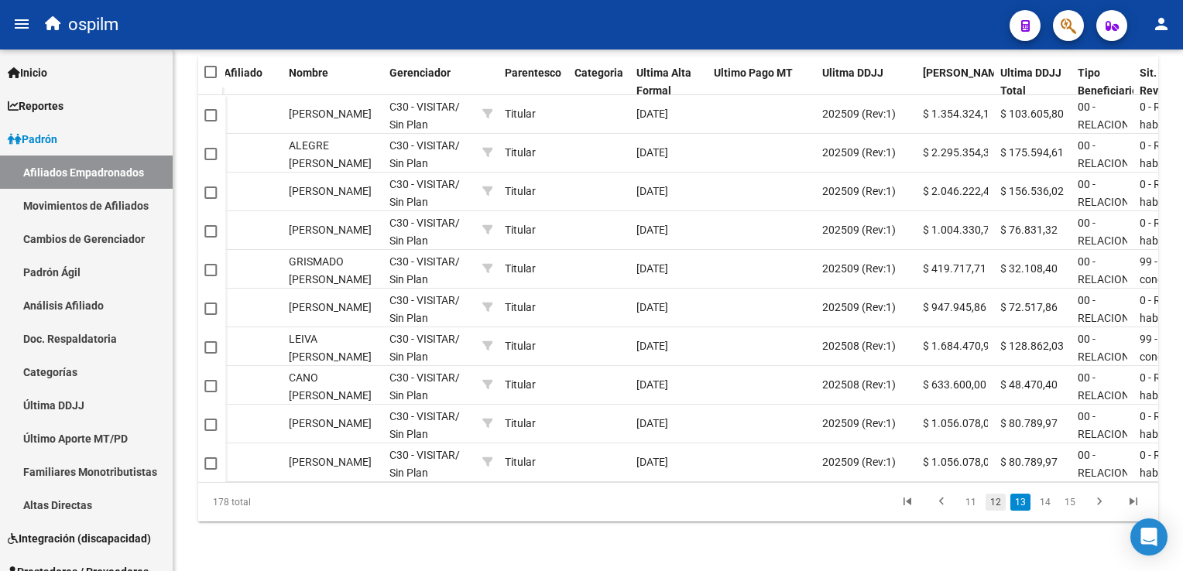
click at [996, 503] on link "12" at bounding box center [996, 502] width 20 height 17
click at [972, 507] on link "10" at bounding box center [971, 502] width 20 height 17
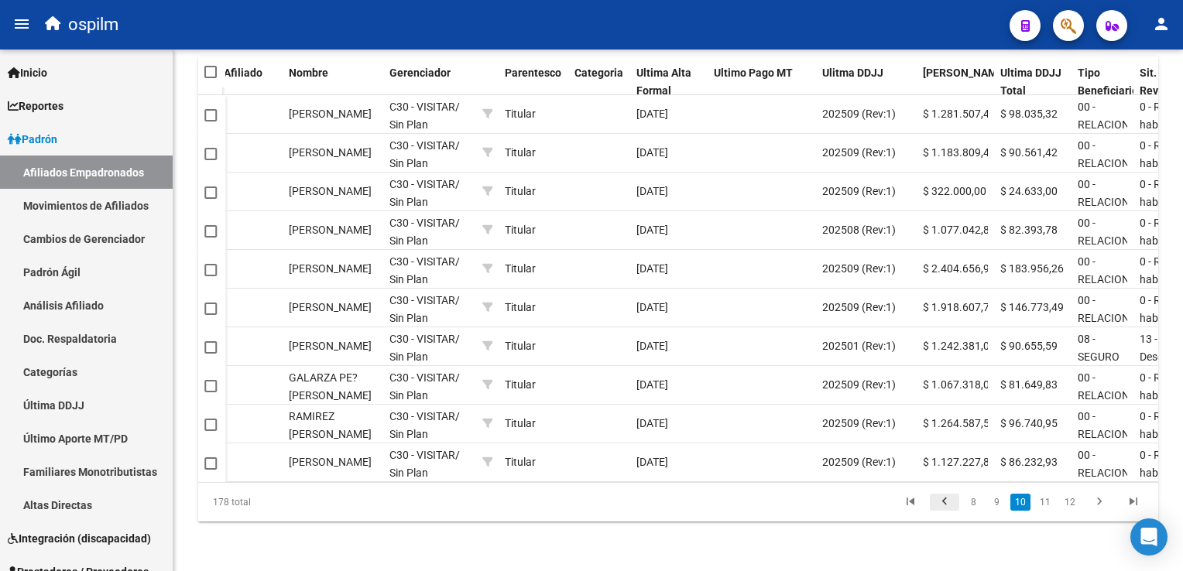
click at [946, 506] on icon "go to previous page" at bounding box center [945, 504] width 20 height 19
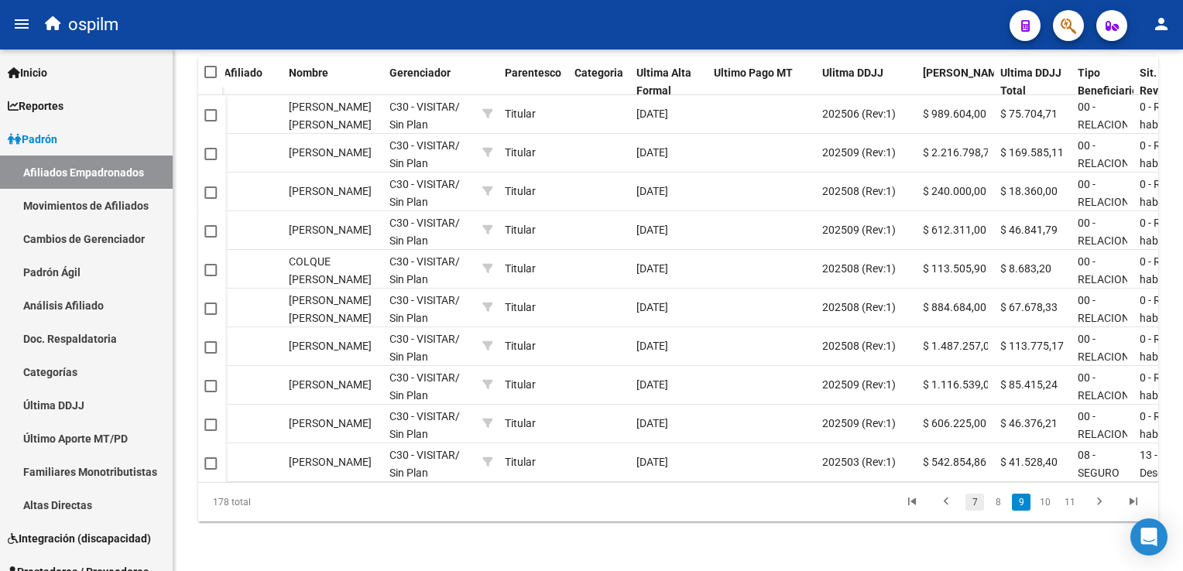
click at [972, 503] on link "7" at bounding box center [974, 502] width 19 height 17
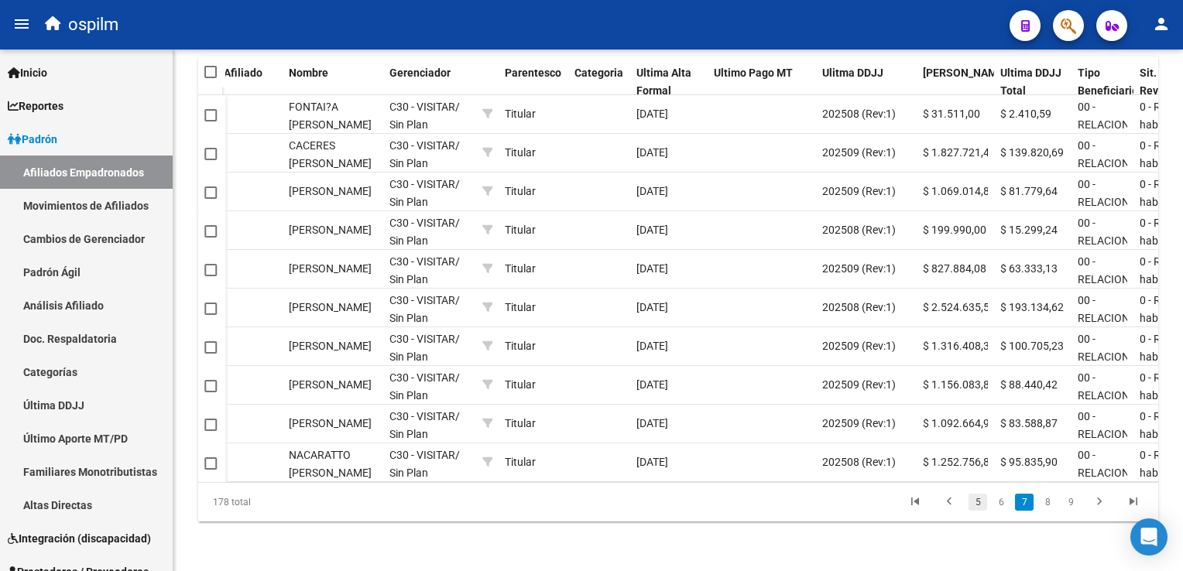
click at [973, 507] on link "5" at bounding box center [978, 502] width 19 height 17
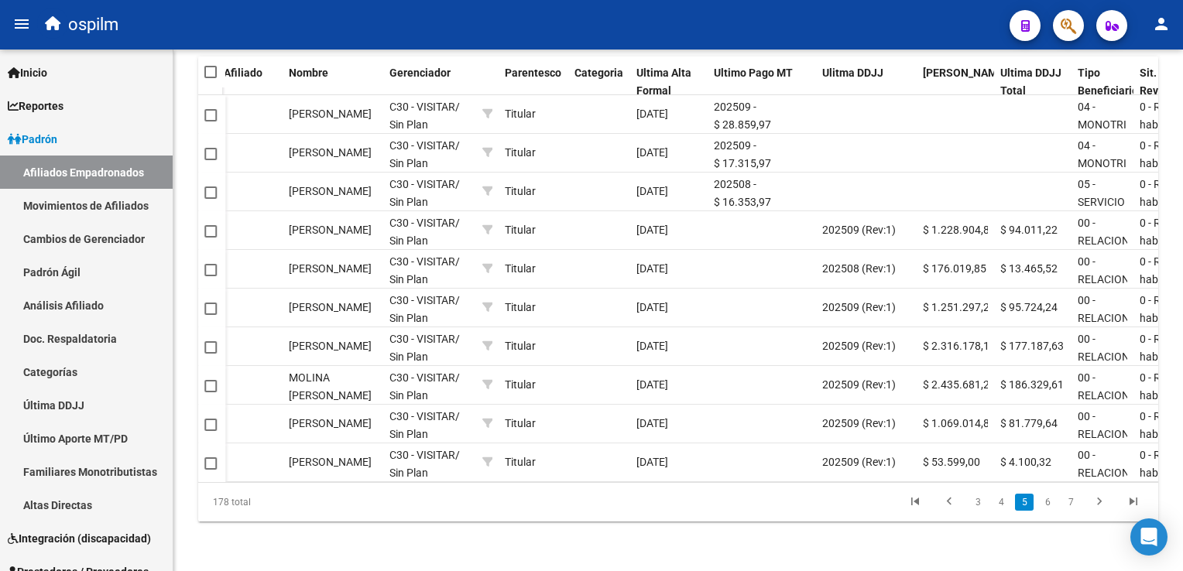
click at [973, 507] on link "3" at bounding box center [978, 502] width 19 height 17
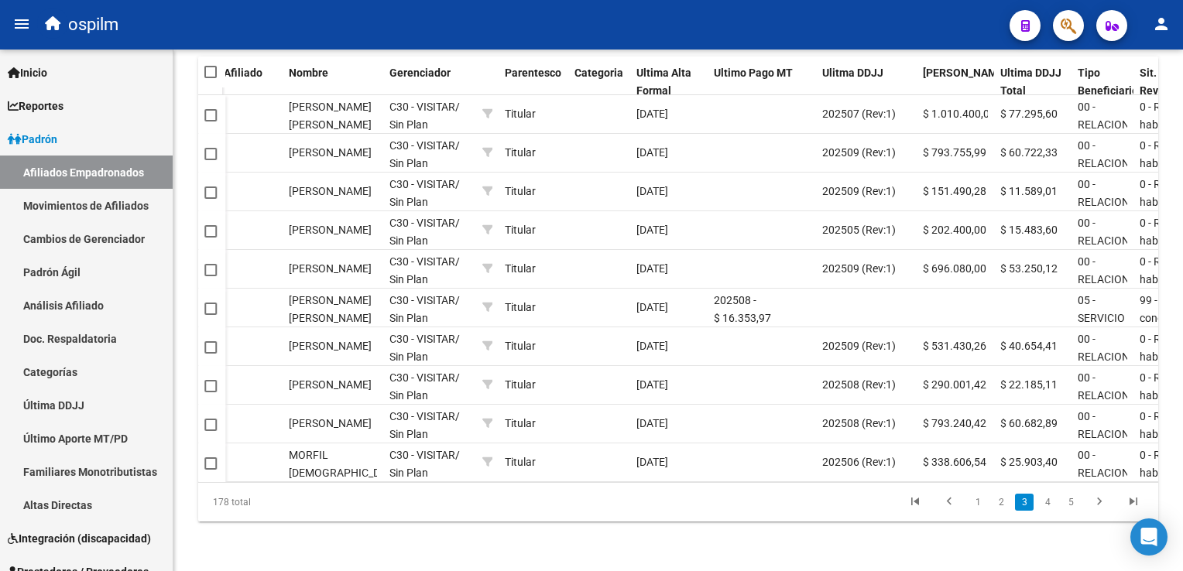
click at [973, 507] on link "1" at bounding box center [978, 502] width 19 height 17
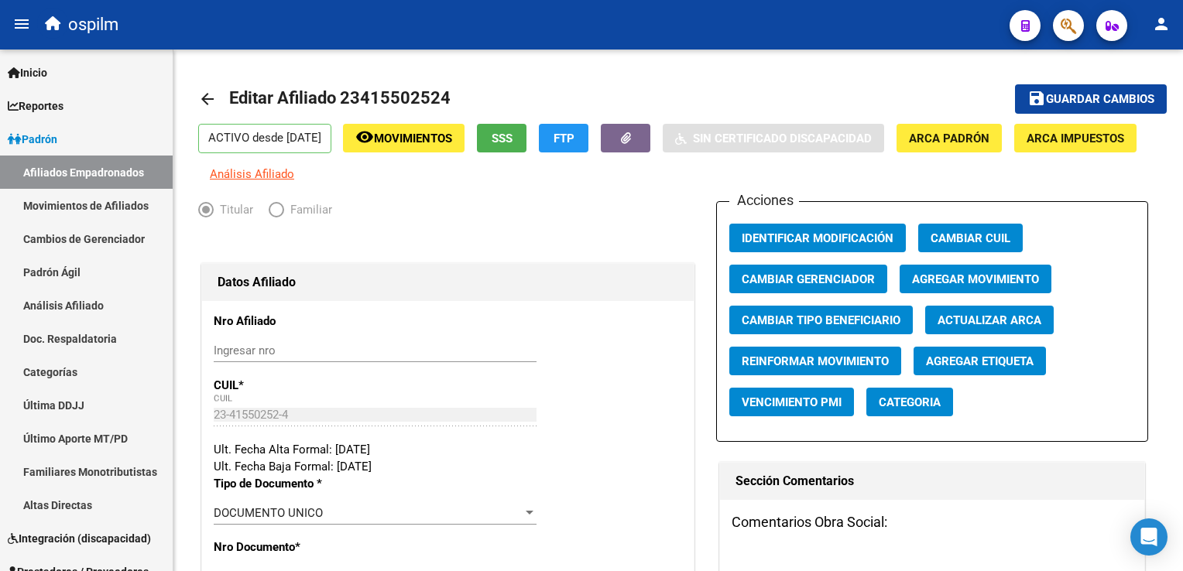
click at [1051, 26] on div at bounding box center [1062, 25] width 43 height 32
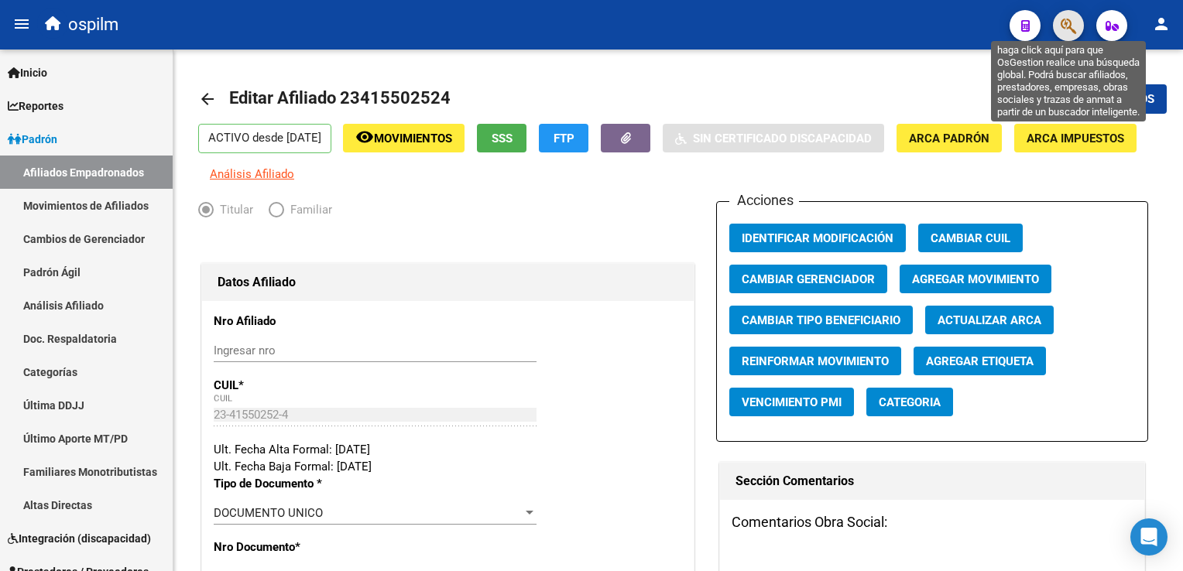
click at [1071, 22] on icon "button" at bounding box center [1068, 26] width 15 height 18
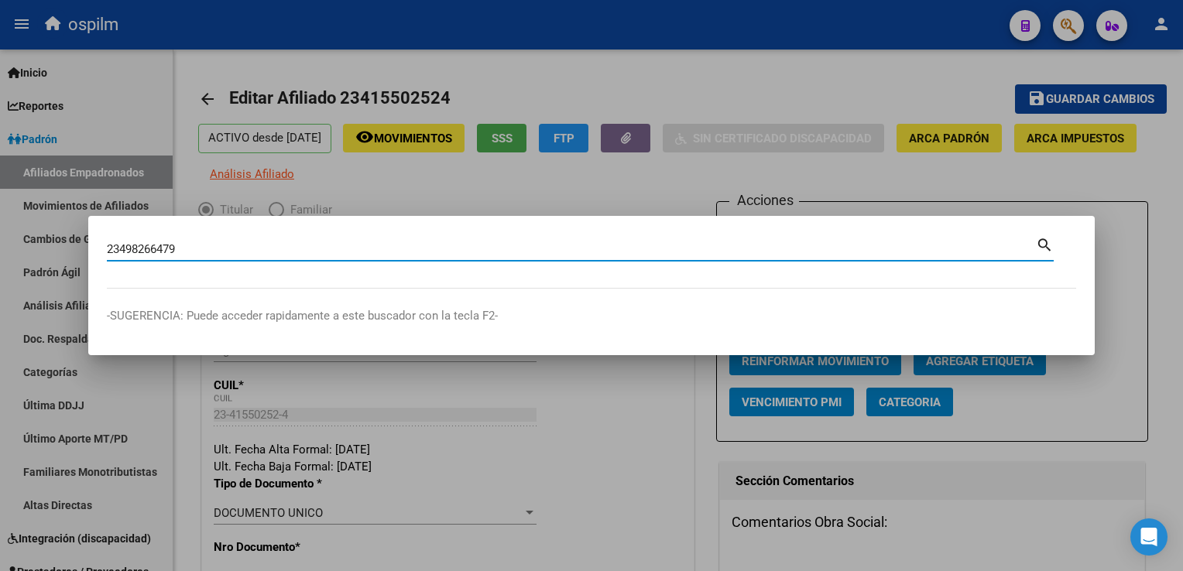
type input "23498266479"
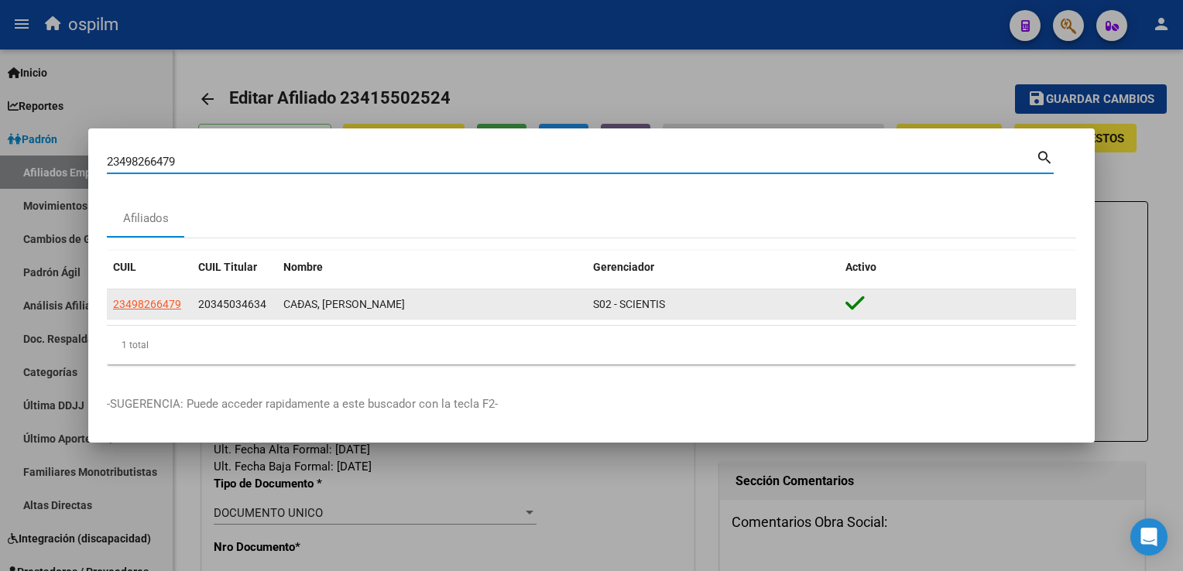
click at [138, 311] on app-link-go-to "23498266479" at bounding box center [147, 305] width 68 height 18
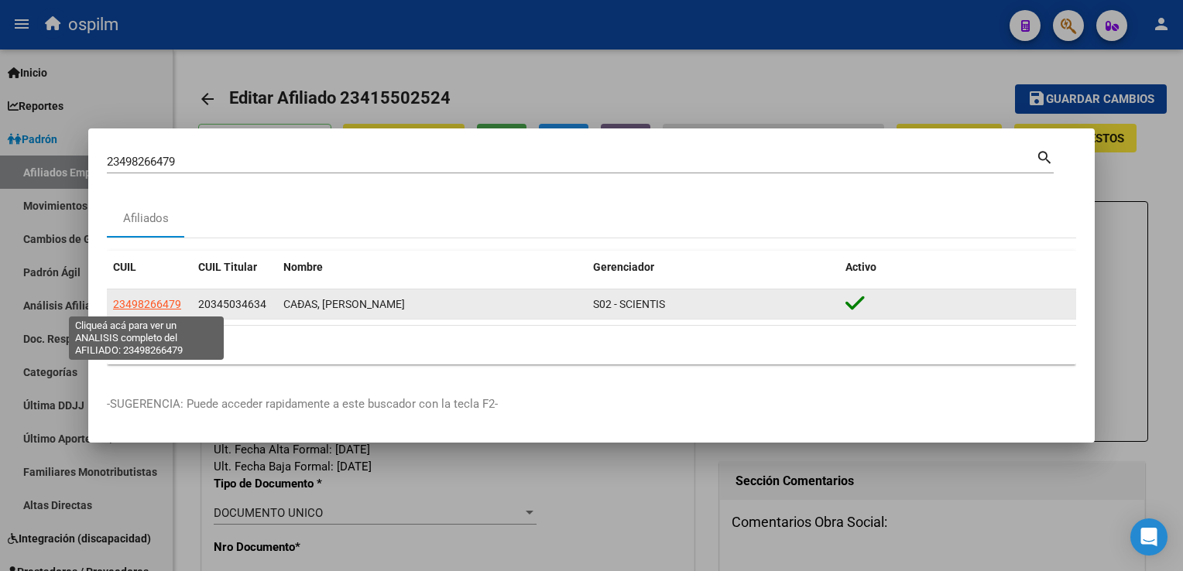
click at [139, 307] on span "23498266479" at bounding box center [147, 304] width 68 height 12
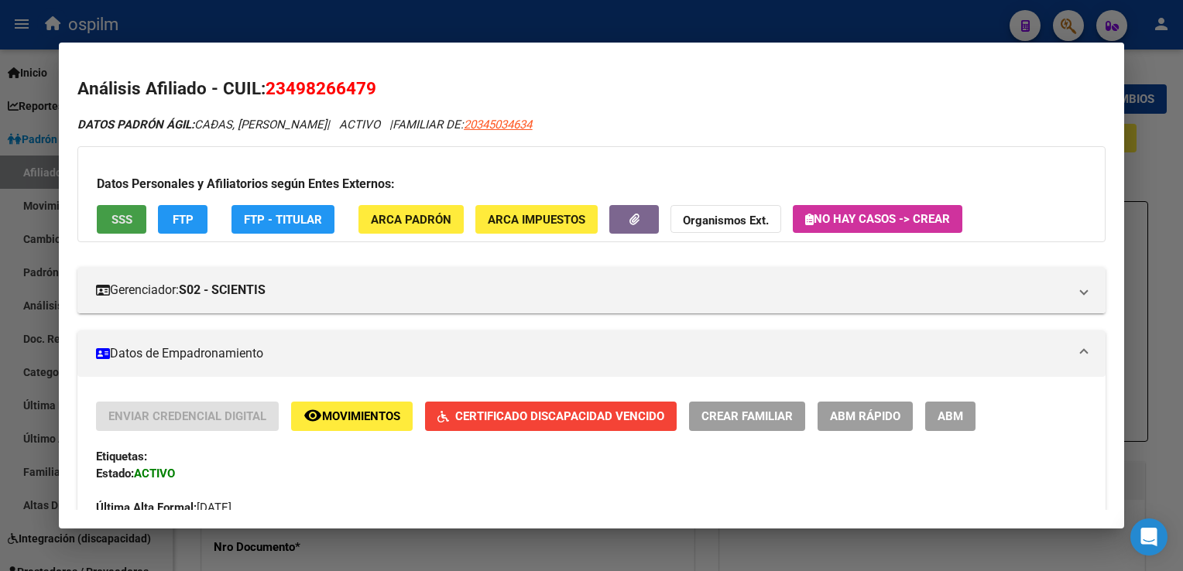
click at [104, 206] on button "SSS" at bounding box center [122, 219] width 50 height 29
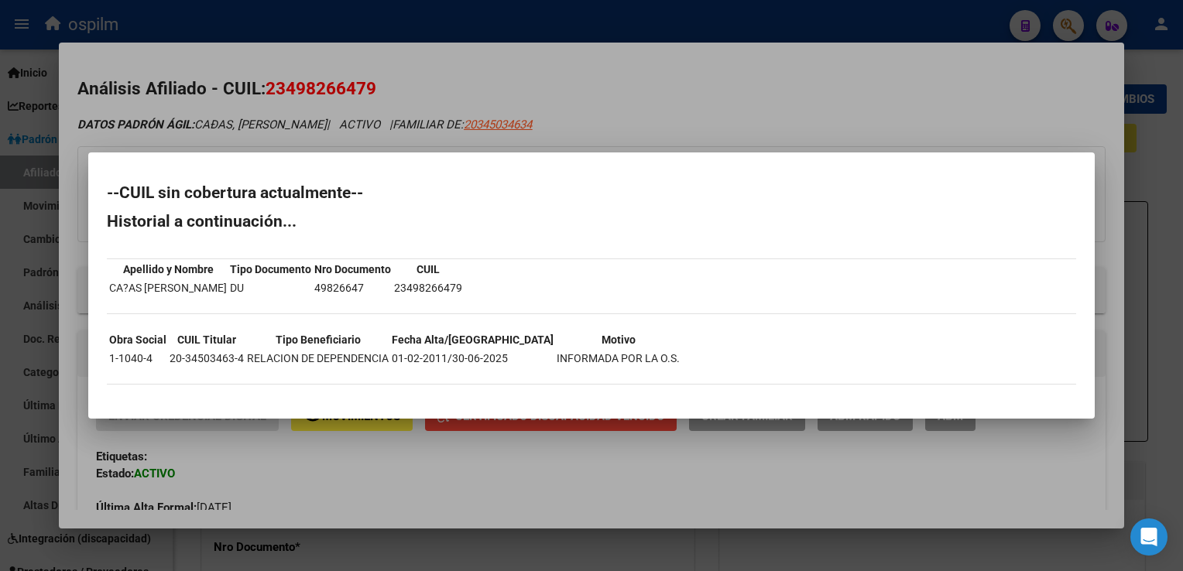
click at [625, 54] on div at bounding box center [591, 285] width 1183 height 571
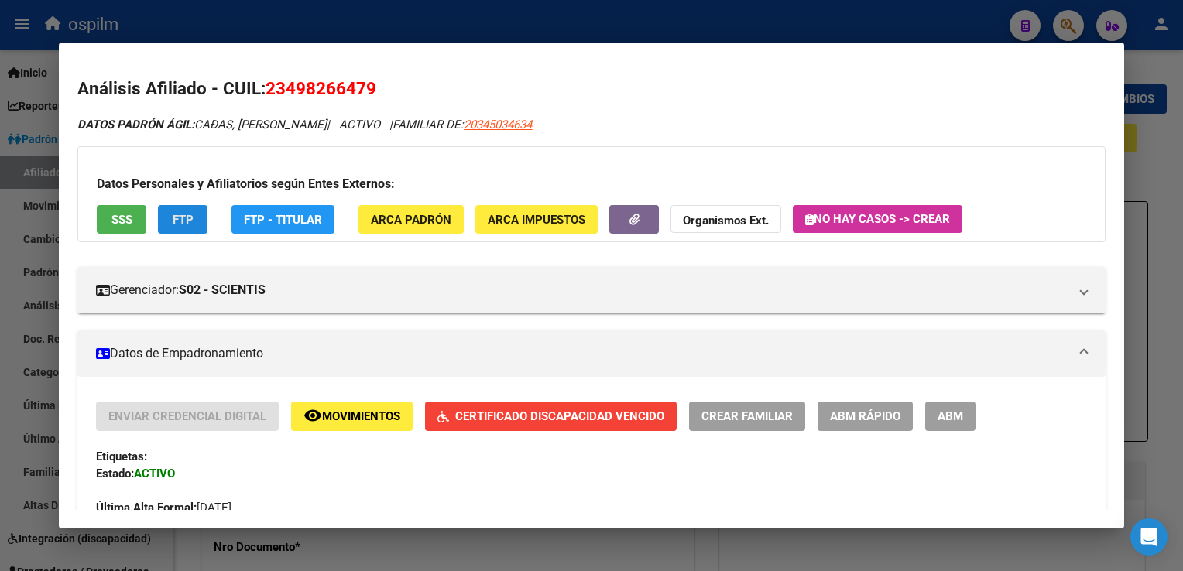
click at [182, 212] on span "FTP" at bounding box center [183, 219] width 21 height 14
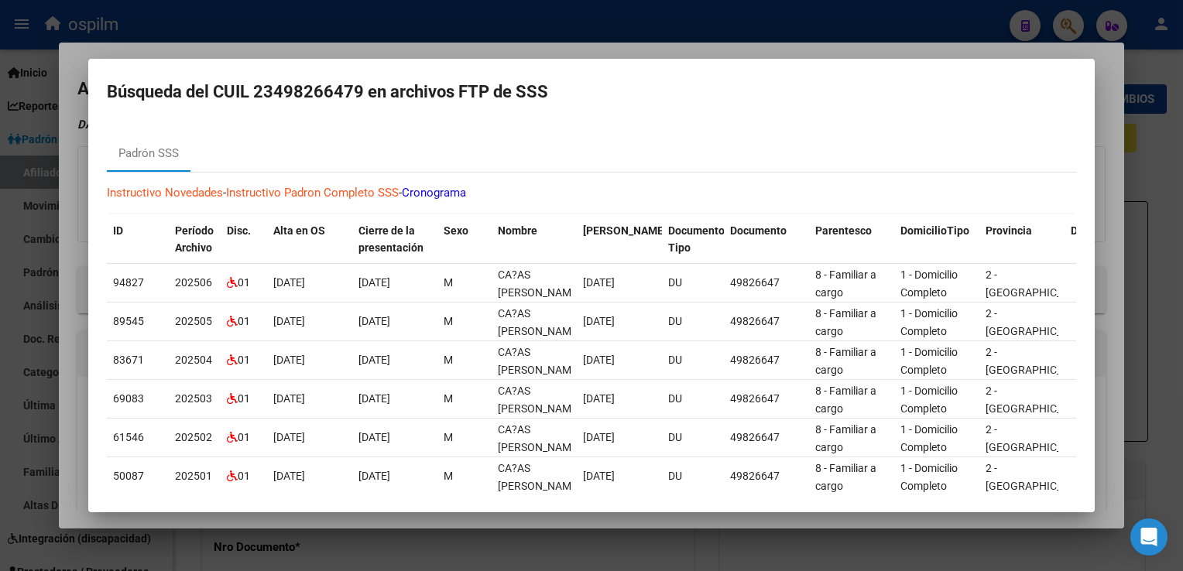
drag, startPoint x: 554, startPoint y: 45, endPoint x: 440, endPoint y: 101, distance: 127.1
click at [554, 45] on div at bounding box center [591, 285] width 1183 height 571
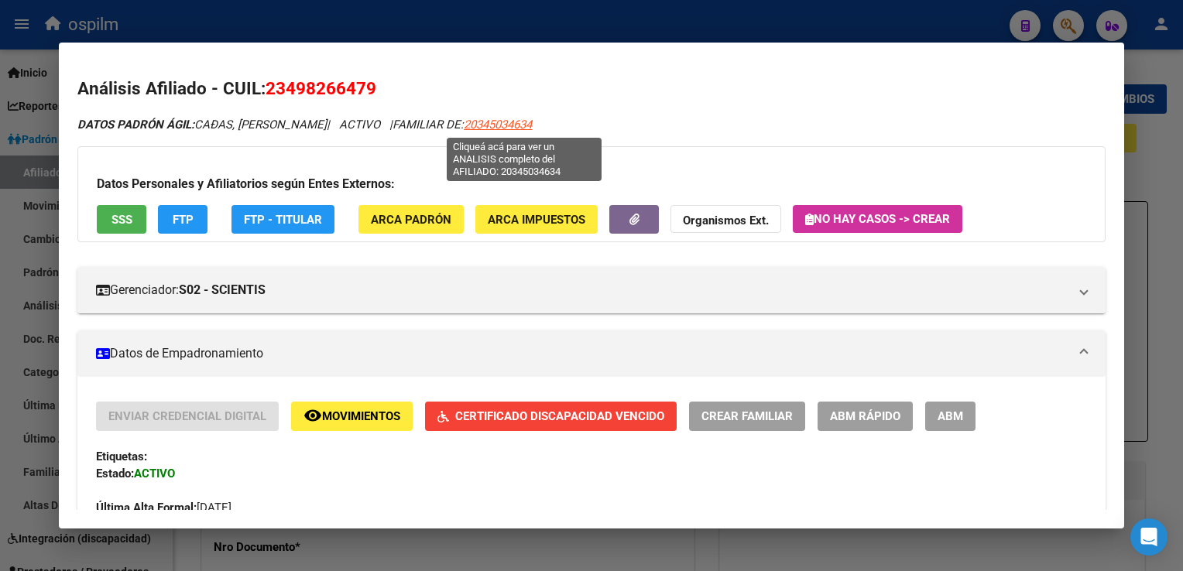
click at [508, 119] on span "20345034634" at bounding box center [498, 125] width 68 height 14
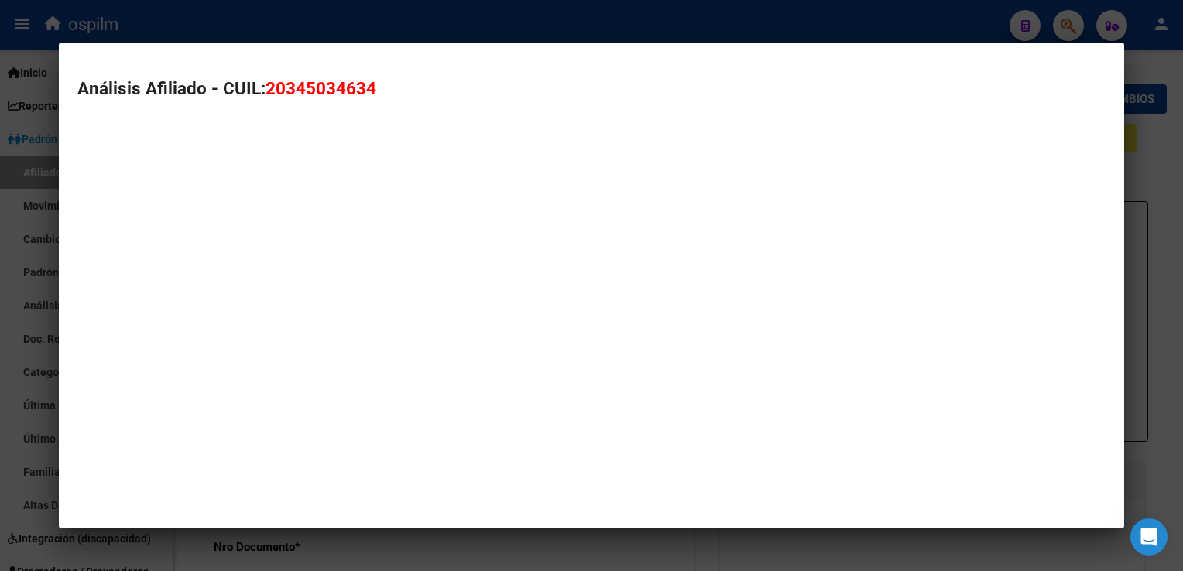
type textarea "20345034634"
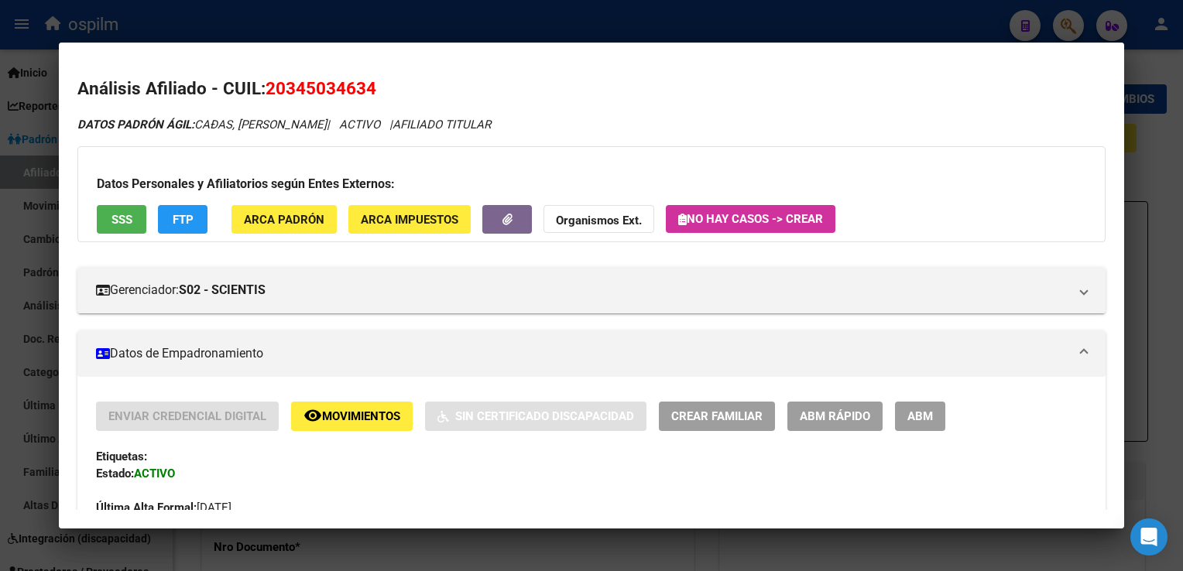
click at [174, 222] on span "FTP" at bounding box center [183, 220] width 21 height 14
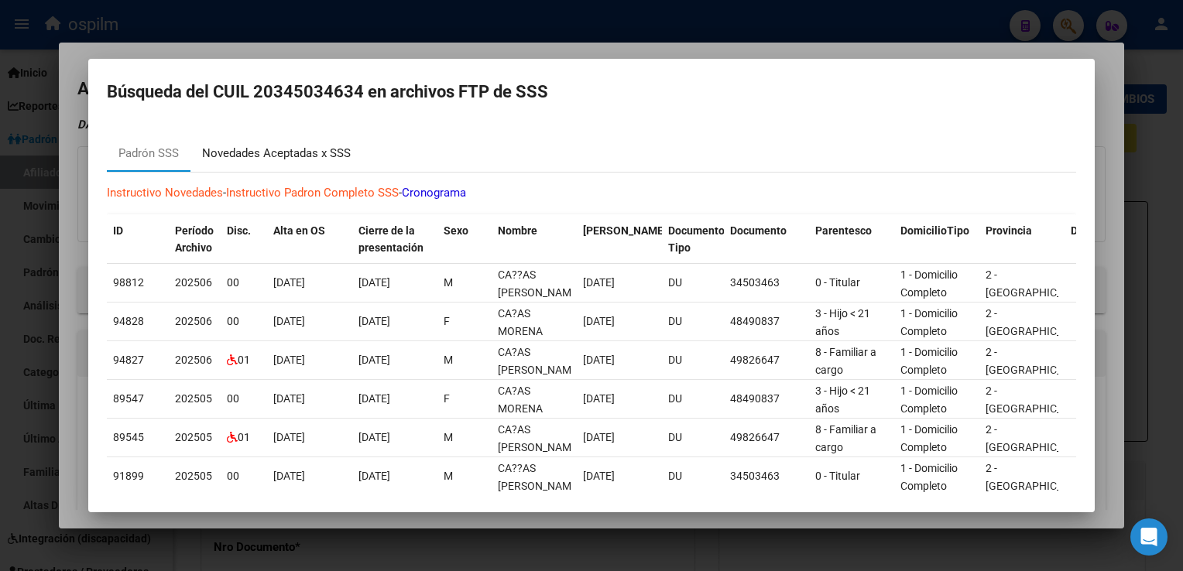
click at [232, 155] on div "Novedades Aceptadas x SSS" at bounding box center [276, 154] width 149 height 18
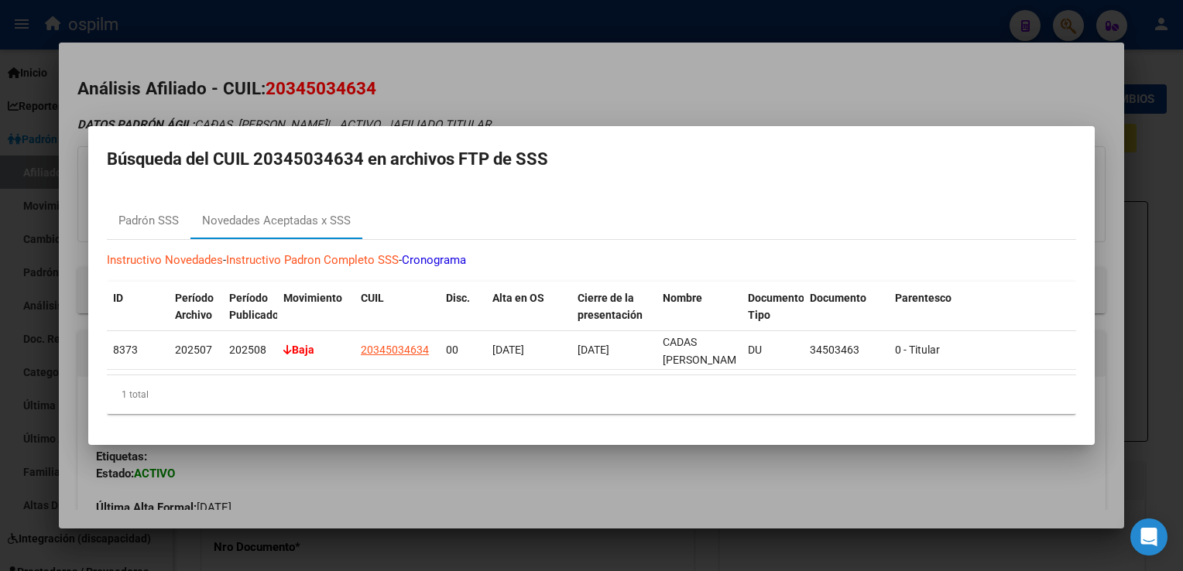
click at [508, 88] on div at bounding box center [591, 285] width 1183 height 571
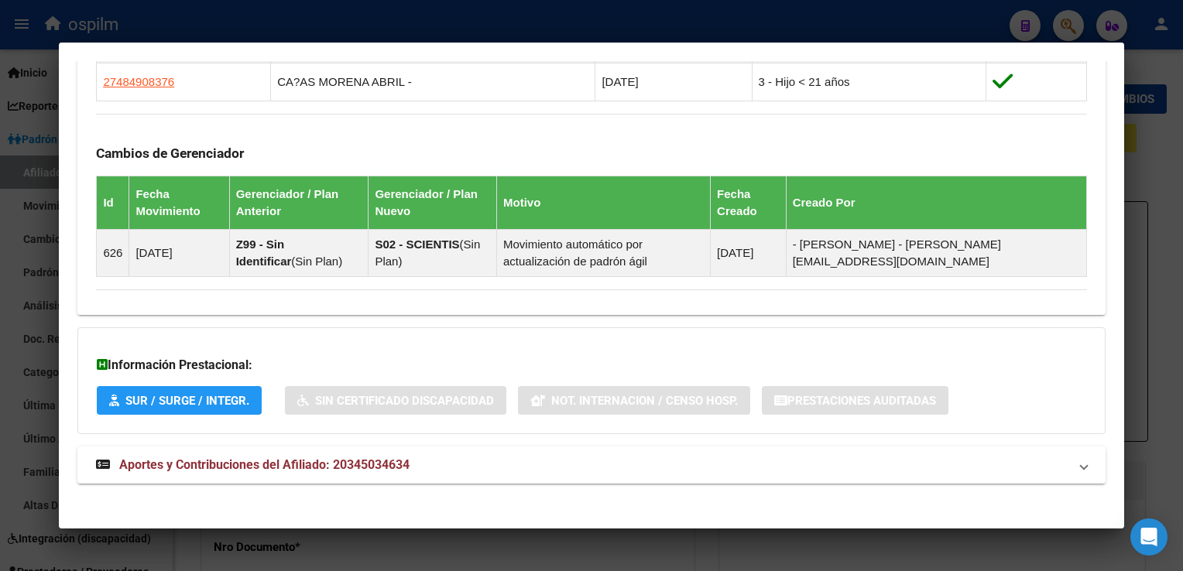
scroll to position [947, 0]
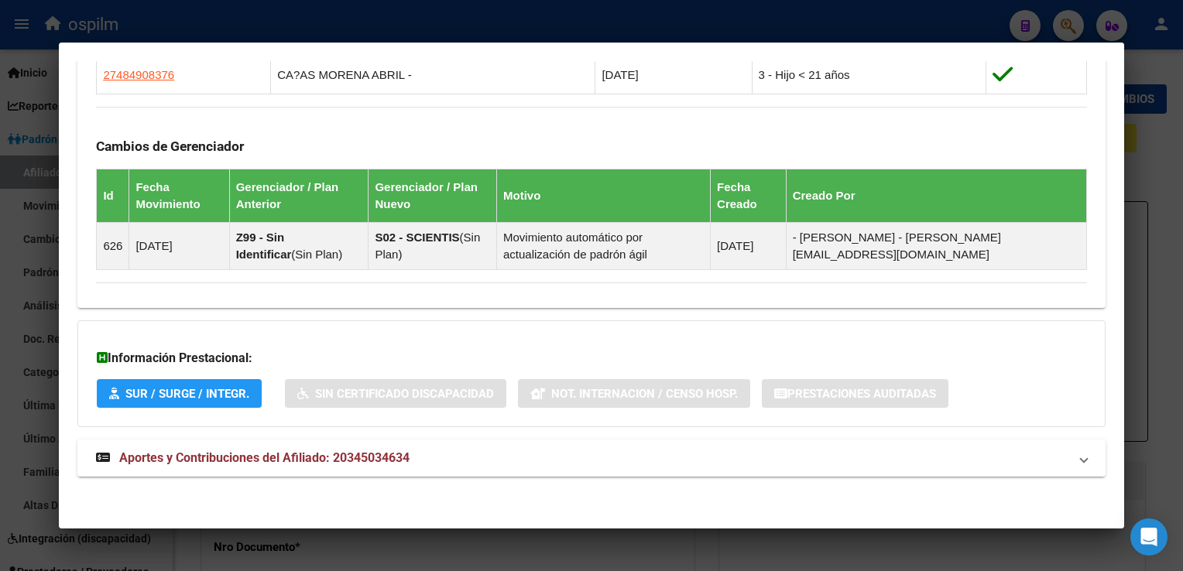
click at [236, 463] on mat-expansion-panel-header "Aportes y Contribuciones del Afiliado: 20345034634" at bounding box center [590, 458] width 1027 height 37
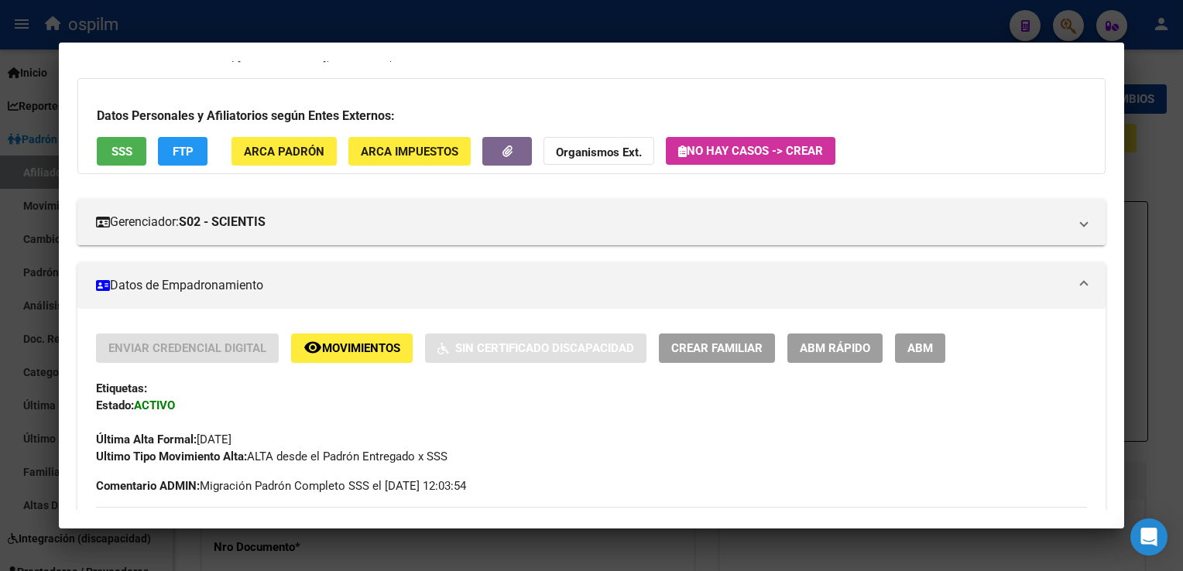
scroll to position [0, 0]
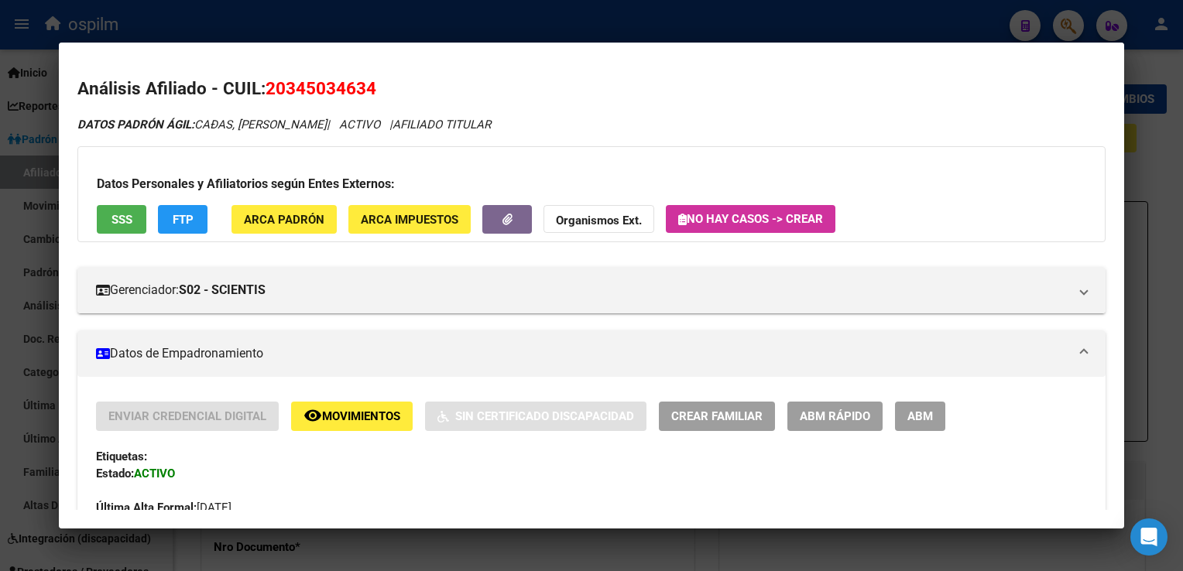
click at [139, 204] on div "Datos Personales y Afiliatorios según Entes Externos: SSS FTP ARCA Padrón ARCA …" at bounding box center [590, 194] width 1027 height 96
click at [124, 219] on span "SSS" at bounding box center [121, 220] width 21 height 14
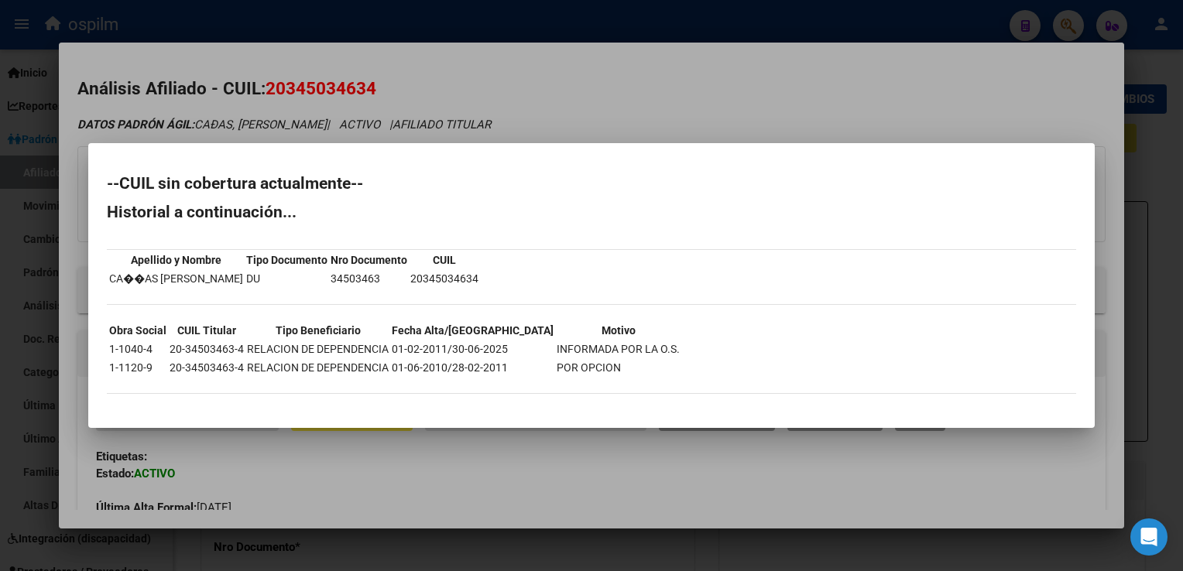
click at [572, 88] on div at bounding box center [591, 285] width 1183 height 571
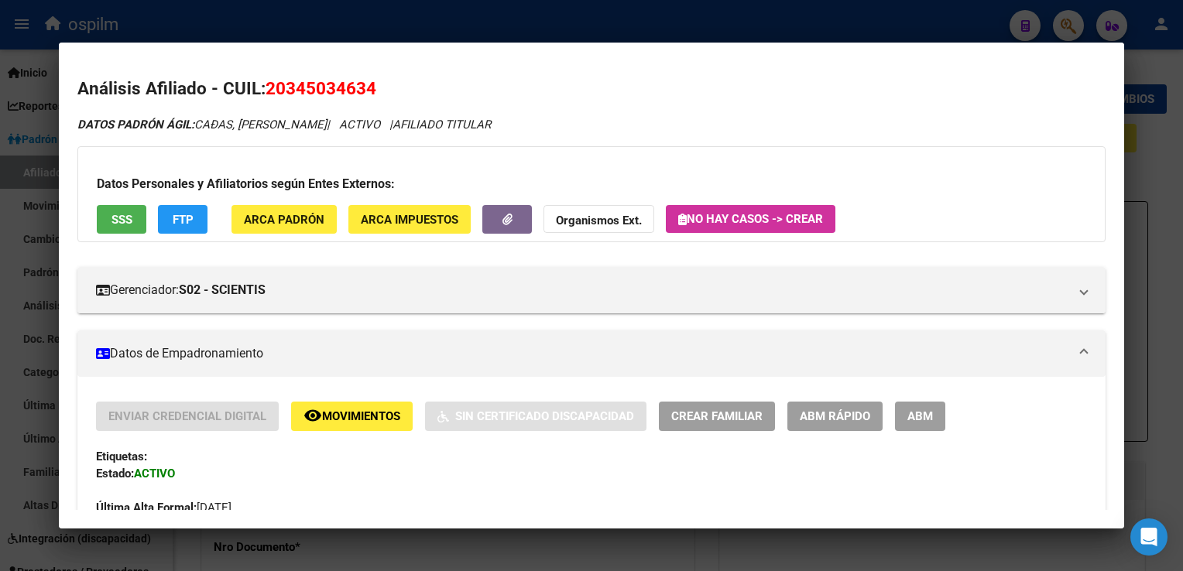
click at [1163, 189] on div at bounding box center [591, 285] width 1183 height 571
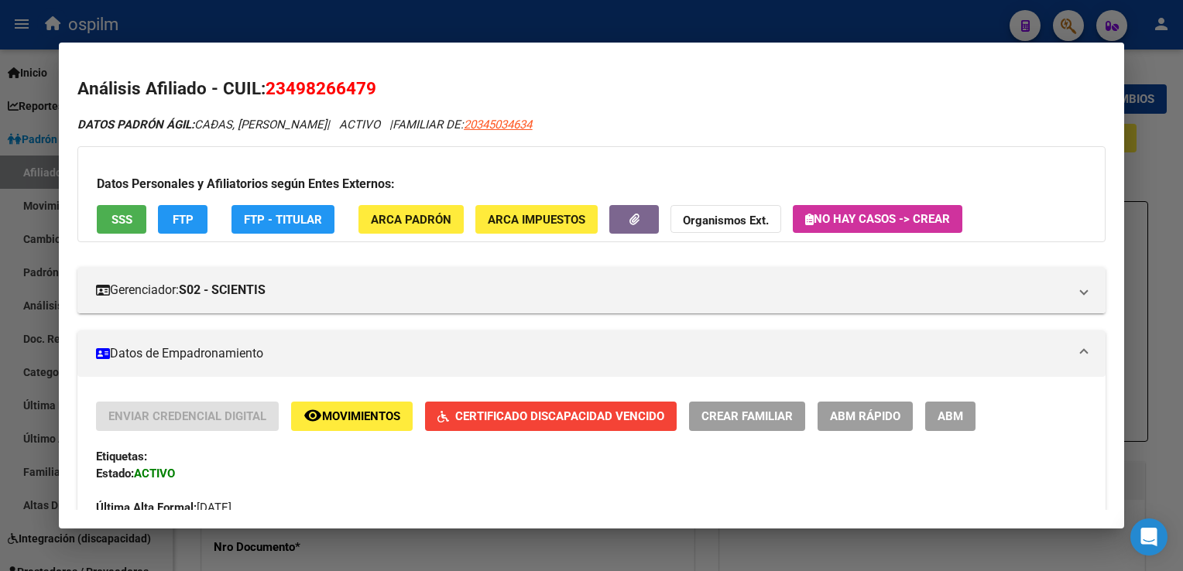
drag, startPoint x: 523, startPoint y: 21, endPoint x: 510, endPoint y: 21, distance: 13.2
click at [514, 21] on div at bounding box center [591, 285] width 1183 height 571
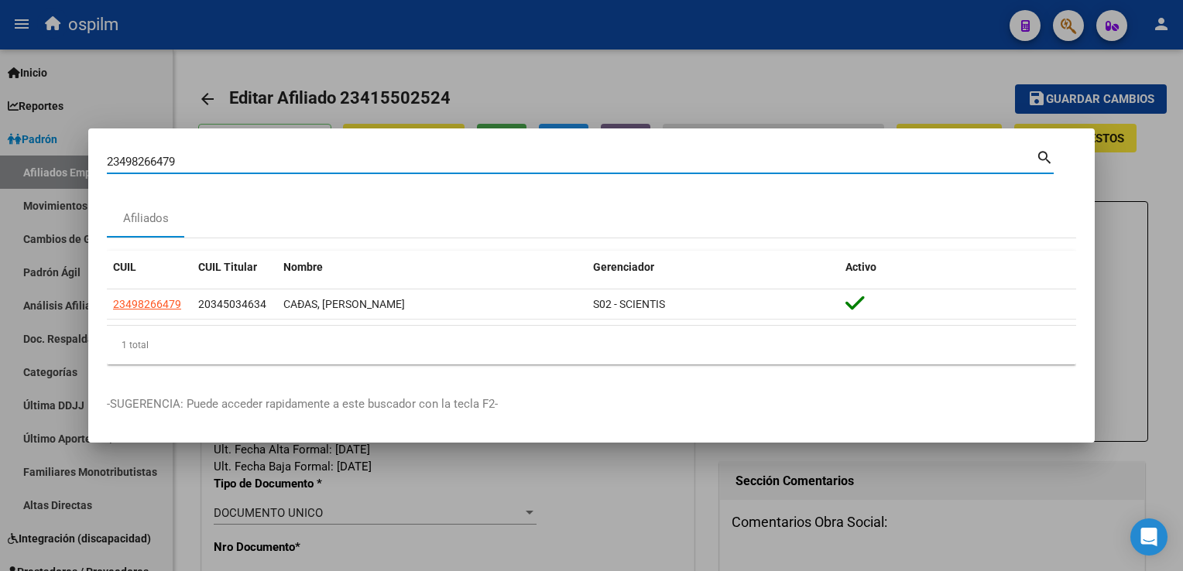
drag, startPoint x: 192, startPoint y: 161, endPoint x: 89, endPoint y: 163, distance: 103.0
click at [28, 175] on div "23498266479 Buscar (apellido, dni, cuil, nro traspaso, cuit, obra social) searc…" at bounding box center [591, 285] width 1183 height 571
paste input "0537505096"
type input "20537505096"
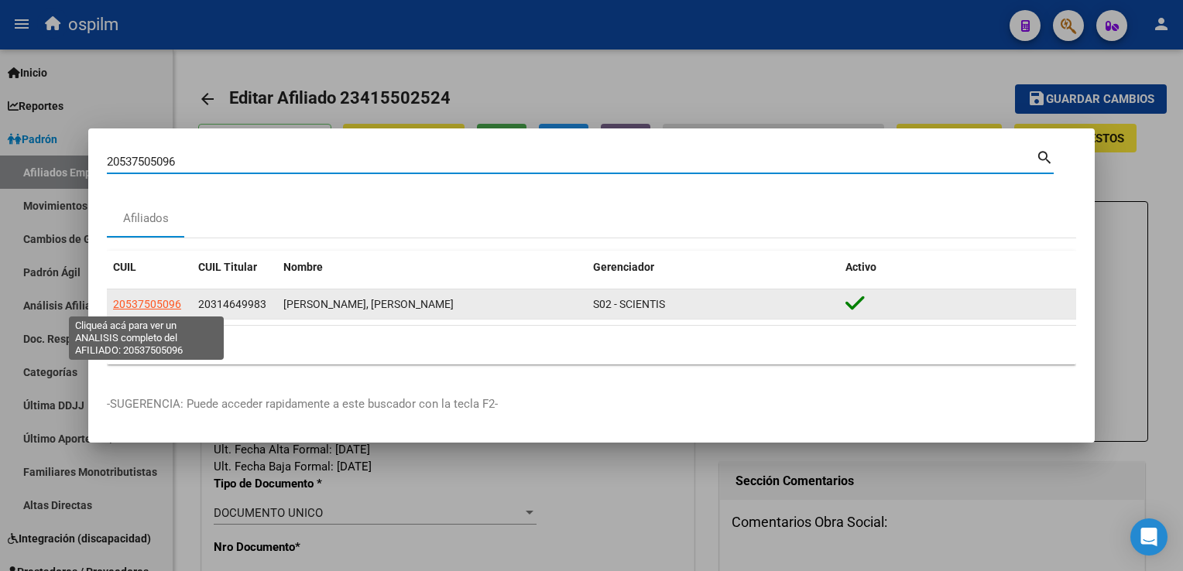
click at [168, 303] on span "20537505096" at bounding box center [147, 304] width 68 height 12
type textarea "20537505096"
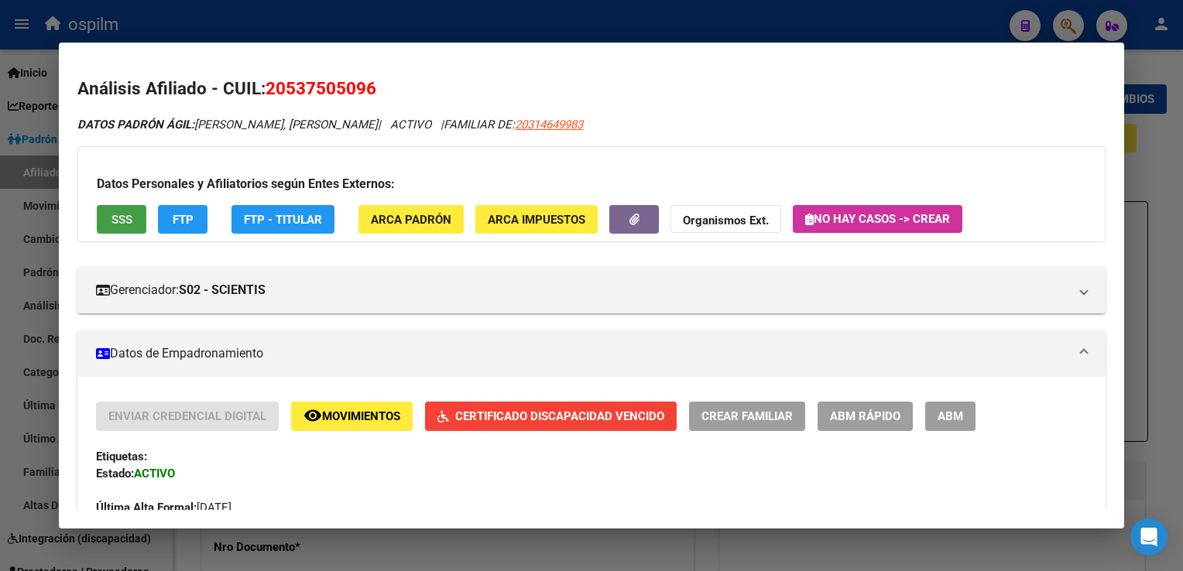
click at [115, 228] on button "SSS" at bounding box center [122, 219] width 50 height 29
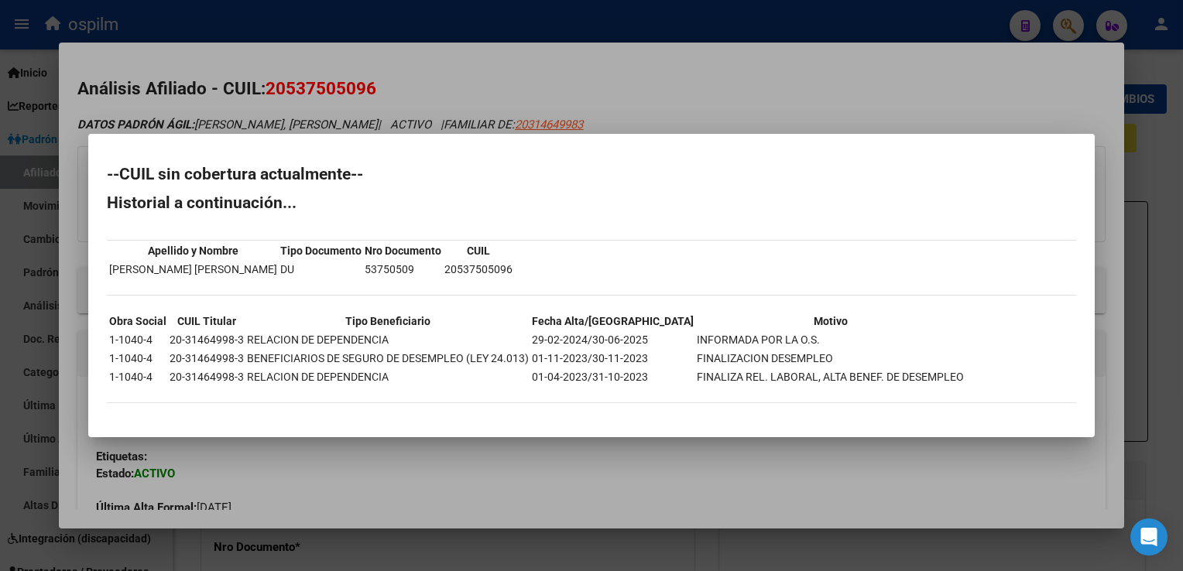
click at [555, 76] on div at bounding box center [591, 285] width 1183 height 571
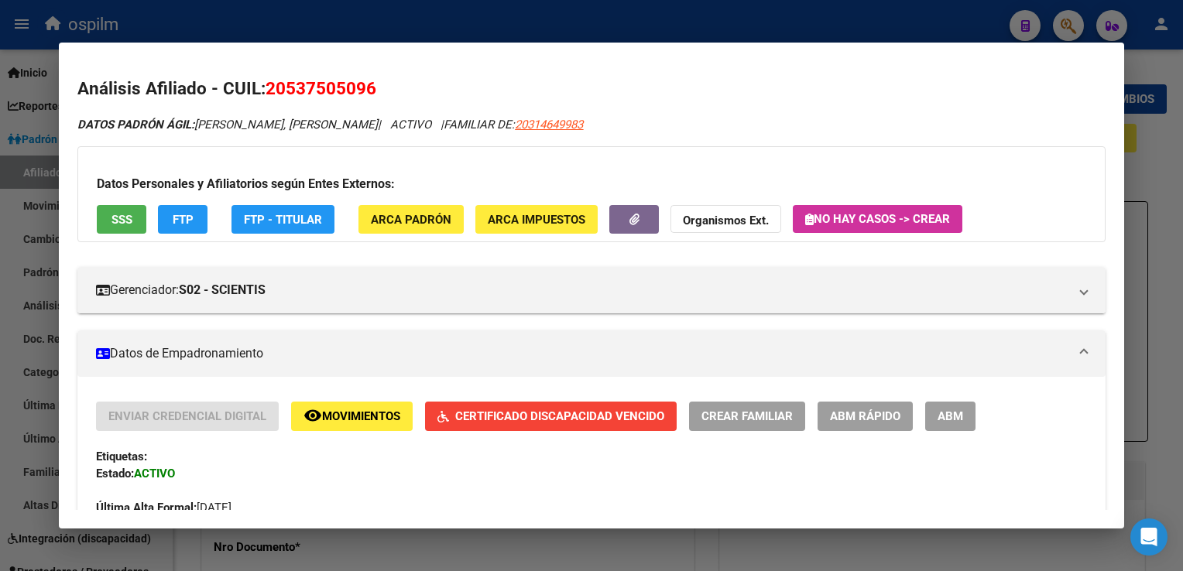
click at [1152, 169] on div at bounding box center [591, 285] width 1183 height 571
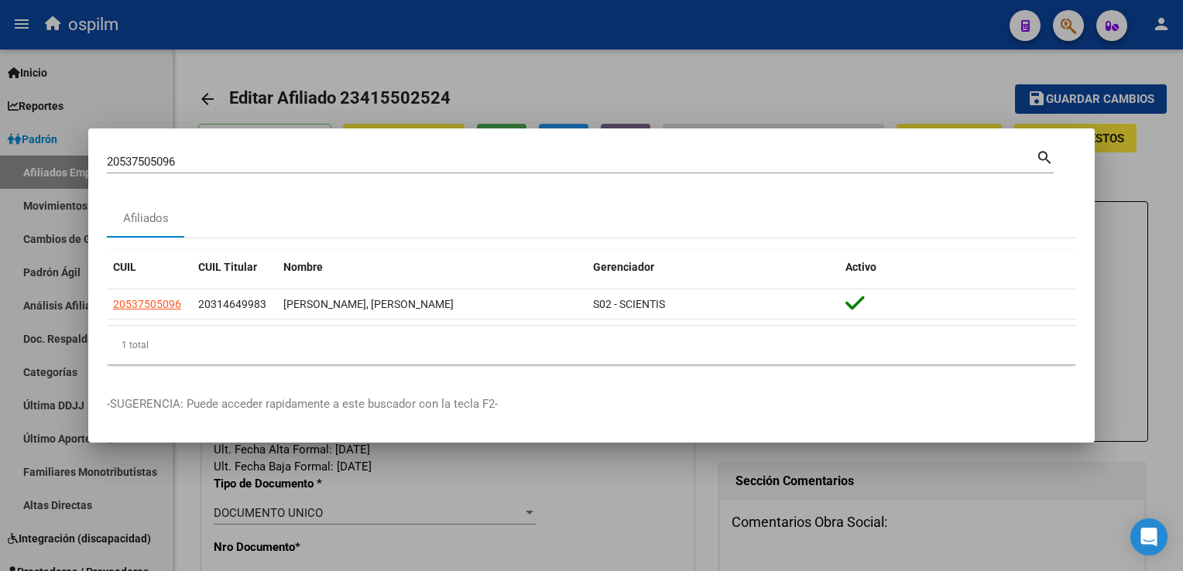
click at [887, 68] on div at bounding box center [591, 285] width 1183 height 571
